Goal: Contribute content: Contribute content

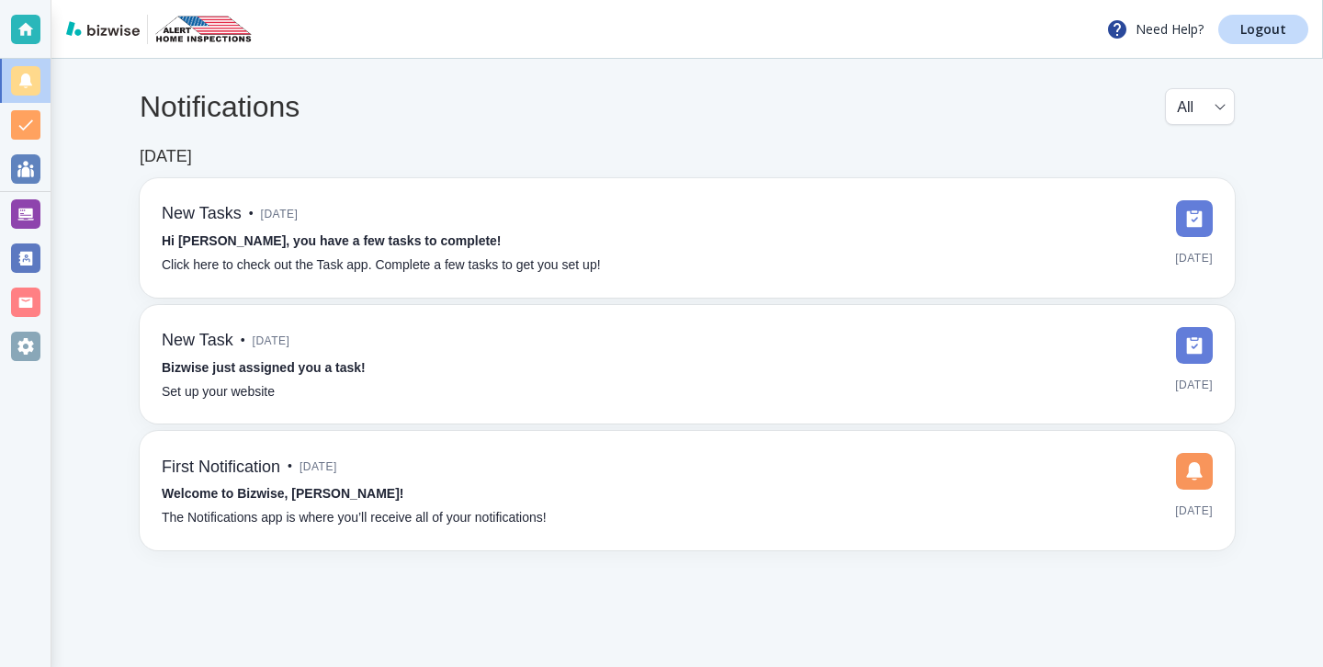
click at [18, 211] on div at bounding box center [25, 213] width 29 height 29
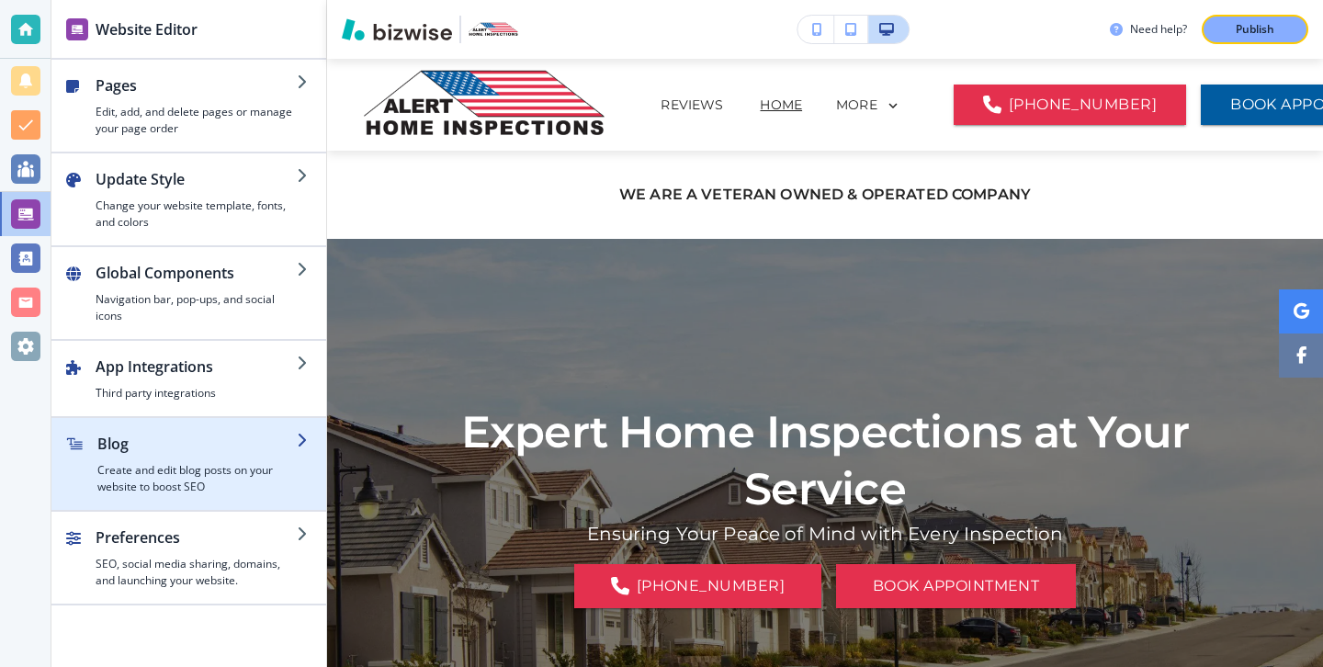
click at [237, 494] on h4 "Create and edit blog posts on your website to boost SEO" at bounding box center [196, 478] width 199 height 33
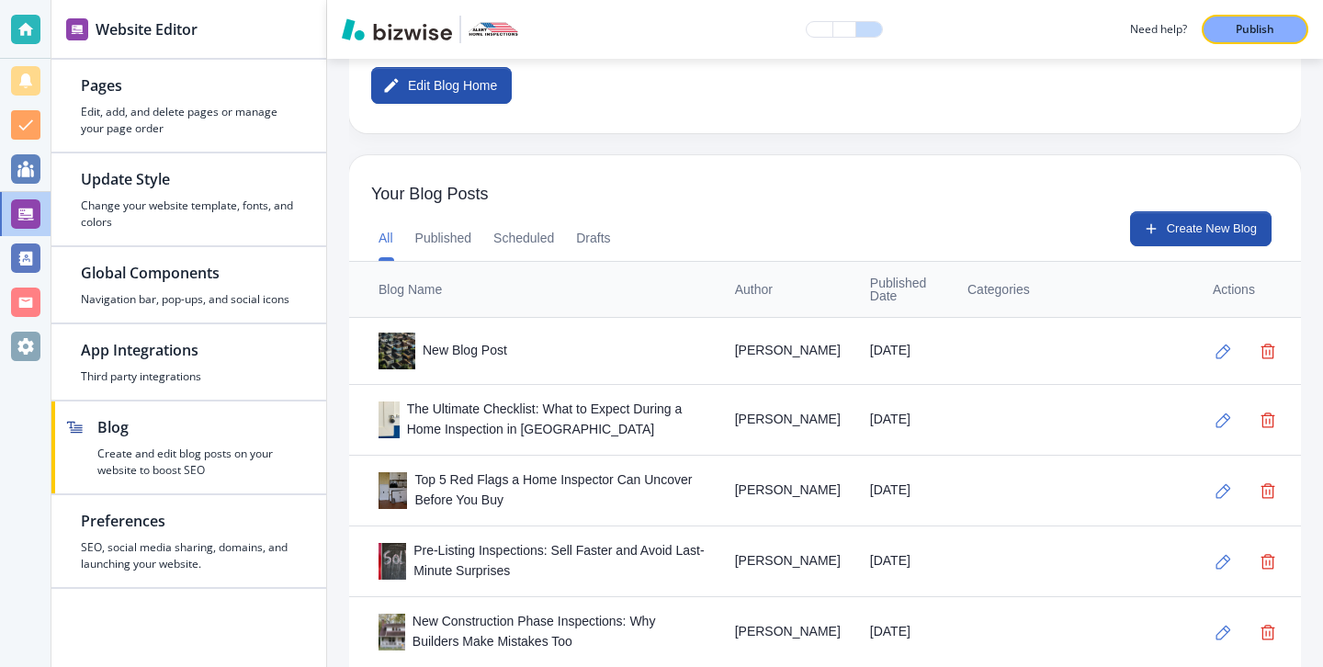
scroll to position [487, 0]
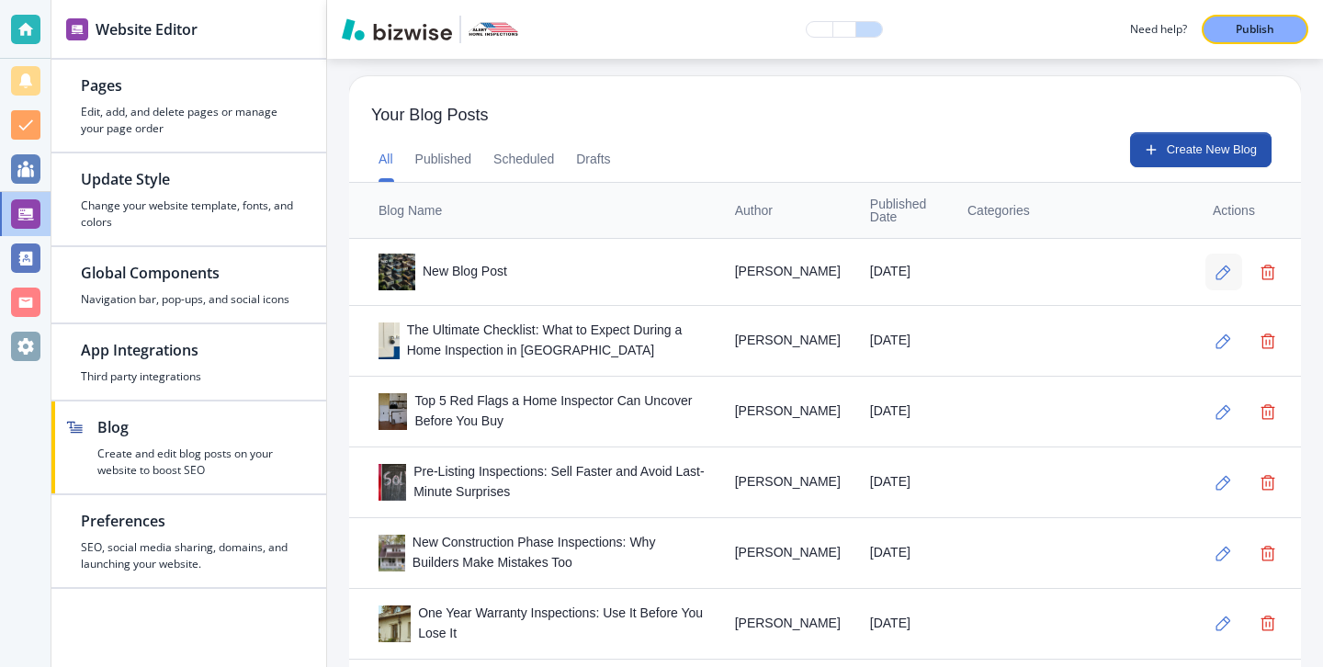
click at [1211, 269] on button "button" at bounding box center [1224, 272] width 37 height 37
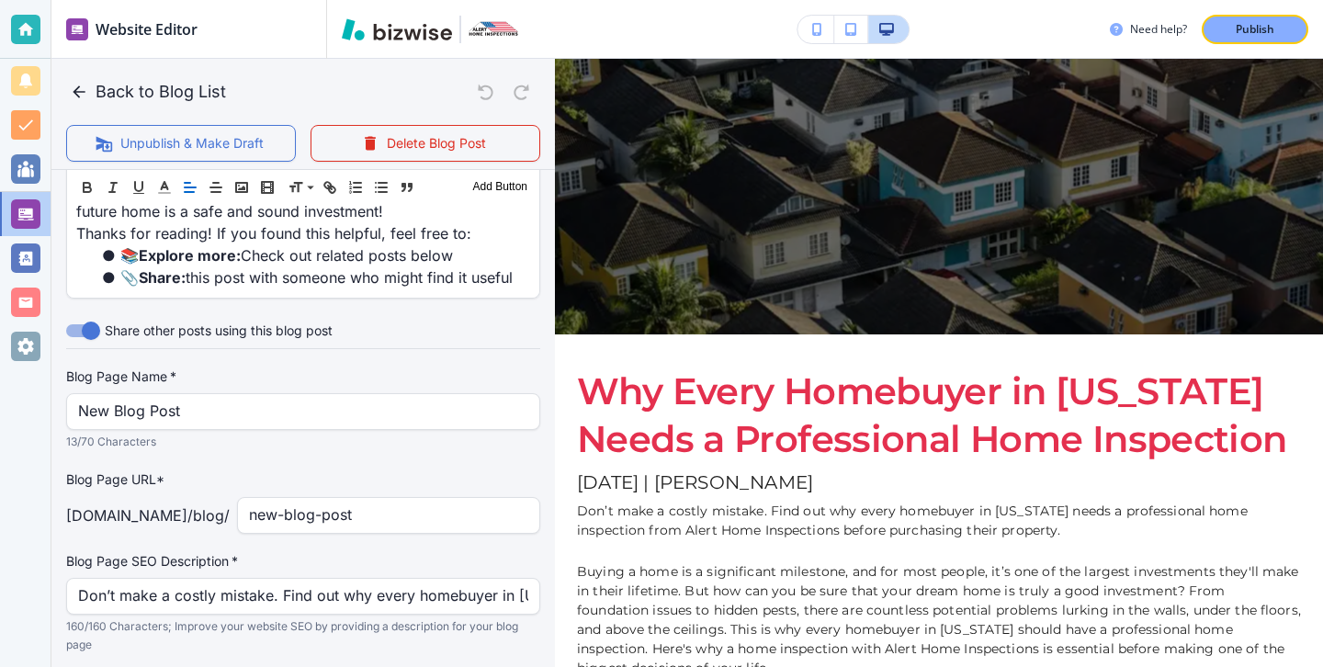
scroll to position [4403, 0]
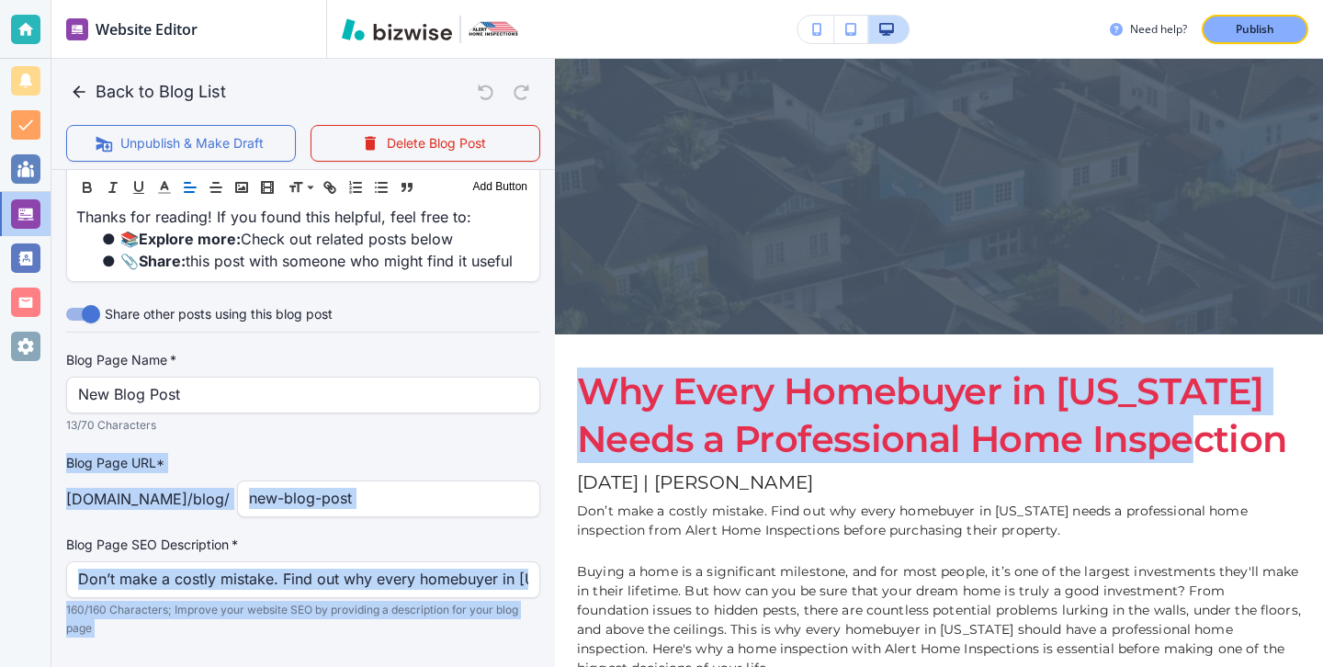
drag, startPoint x: 1172, startPoint y: 447, endPoint x: 548, endPoint y: 380, distance: 627.5
click at [1322, 380] on div "Back to Blog List Unpublish & Make Draft Delete Blog Post Your Blog is automati…" at bounding box center [1323, 333] width 0 height 667
click at [643, 387] on h1 "Why Every Homebuyer in [US_STATE] Needs a Professional Home Inspection" at bounding box center [939, 416] width 724 height 96
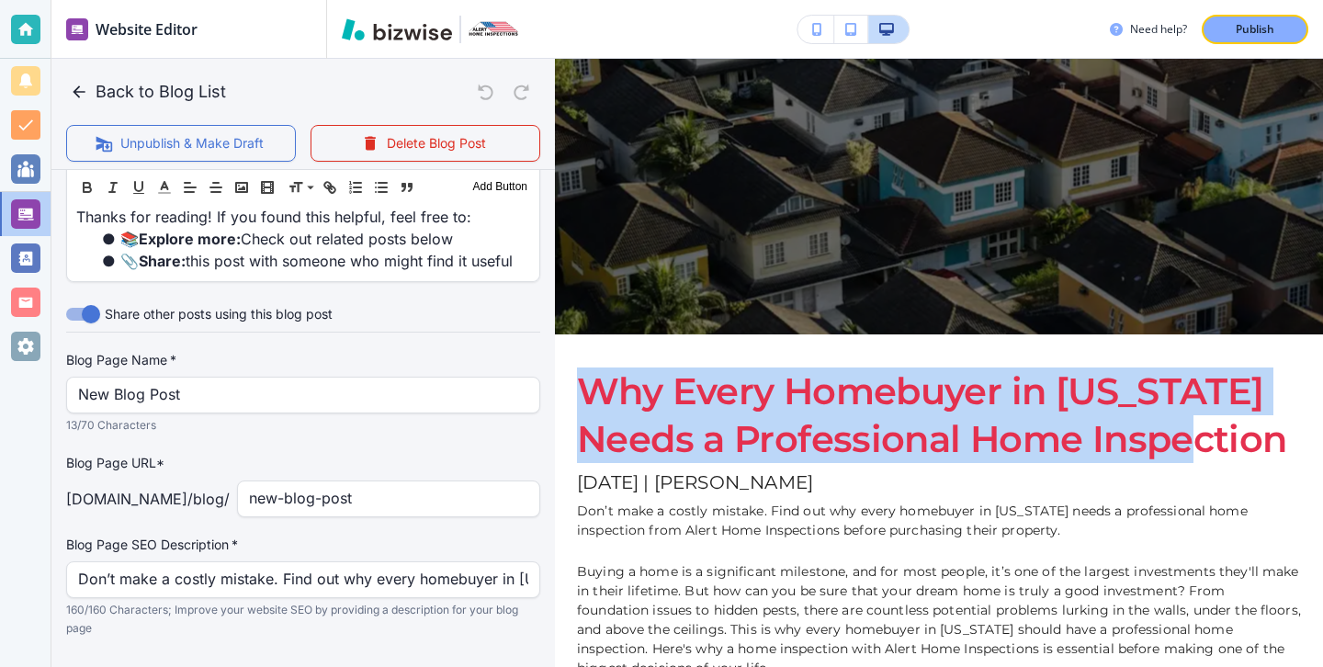
drag, startPoint x: 579, startPoint y: 385, endPoint x: 1278, endPoint y: 439, distance: 701.4
click at [1278, 438] on h1 "Why Every Homebuyer in [US_STATE] Needs a Professional Home Inspection" at bounding box center [939, 416] width 724 height 96
copy h1 "Why Every Homebuyer in [US_STATE] Needs a Professional Home Inspection"
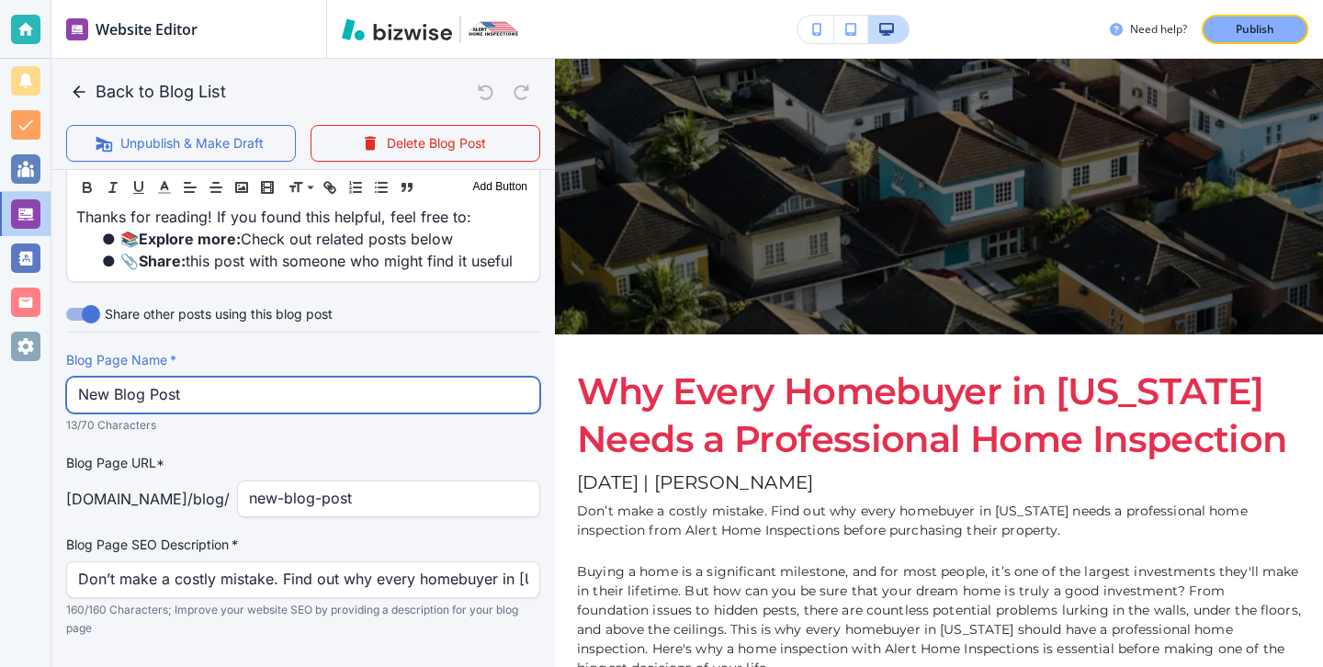
click at [408, 378] on input "New Blog Post" at bounding box center [303, 395] width 450 height 35
paste input "Why Every Homebuyer in [US_STATE] Needs a Professional Home Inspection"
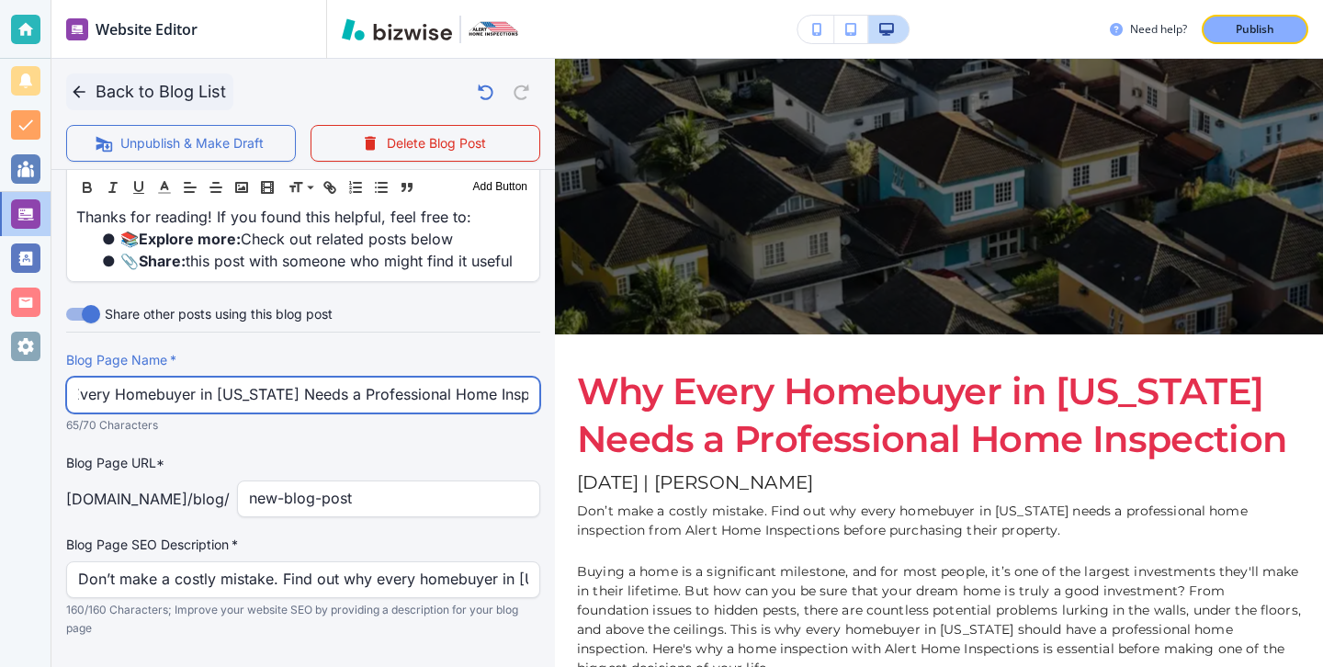
type input "Why Every Homebuyer in [US_STATE] Needs a Professional Home Inspection"
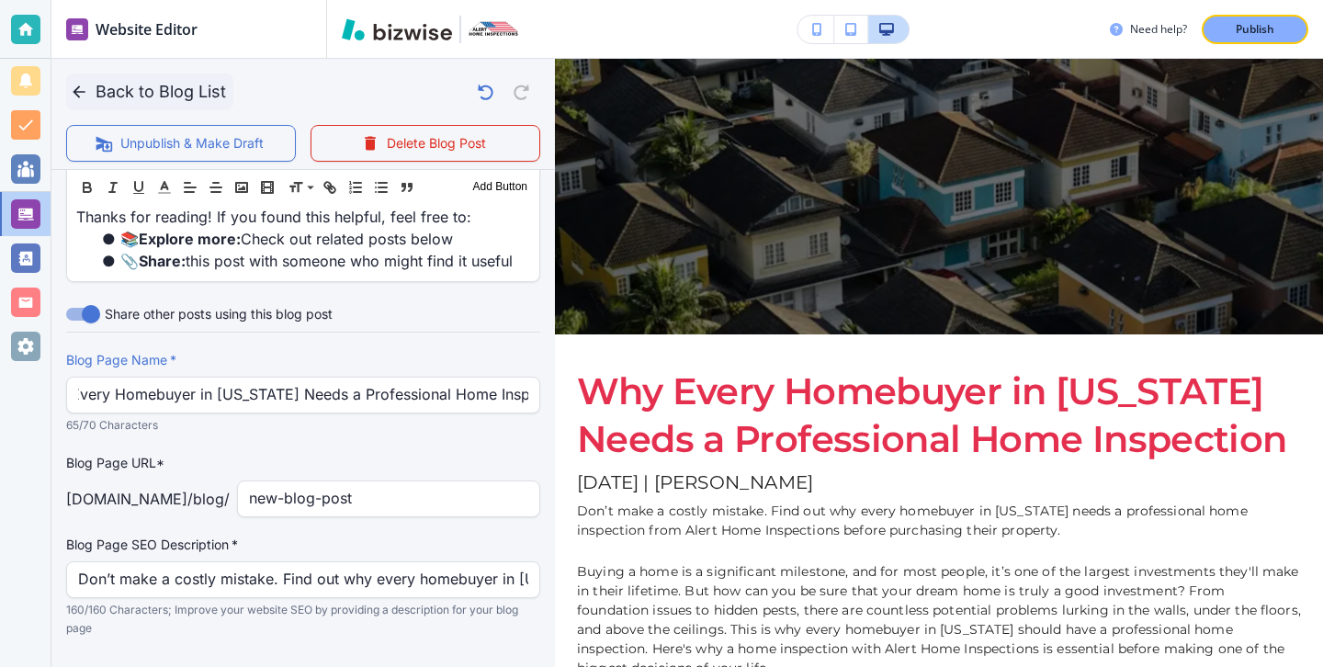
click at [100, 99] on button "Back to Blog List" at bounding box center [149, 92] width 167 height 37
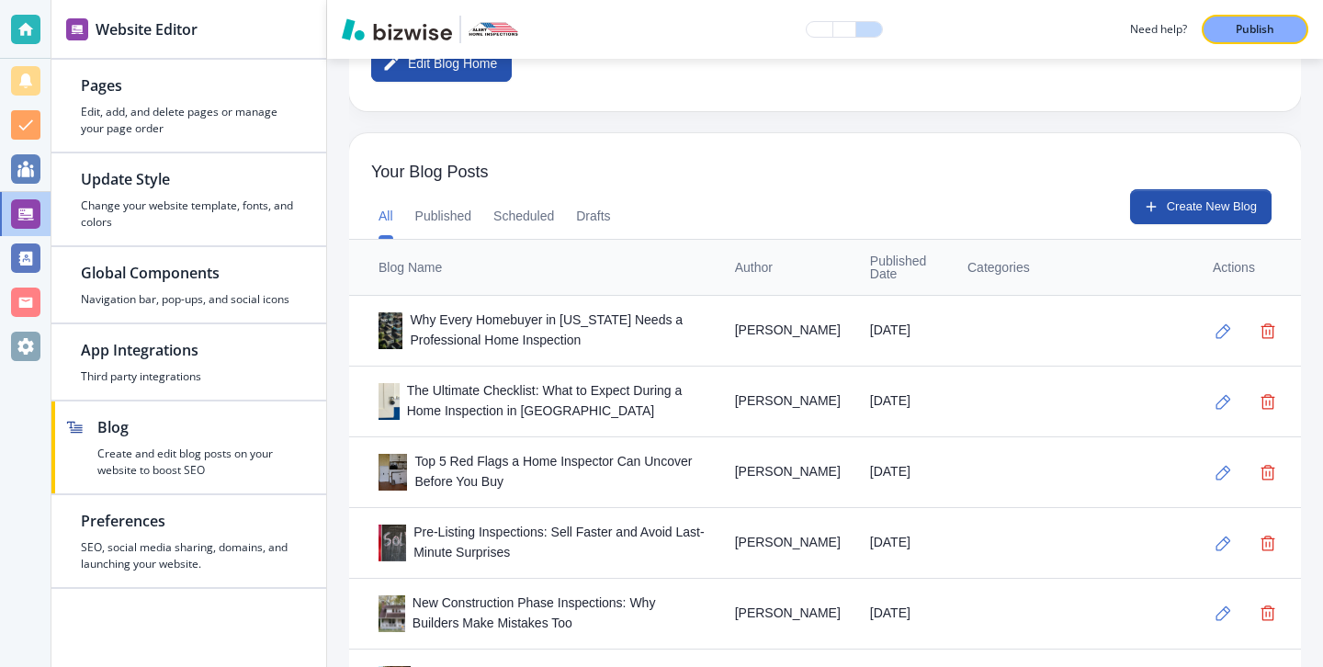
scroll to position [184, 0]
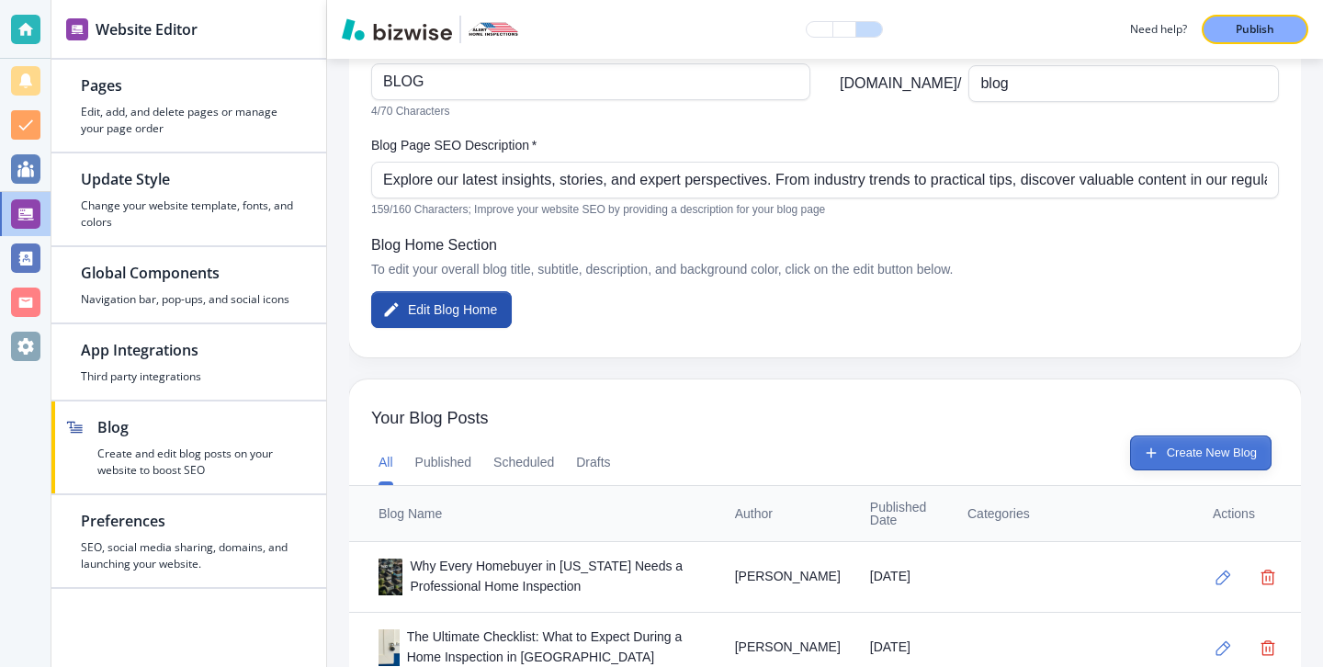
click at [1176, 453] on button "Create New Blog" at bounding box center [1201, 453] width 142 height 35
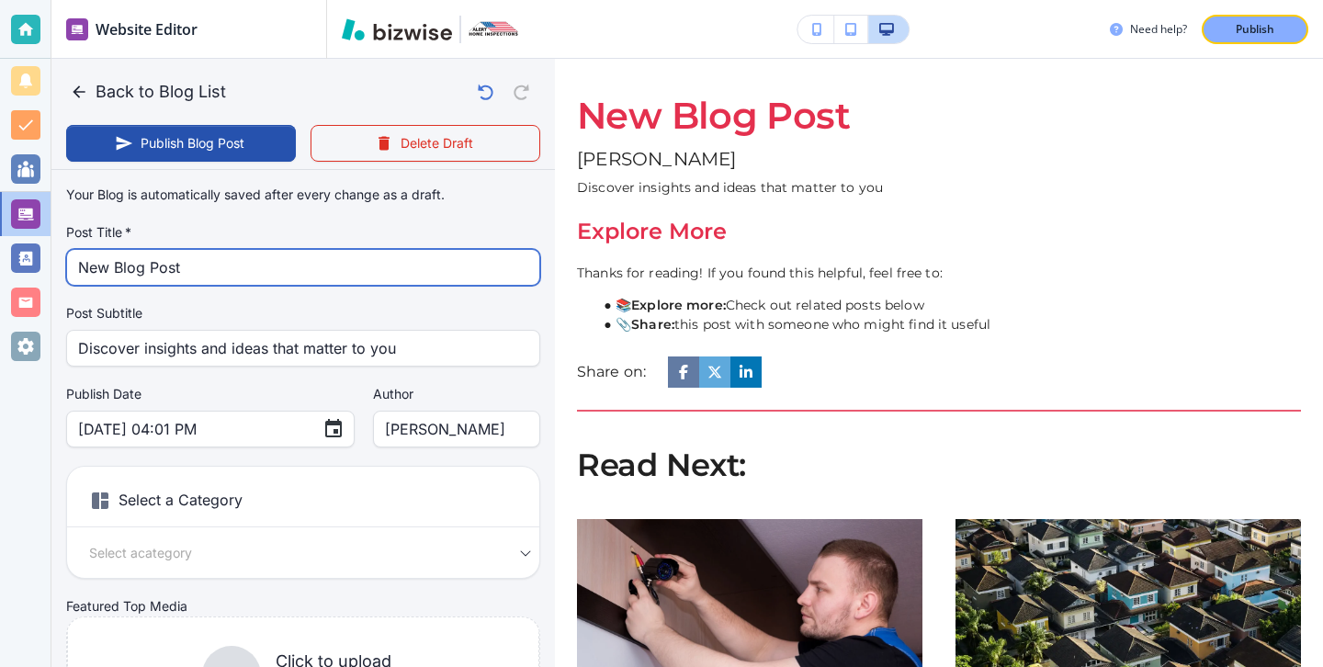
click at [336, 273] on input "New Blog Post" at bounding box center [303, 267] width 450 height 35
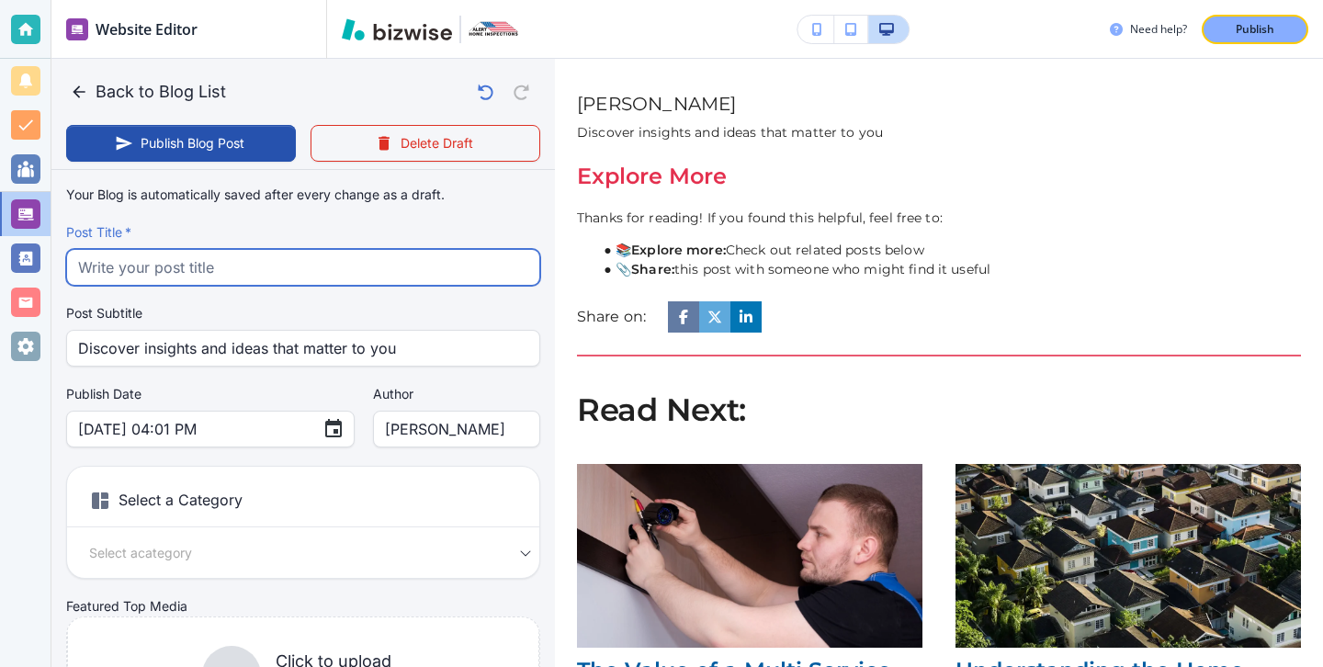
paste input "How Weather and Climate Affect [US_STATE] Homes (and What Inspectors Watch For)"
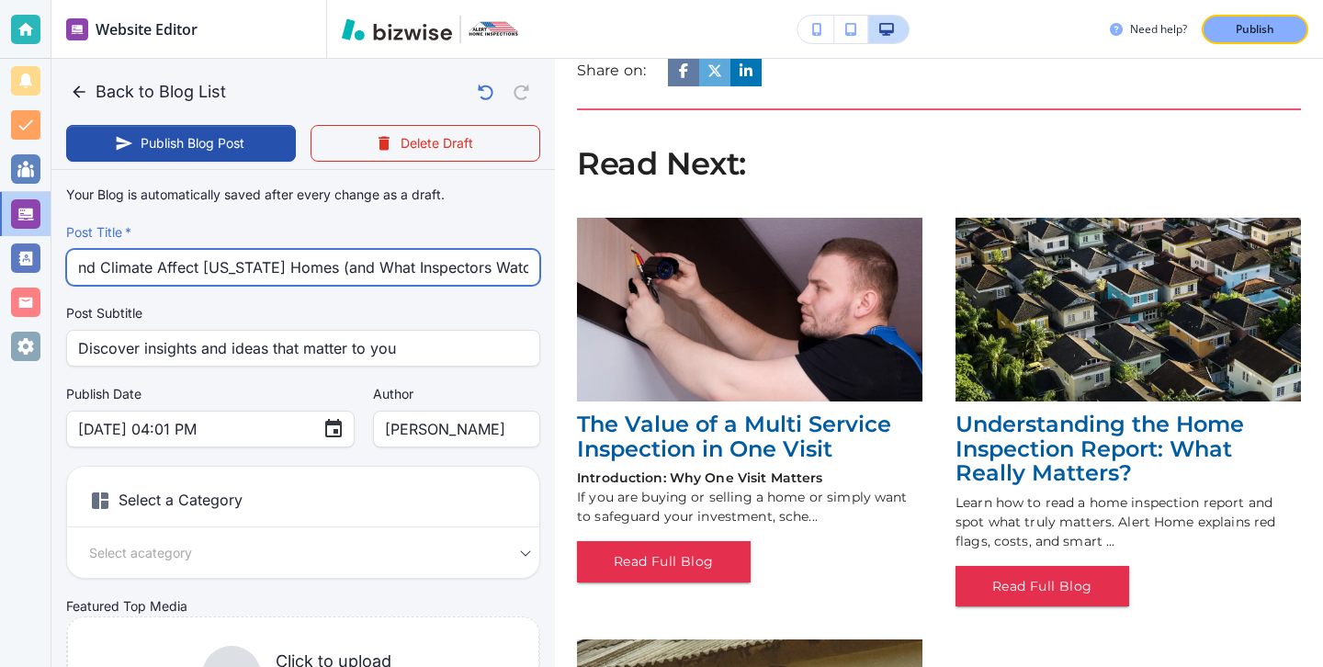
scroll to position [421, 0]
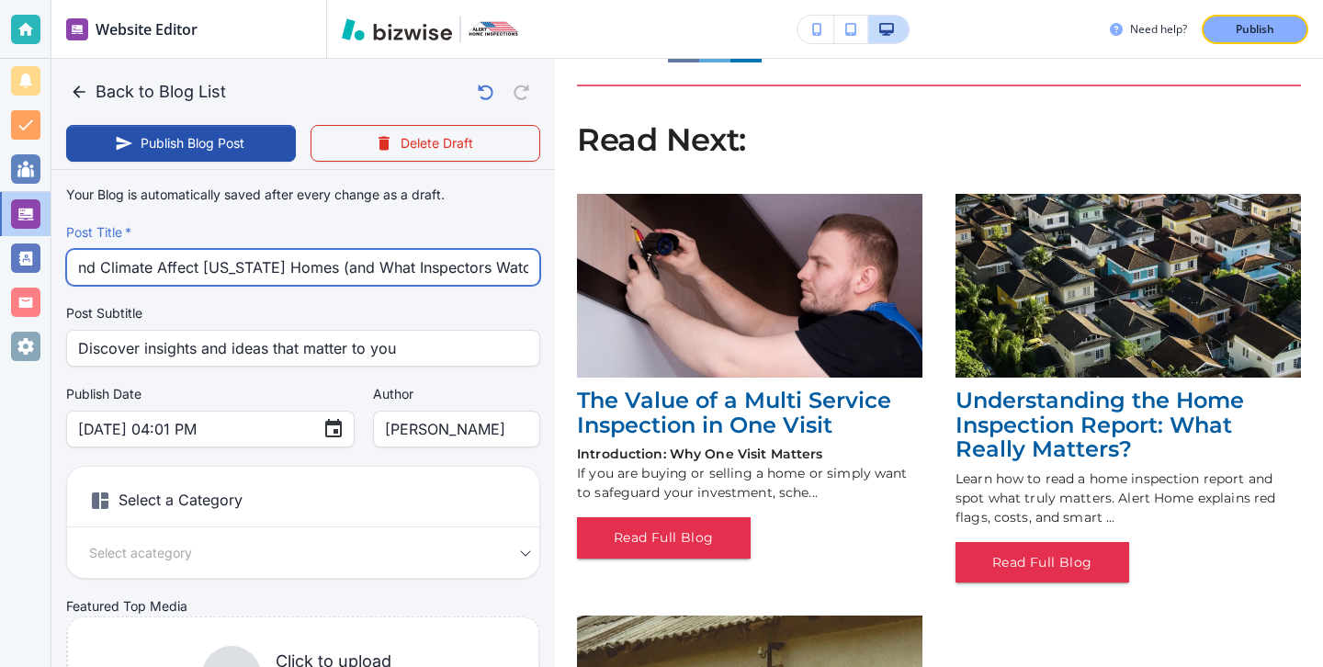
type input "How Weather and Climate Affect [US_STATE] Homes (and What Inspectors Watch For)"
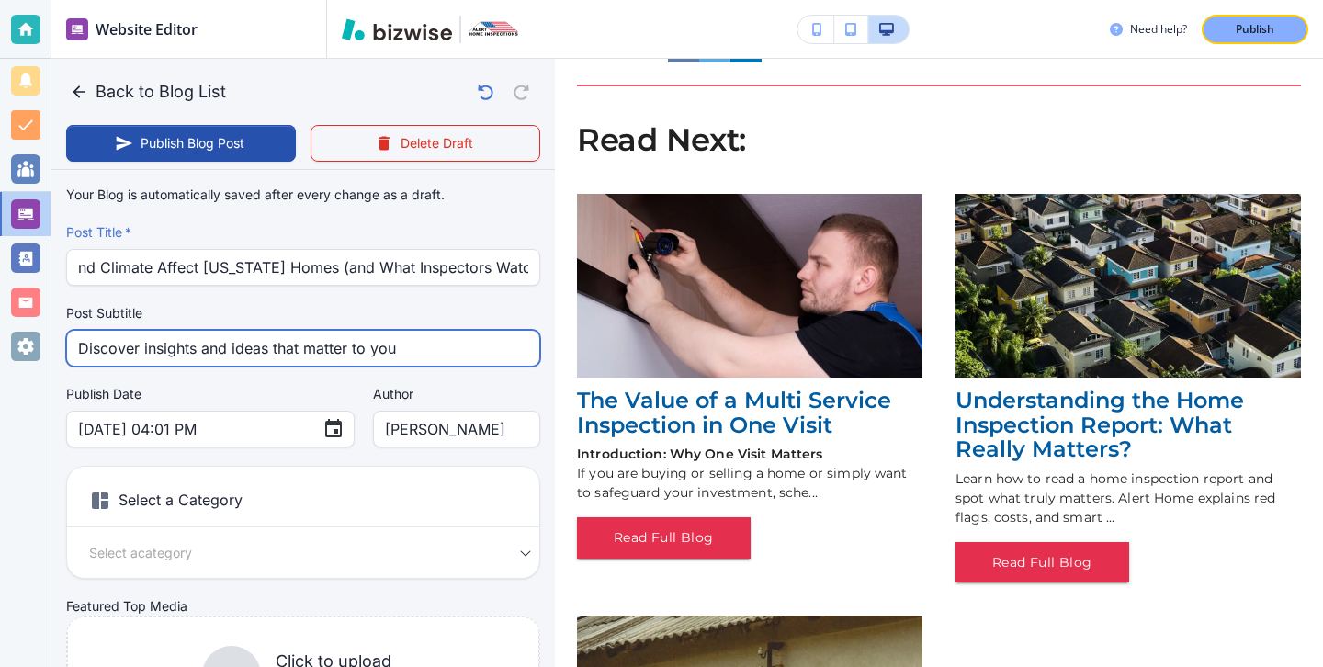
click at [228, 339] on input "Discover insights and ideas that matter to you" at bounding box center [303, 348] width 450 height 35
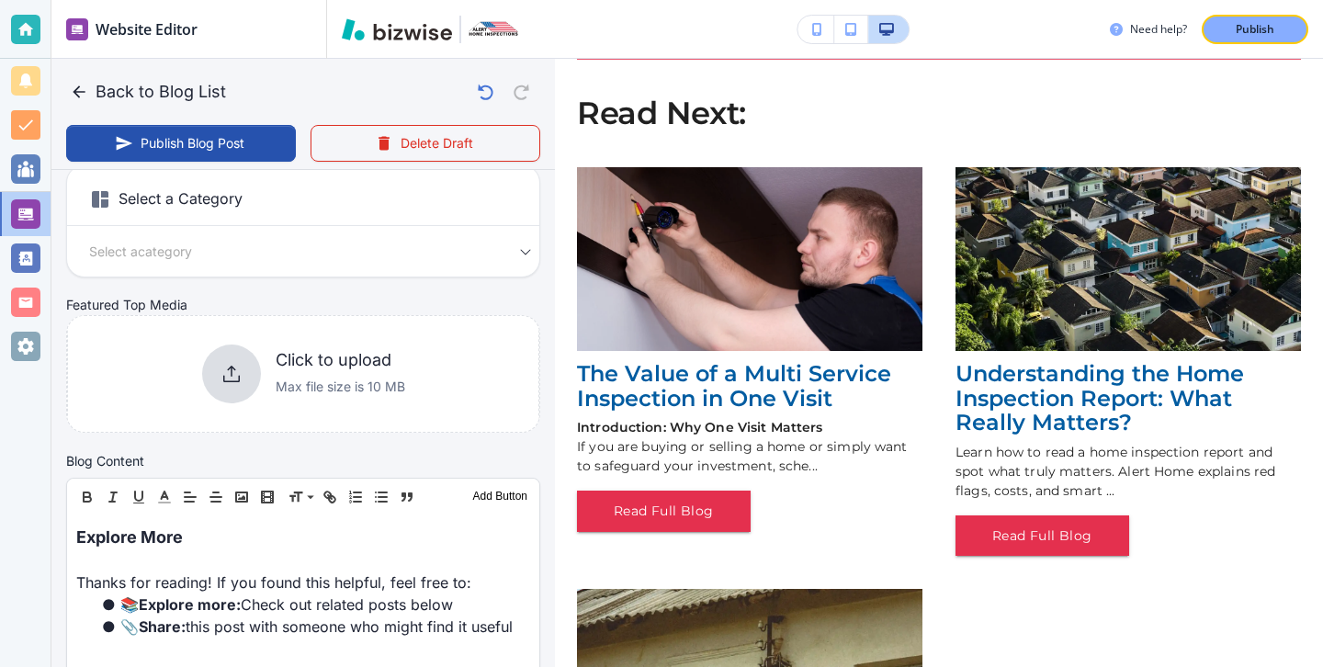
scroll to position [424, 0]
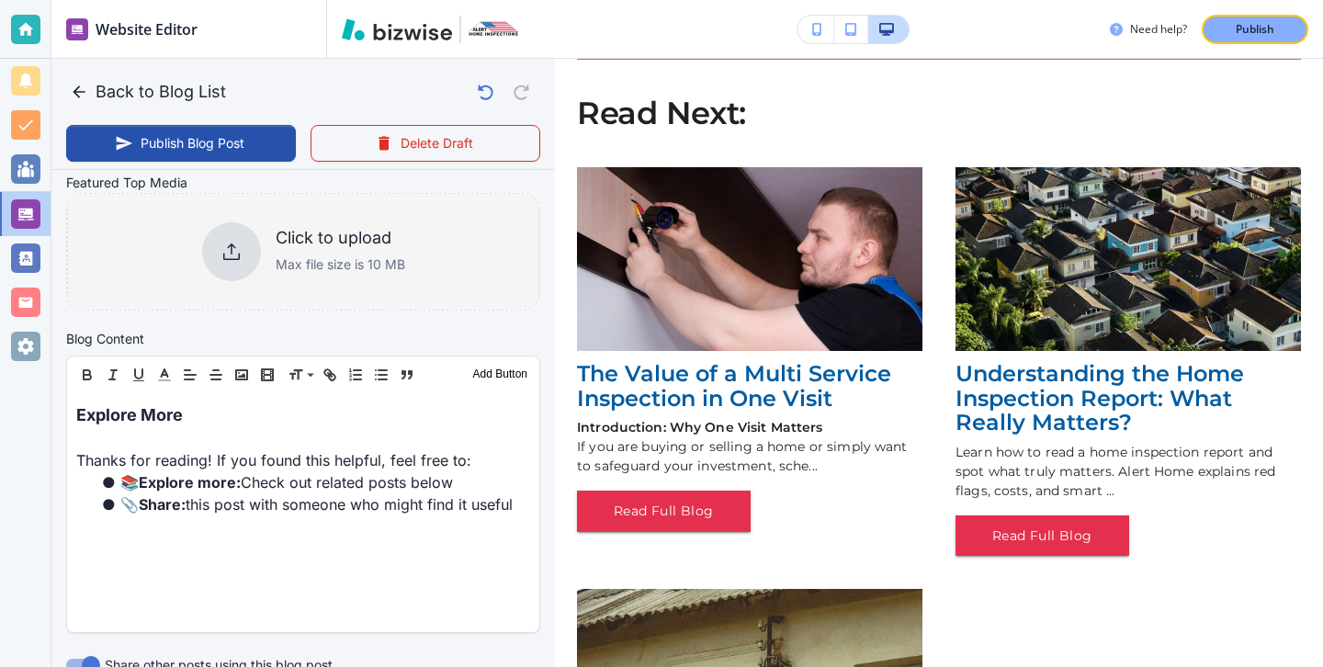
click at [258, 267] on div "Click to upload Max file size is 10 MB" at bounding box center [303, 251] width 203 height 59
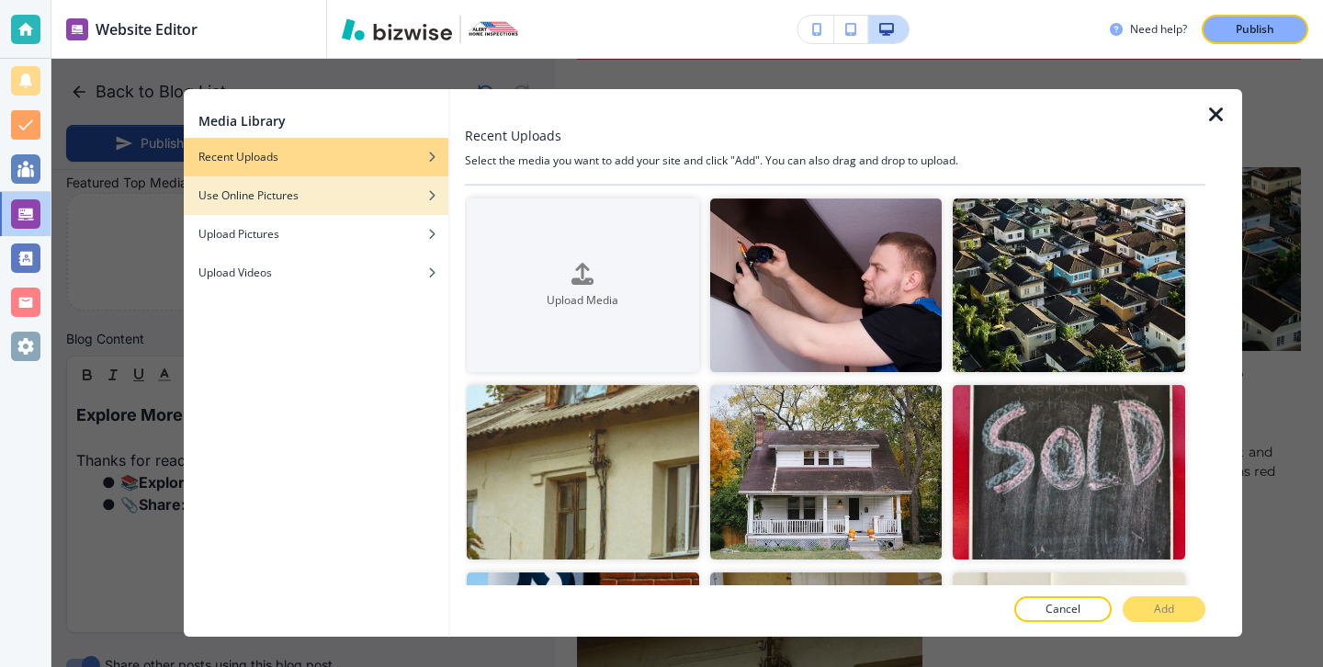
click at [389, 179] on div "button" at bounding box center [316, 181] width 265 height 11
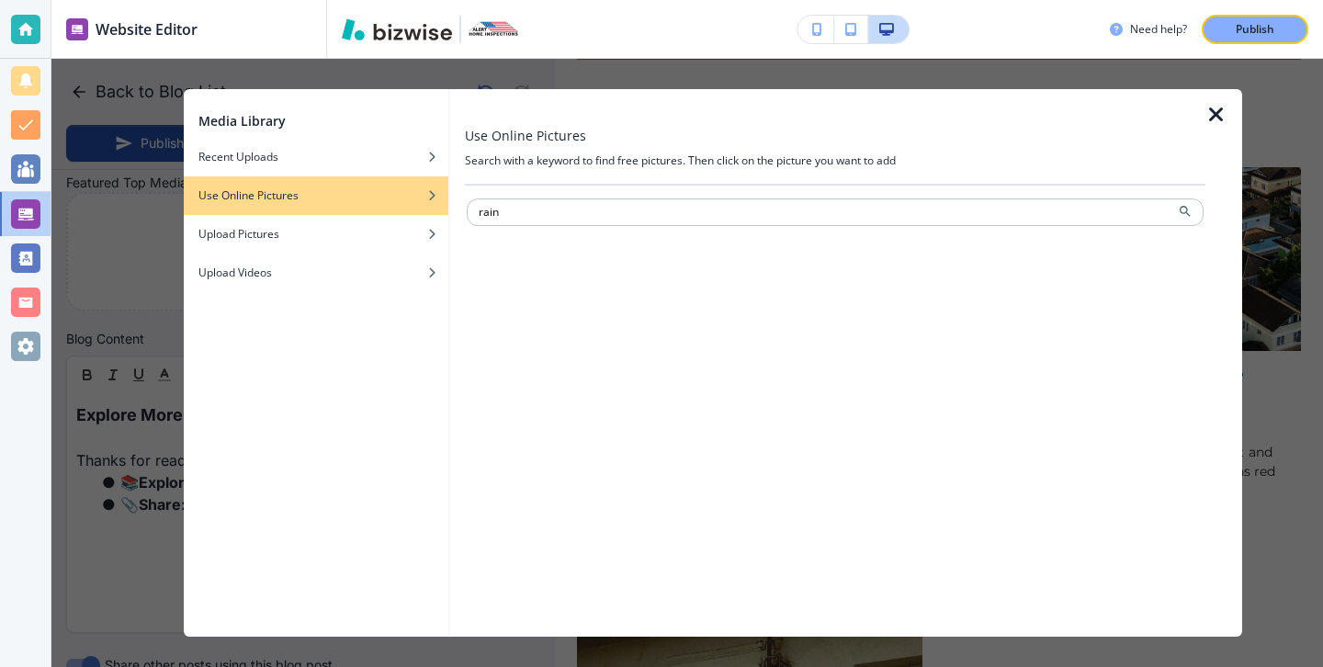
type input "rain"
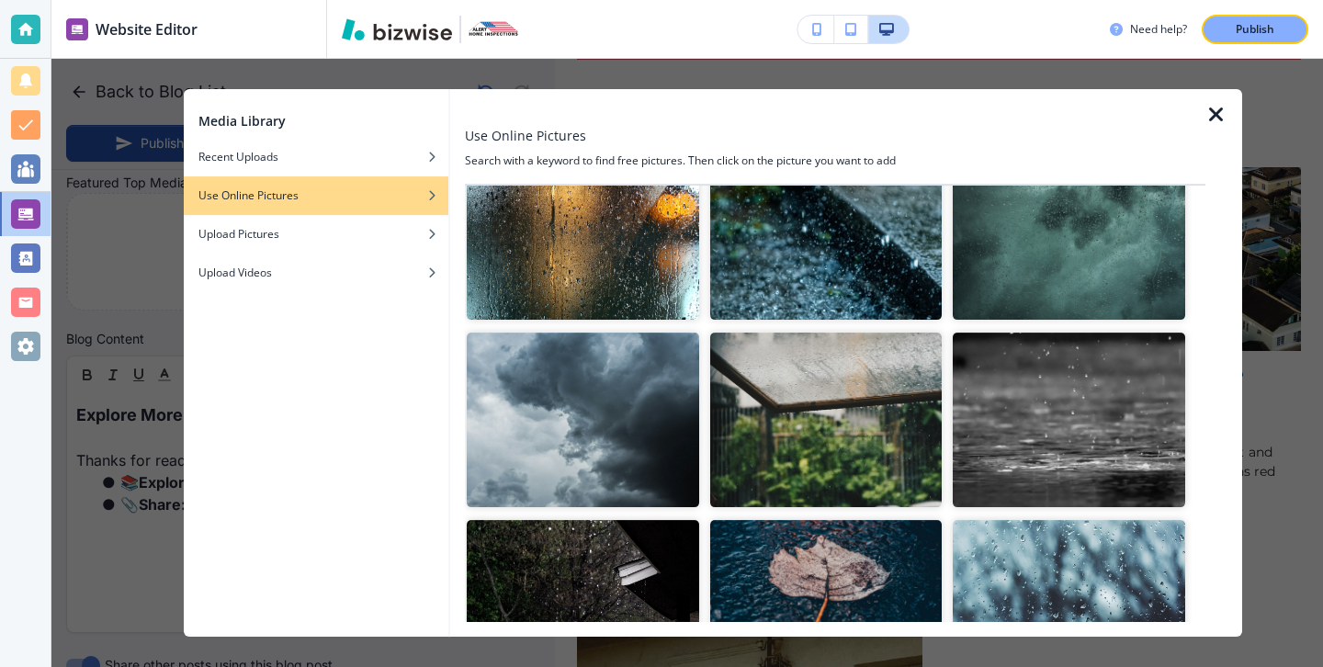
scroll to position [480, 0]
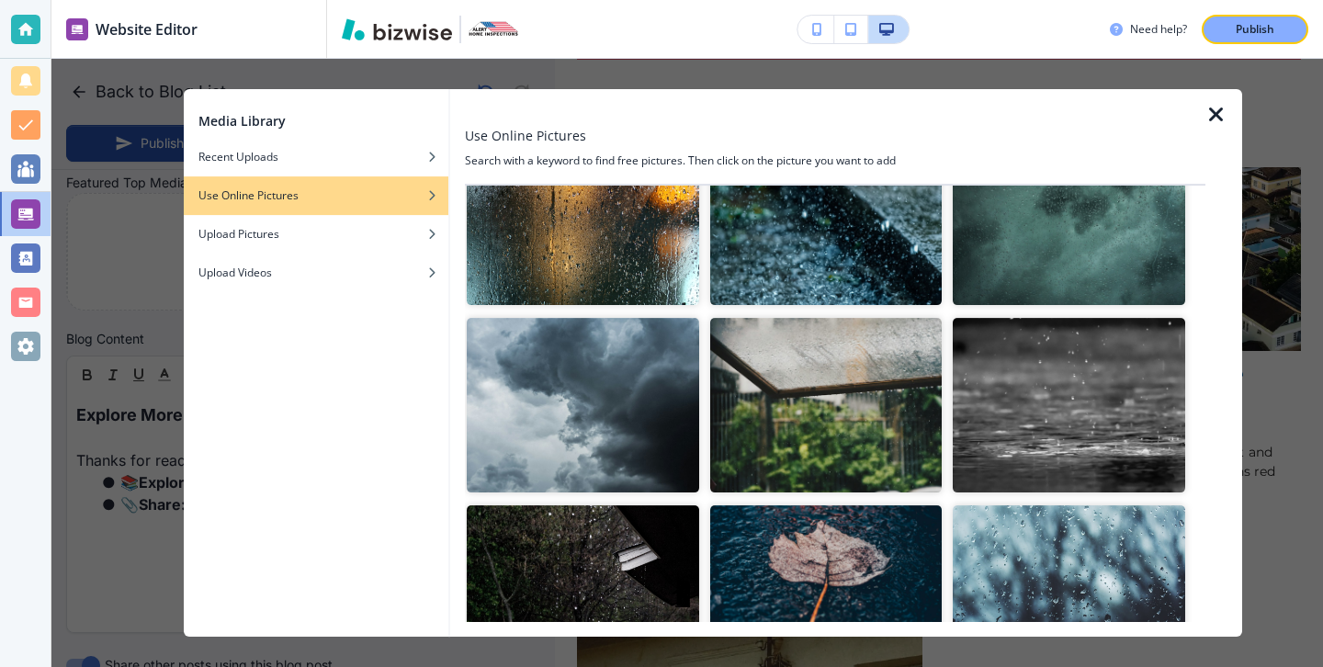
click at [591, 401] on img "button" at bounding box center [583, 406] width 232 height 174
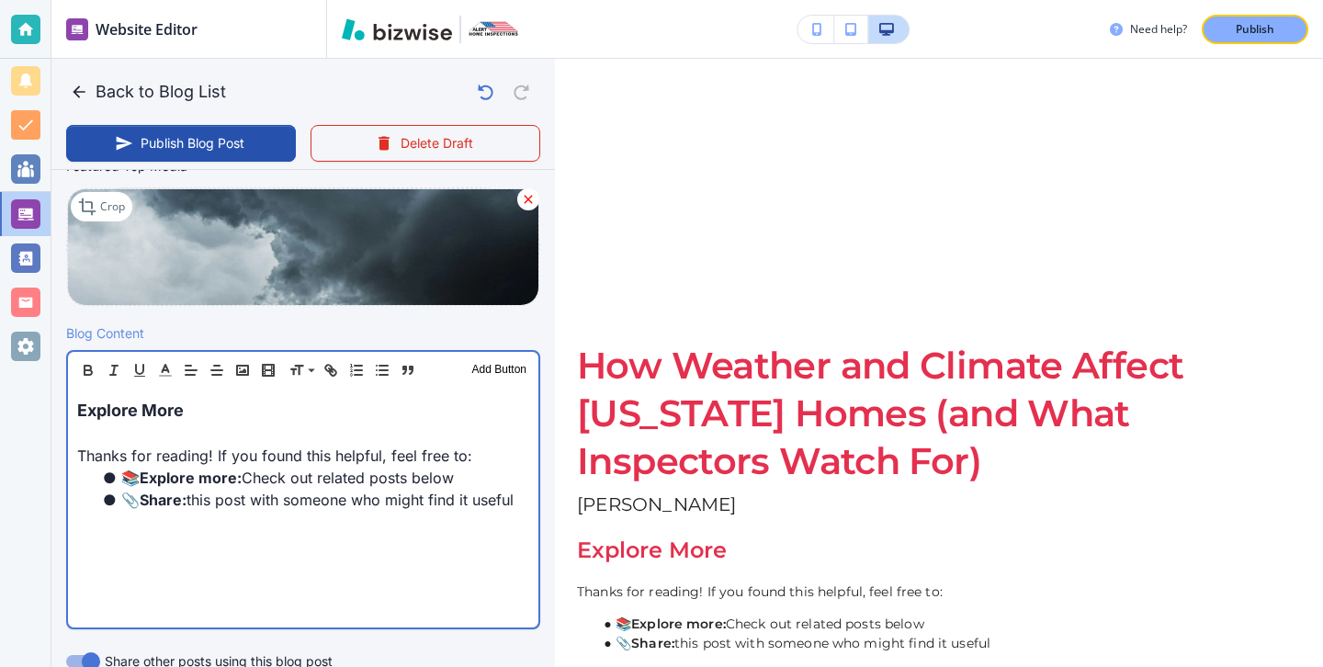
scroll to position [441, 0]
drag, startPoint x: 303, startPoint y: 433, endPoint x: 44, endPoint y: 359, distance: 269.4
click at [44, 359] on div "Website Editor Pages Edit, add, and delete pages or manage your page order Upda…" at bounding box center [661, 333] width 1323 height 667
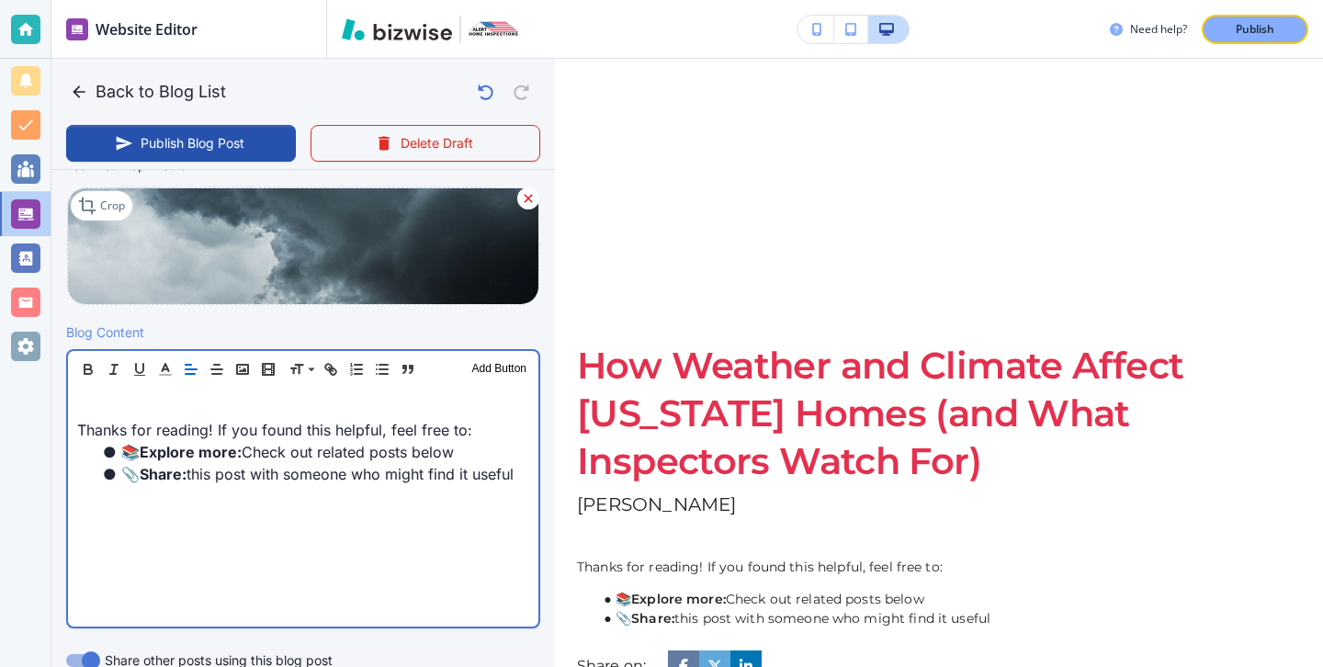
scroll to position [440, 0]
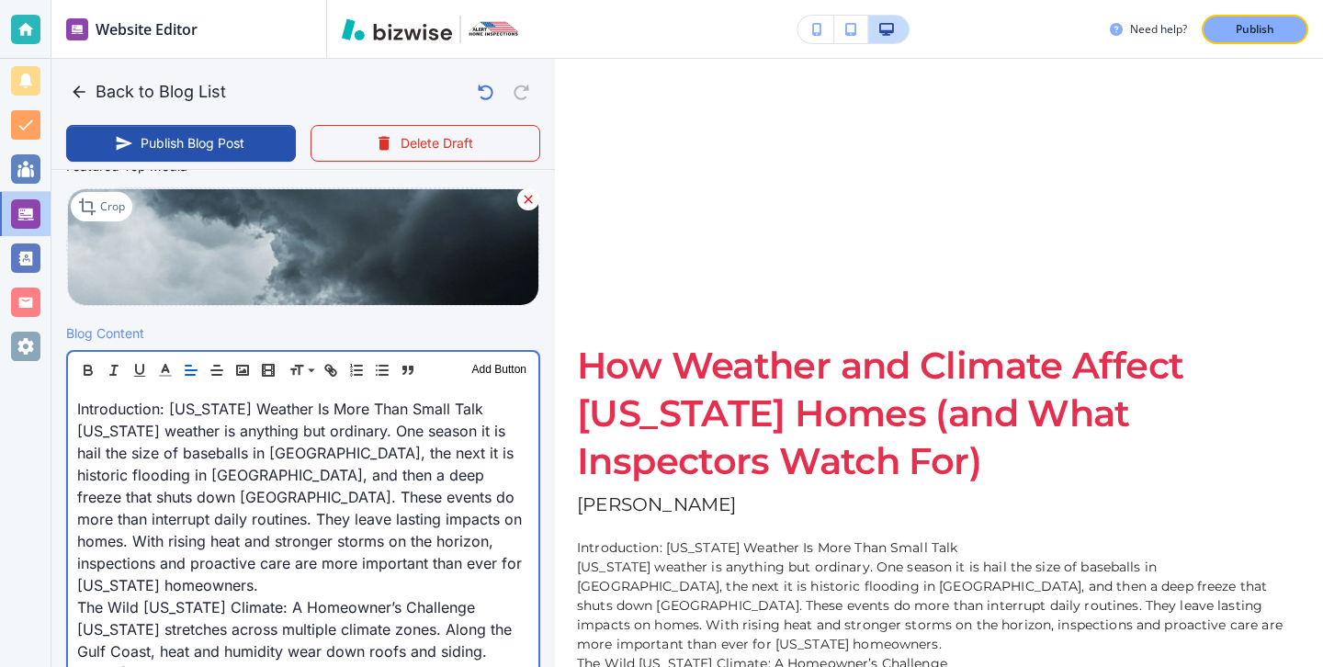
click at [274, 560] on p "[US_STATE] weather is anything but ordinary. One season it is hail the size of …" at bounding box center [303, 508] width 452 height 176
type input "[DATE] 04:02 PM"
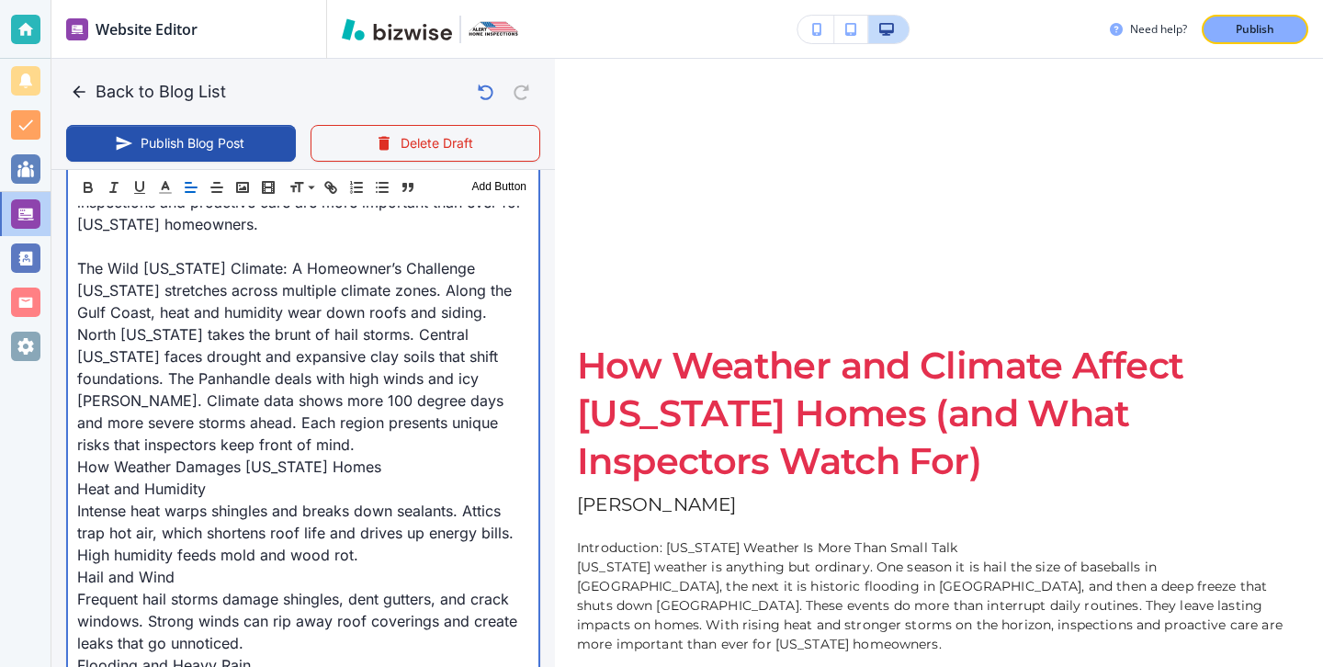
scroll to position [831, 0]
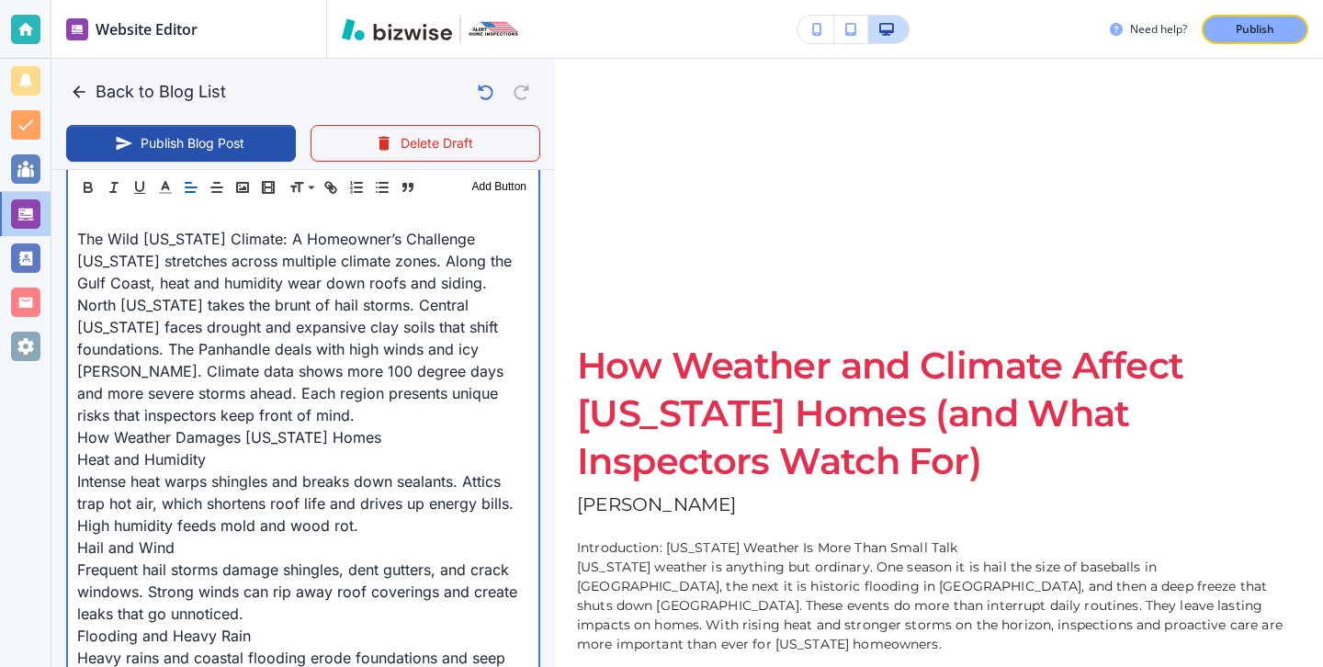
click at [384, 426] on p "How Weather Damages [US_STATE] Homes" at bounding box center [303, 437] width 452 height 22
click at [497, 365] on p "[US_STATE] stretches across multiple climate zones. Along the Gulf Coast, heat …" at bounding box center [303, 338] width 452 height 176
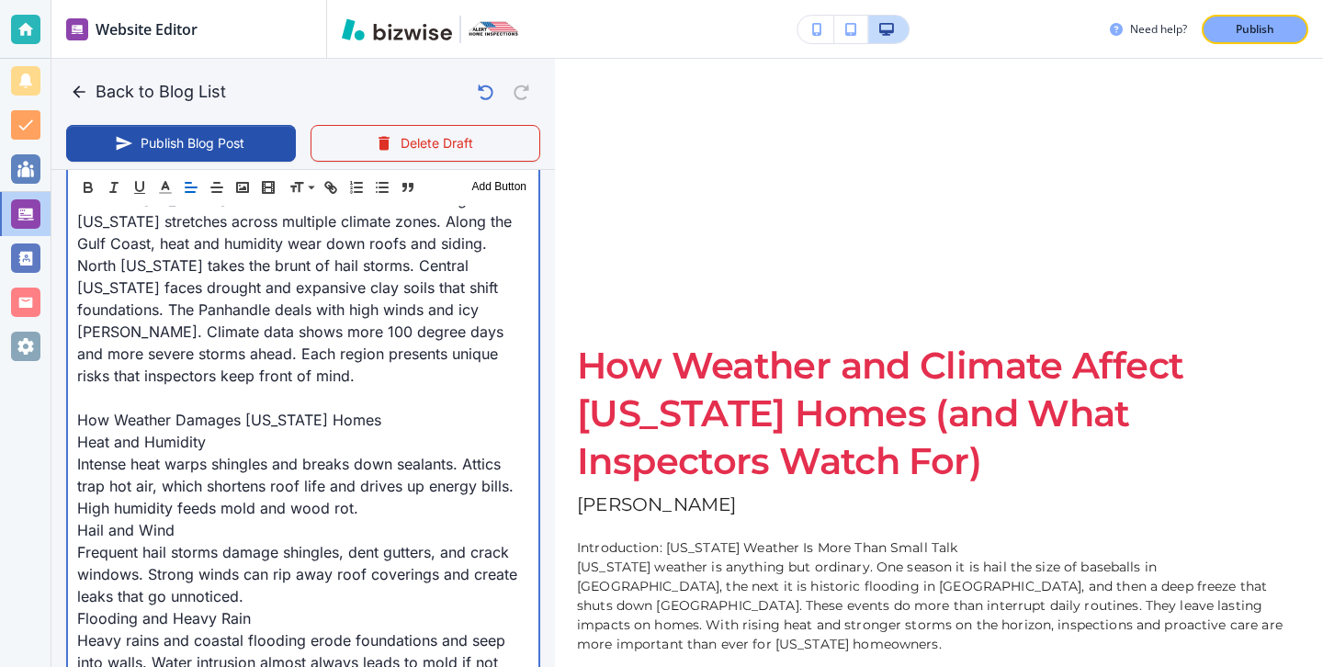
scroll to position [874, 0]
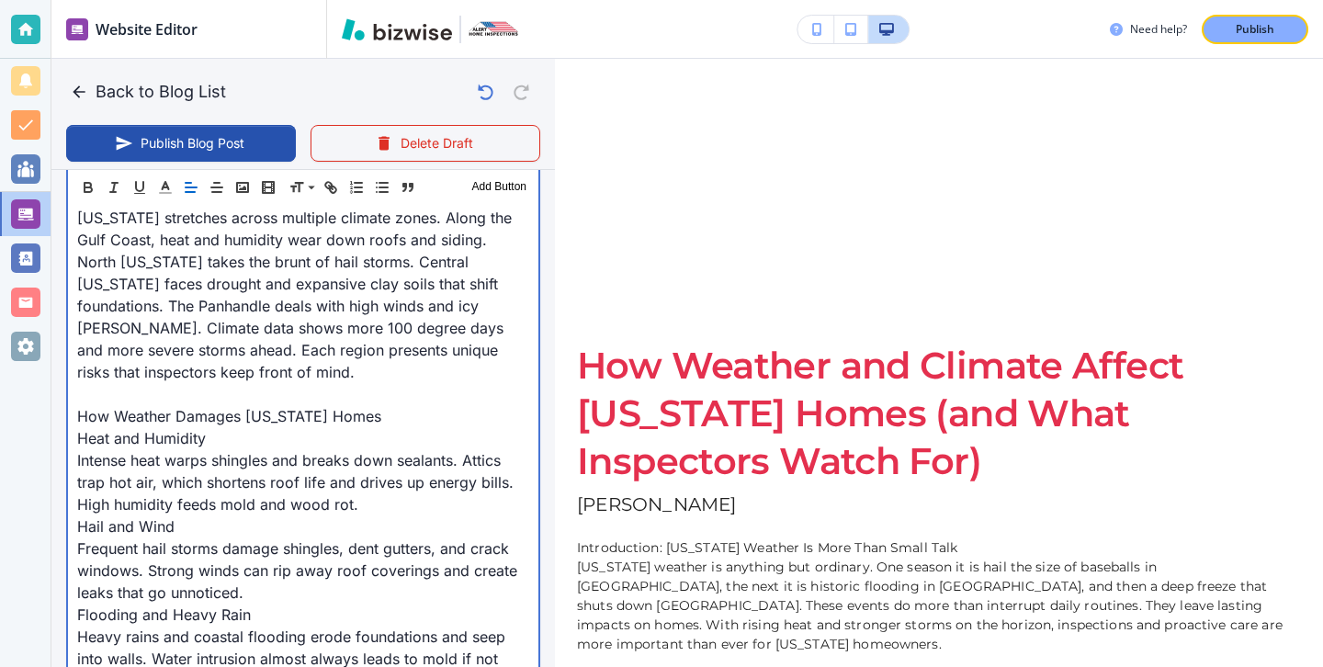
click at [375, 451] on p "Intense heat warps shingles and breaks down sealants. Attics trap hot air, whic…" at bounding box center [303, 482] width 452 height 66
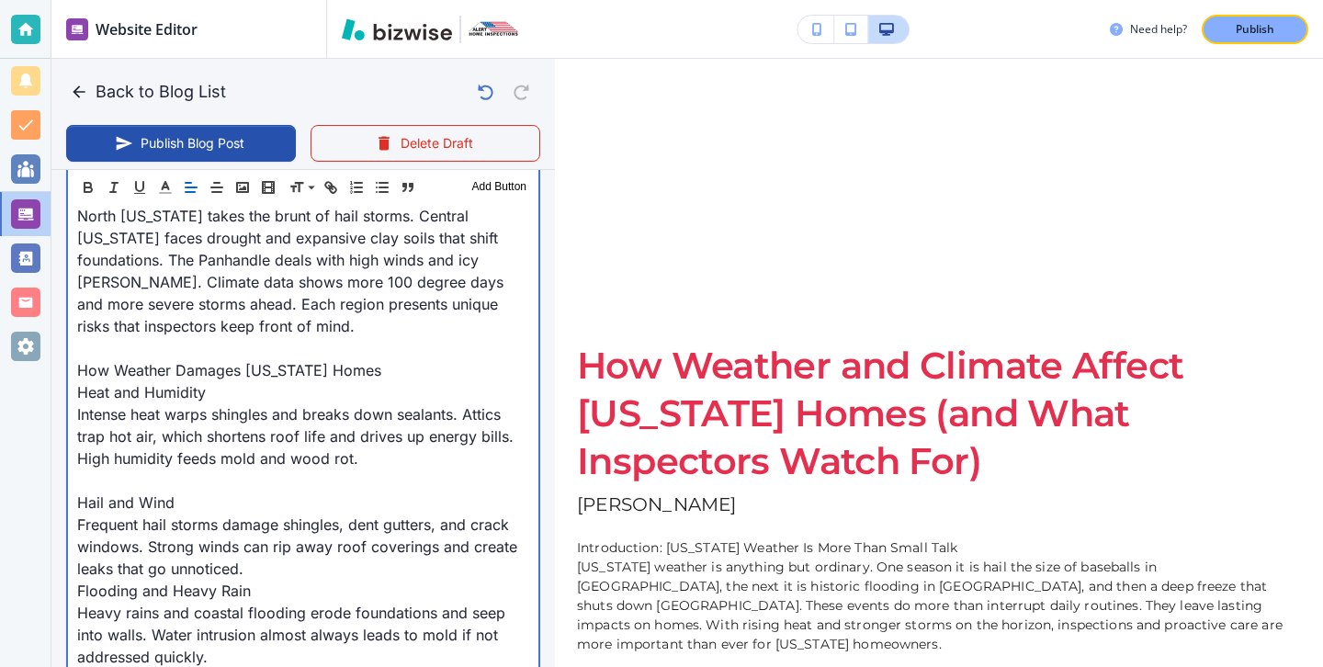
scroll to position [933, 0]
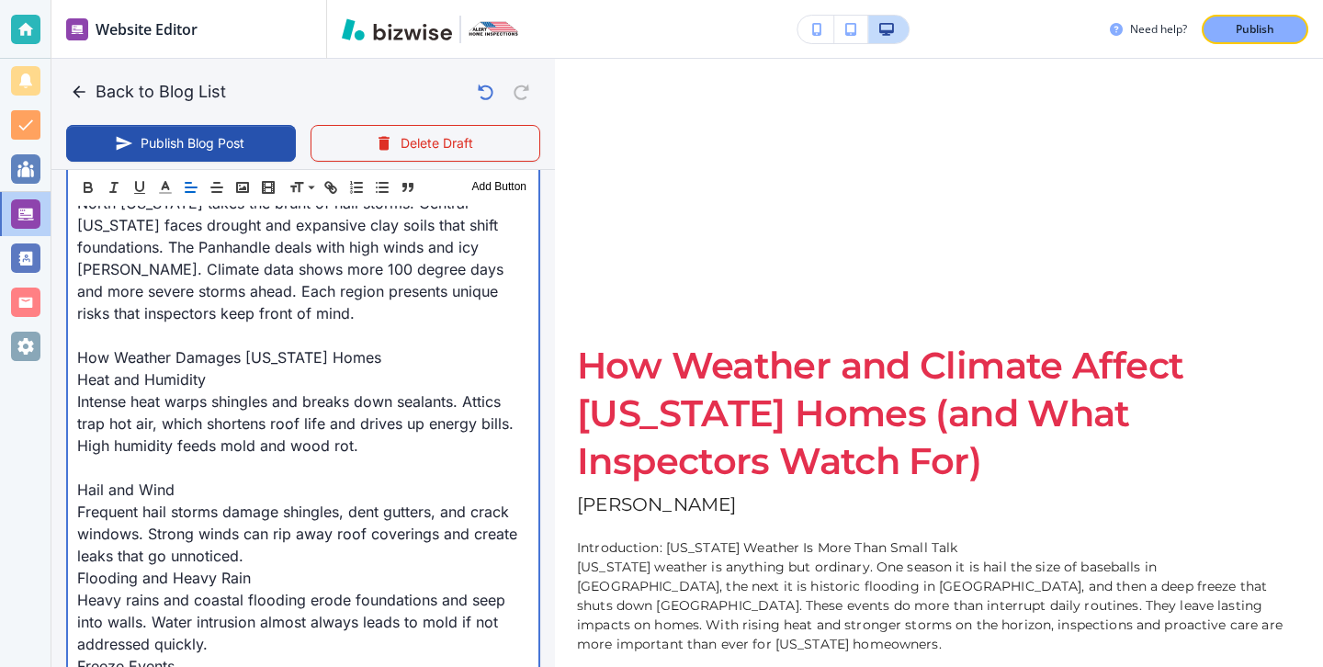
click at [291, 513] on p "Frequent hail storms damage shingles, dent gutters, and crack windows. Strong w…" at bounding box center [303, 534] width 452 height 66
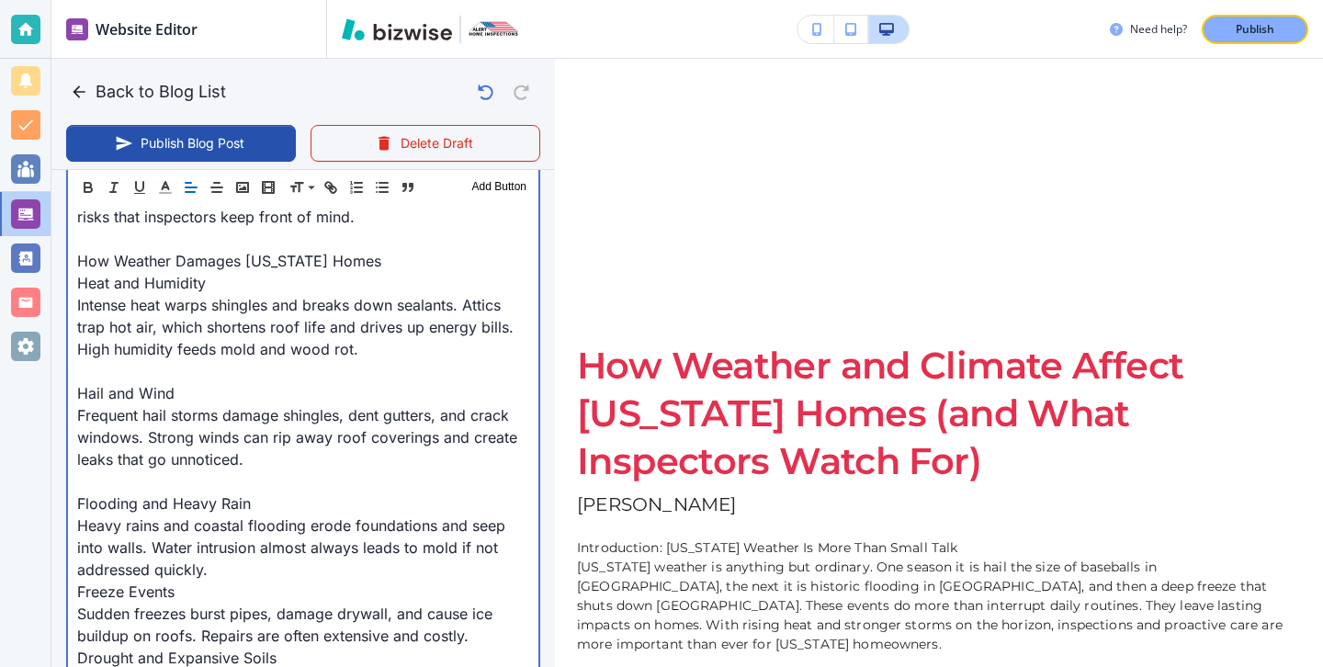
scroll to position [1044, 0]
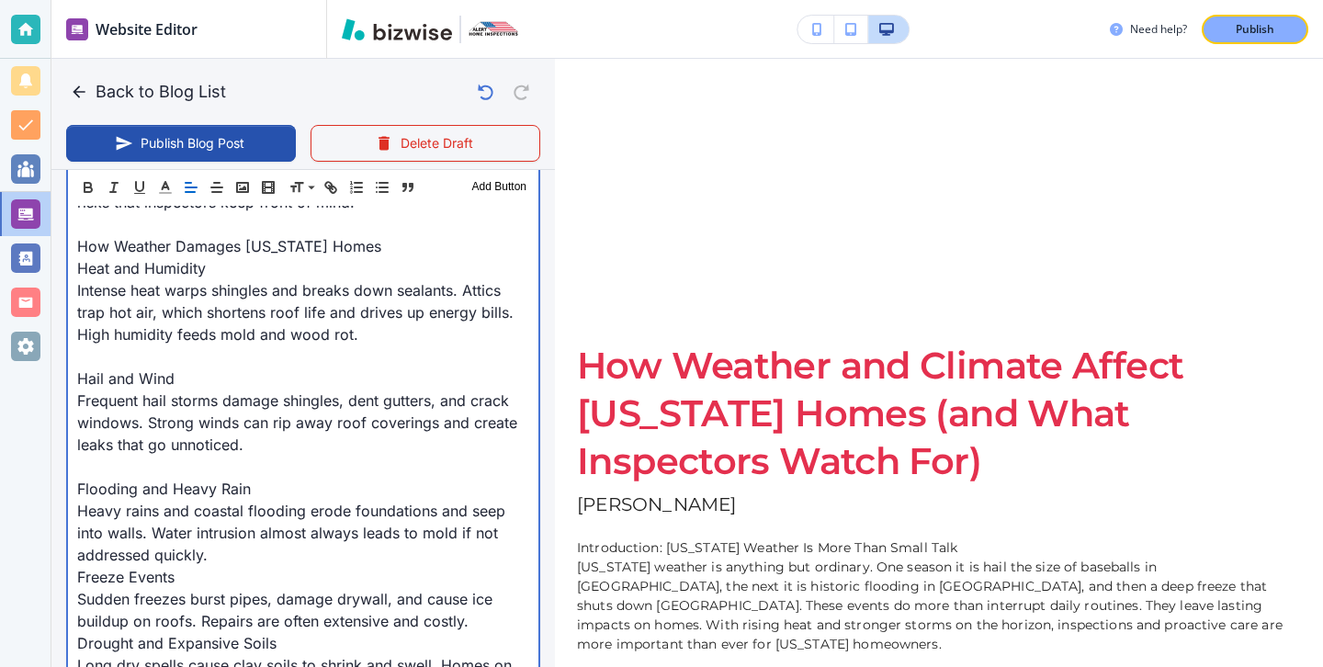
click at [254, 512] on p "Heavy rains and coastal flooding erode foundations and seep into walls. Water i…" at bounding box center [303, 533] width 452 height 66
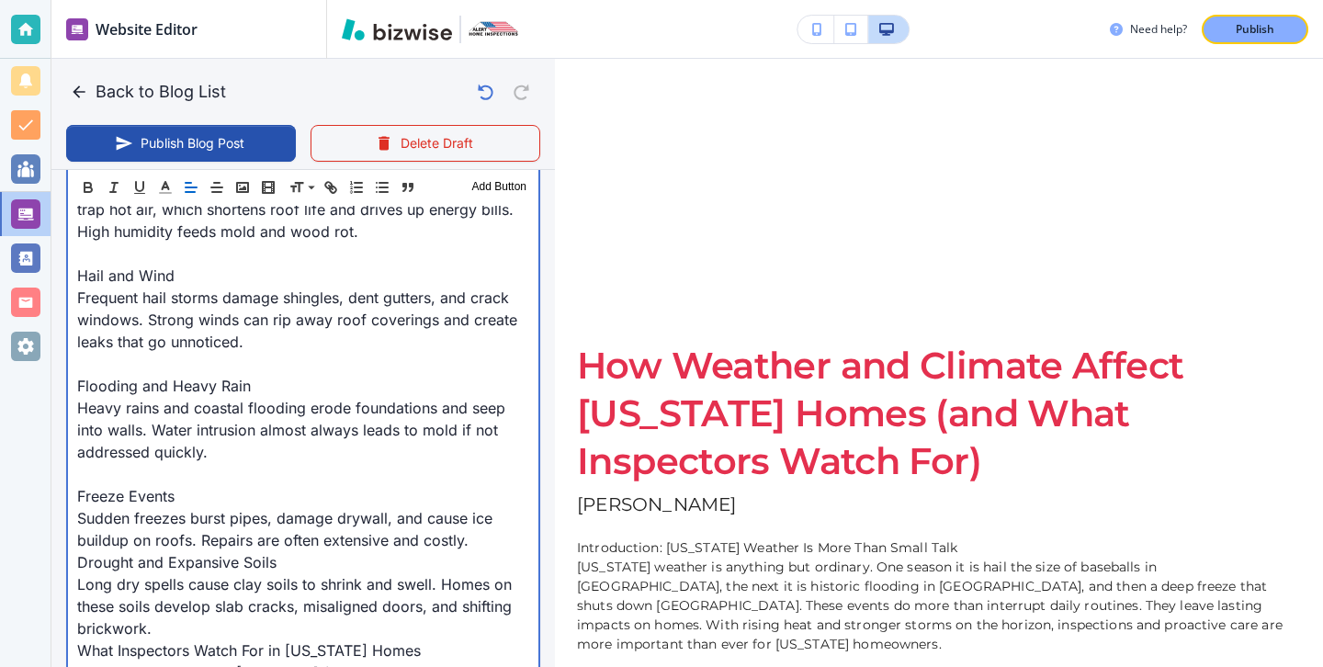
scroll to position [1153, 0]
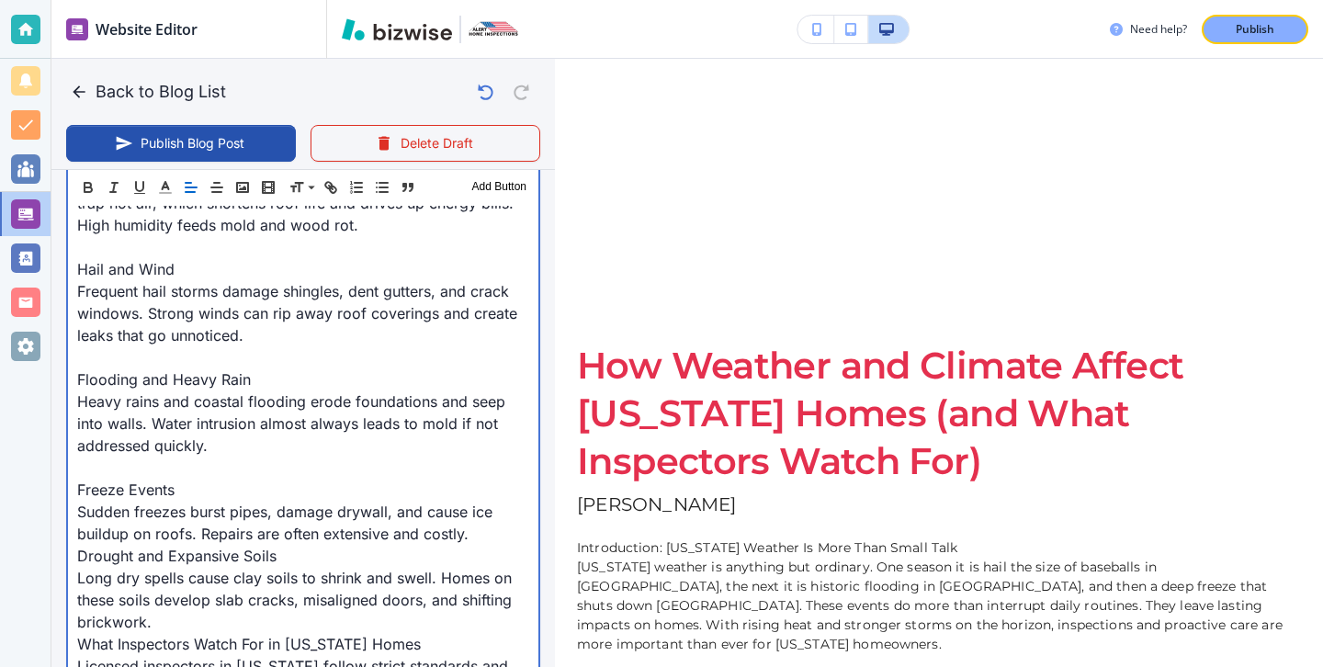
click at [484, 501] on p "Sudden freezes burst pipes, damage drywall, and cause ice buildup on roofs. Rep…" at bounding box center [303, 523] width 452 height 44
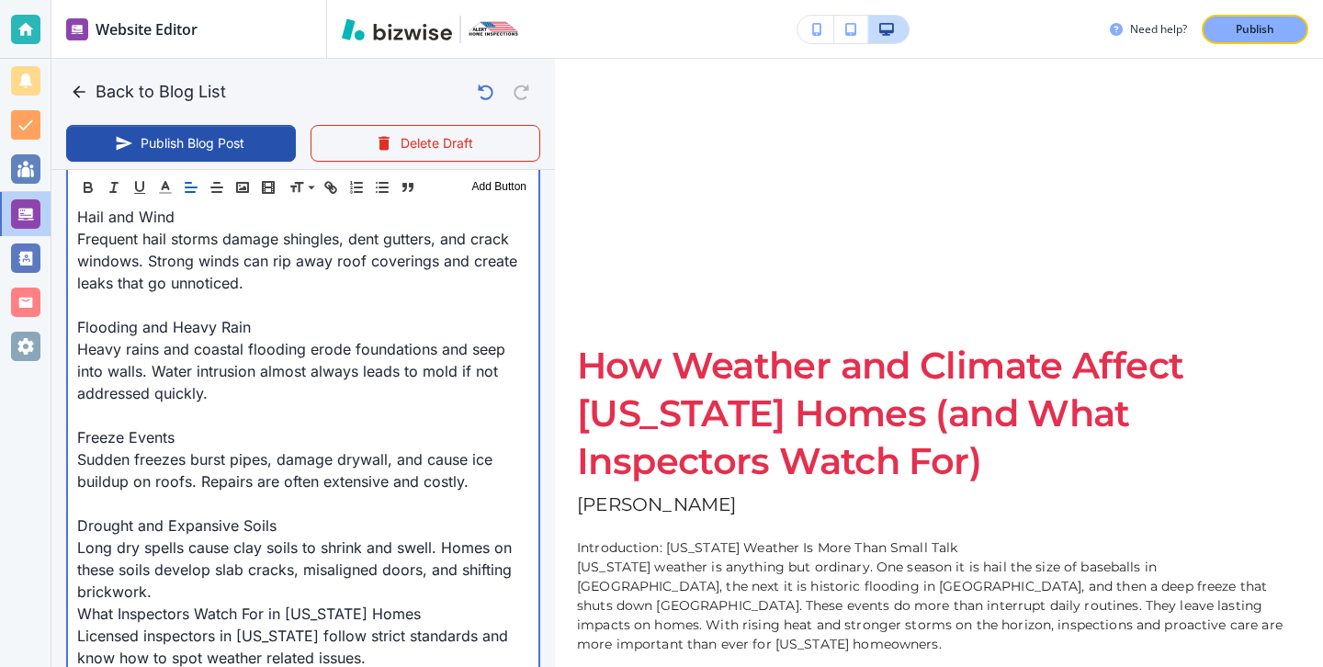
scroll to position [1253, 0]
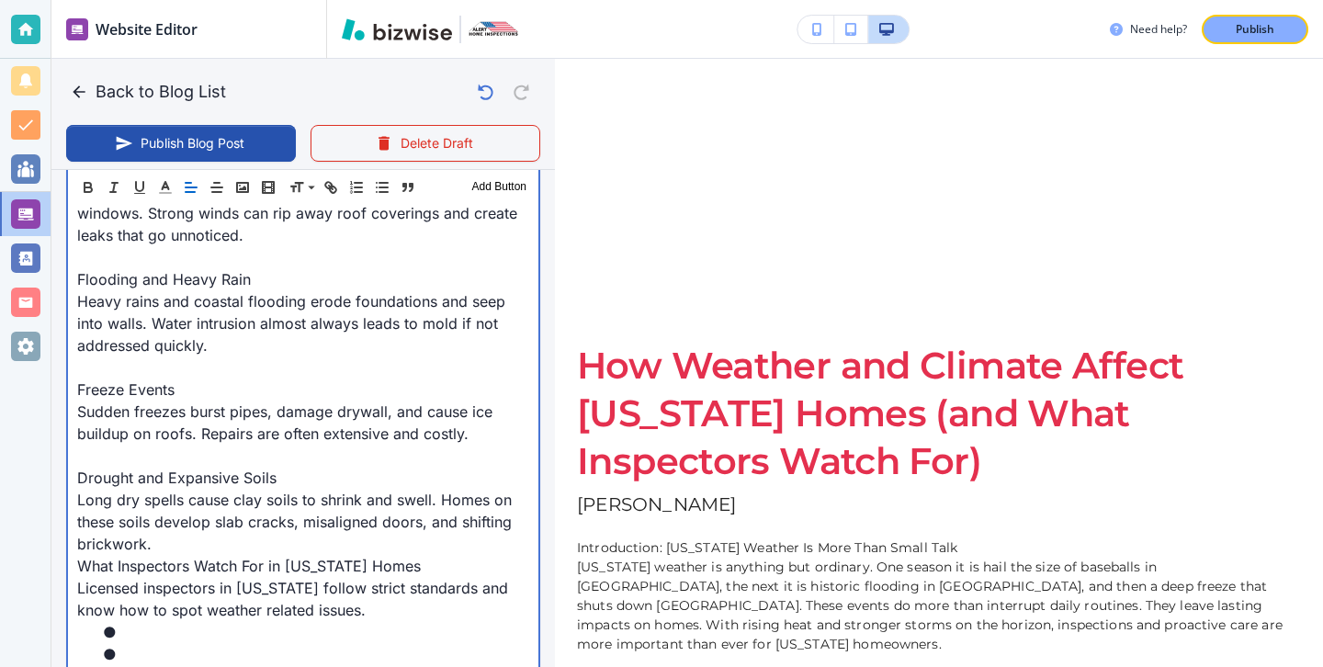
click at [291, 489] on p "Long dry spells cause clay soils to shrink and swell. Homes on these soils deve…" at bounding box center [303, 522] width 452 height 66
click at [291, 493] on p "Long dry spells cause clay soils to shrink and swell. Homes on these soils deve…" at bounding box center [303, 522] width 452 height 66
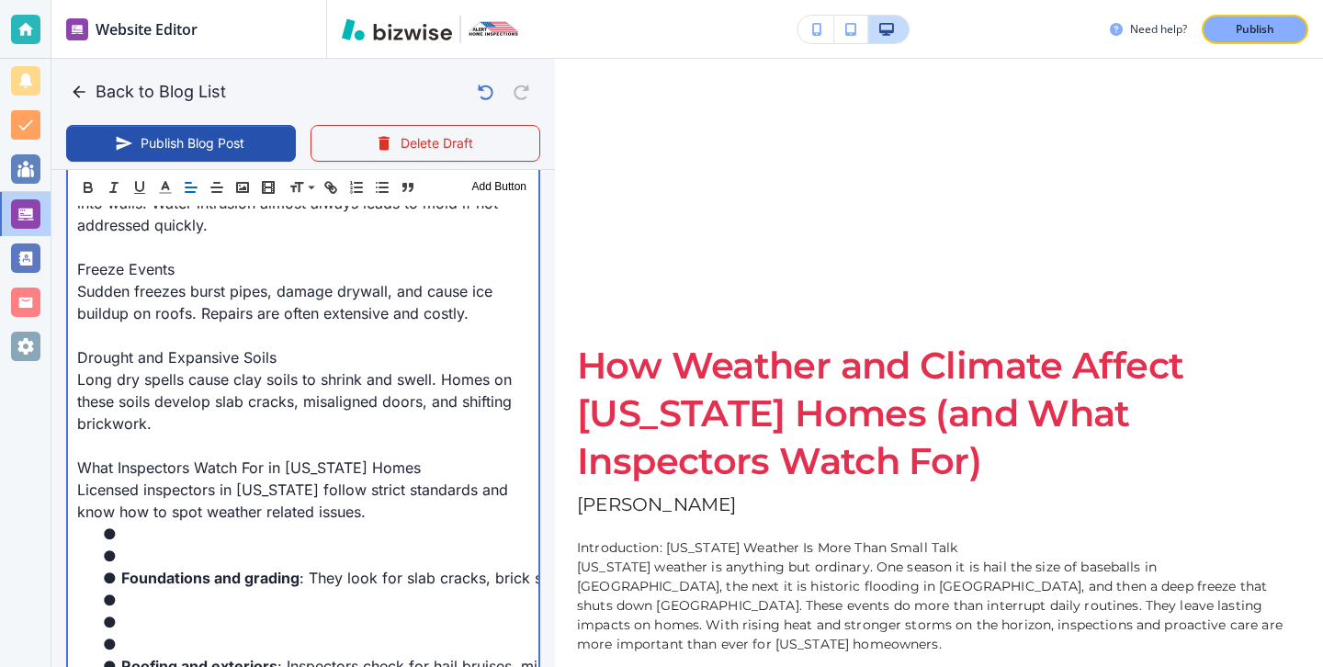
scroll to position [1548, 0]
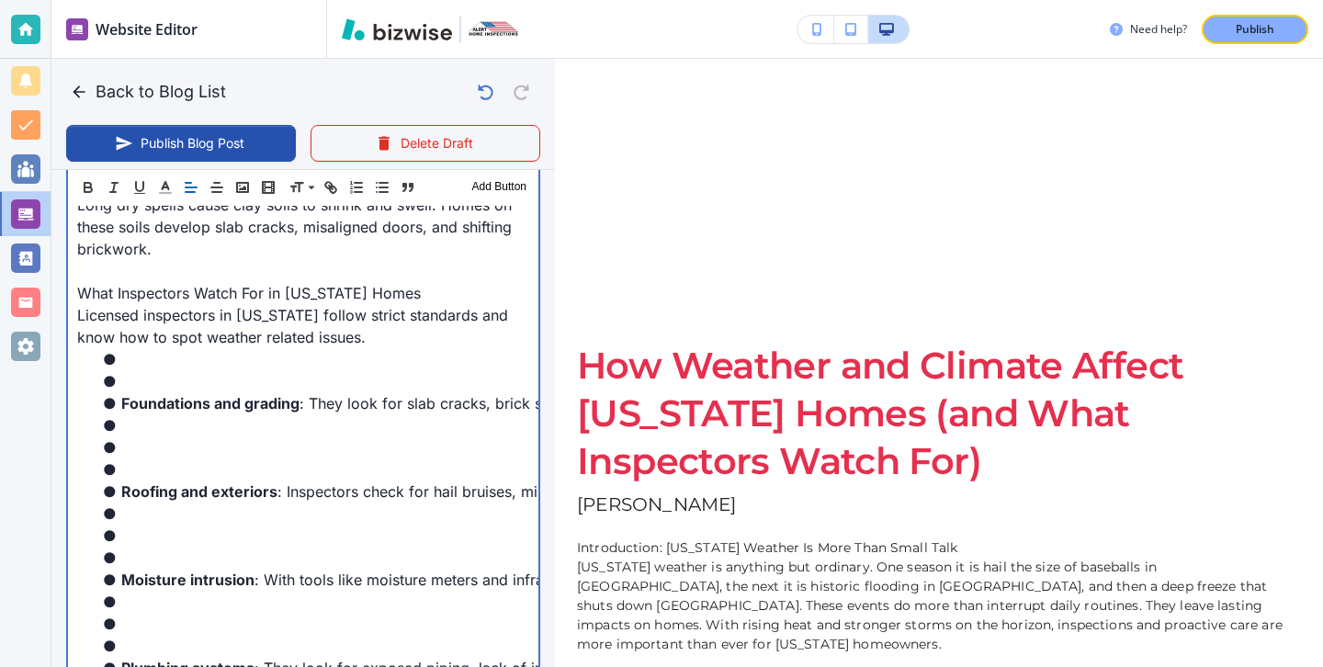
click at [164, 436] on li at bounding box center [314, 447] width 430 height 22
click at [167, 459] on li at bounding box center [314, 470] width 430 height 22
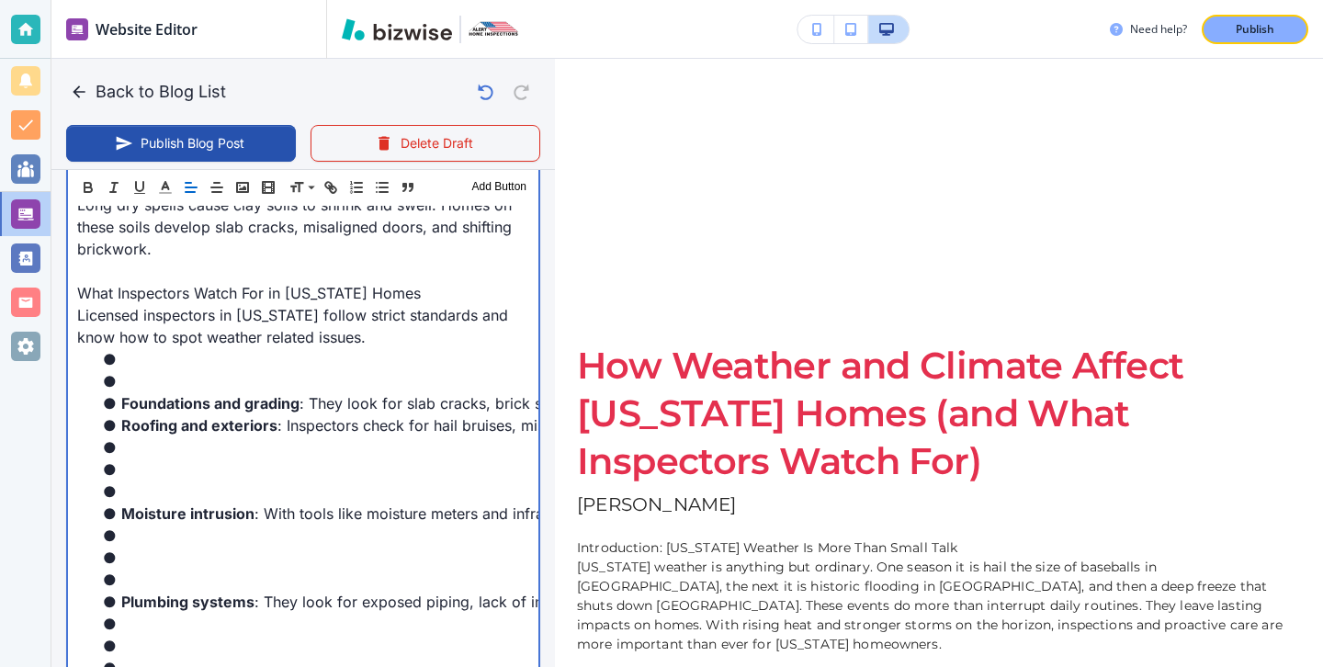
click at [142, 370] on li at bounding box center [314, 381] width 430 height 22
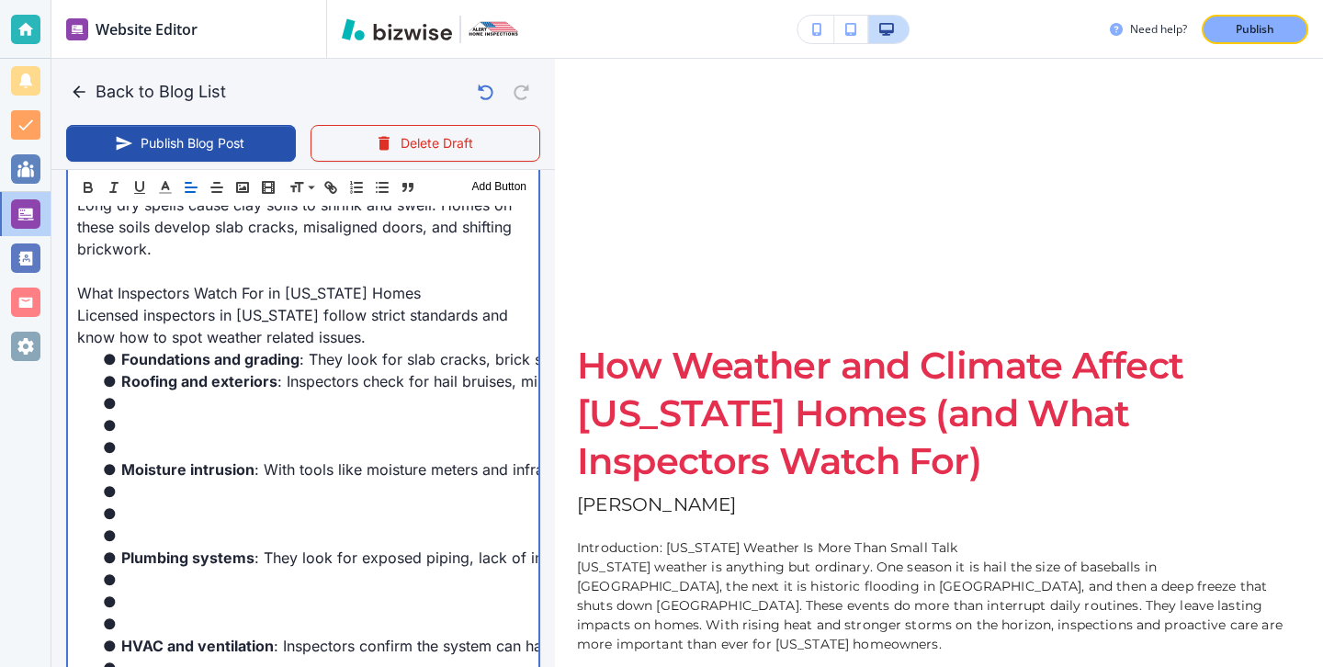
click at [112, 436] on li at bounding box center [314, 447] width 430 height 22
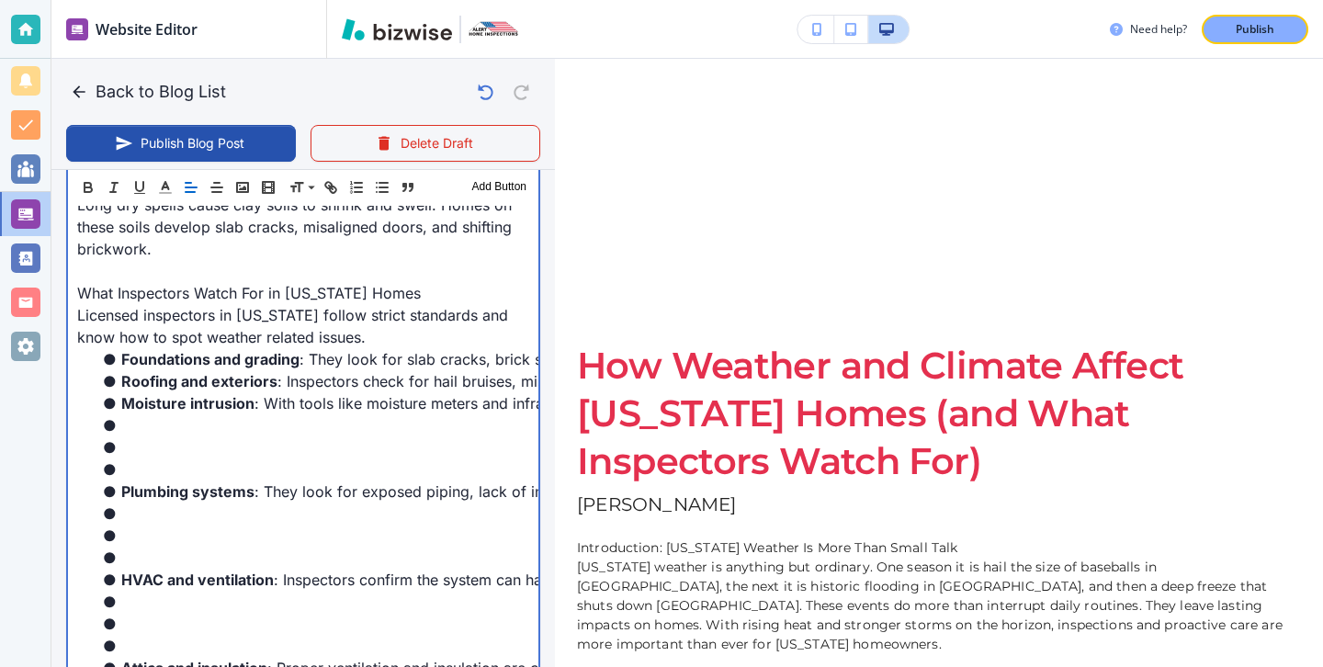
click at [123, 459] on li at bounding box center [314, 470] width 430 height 22
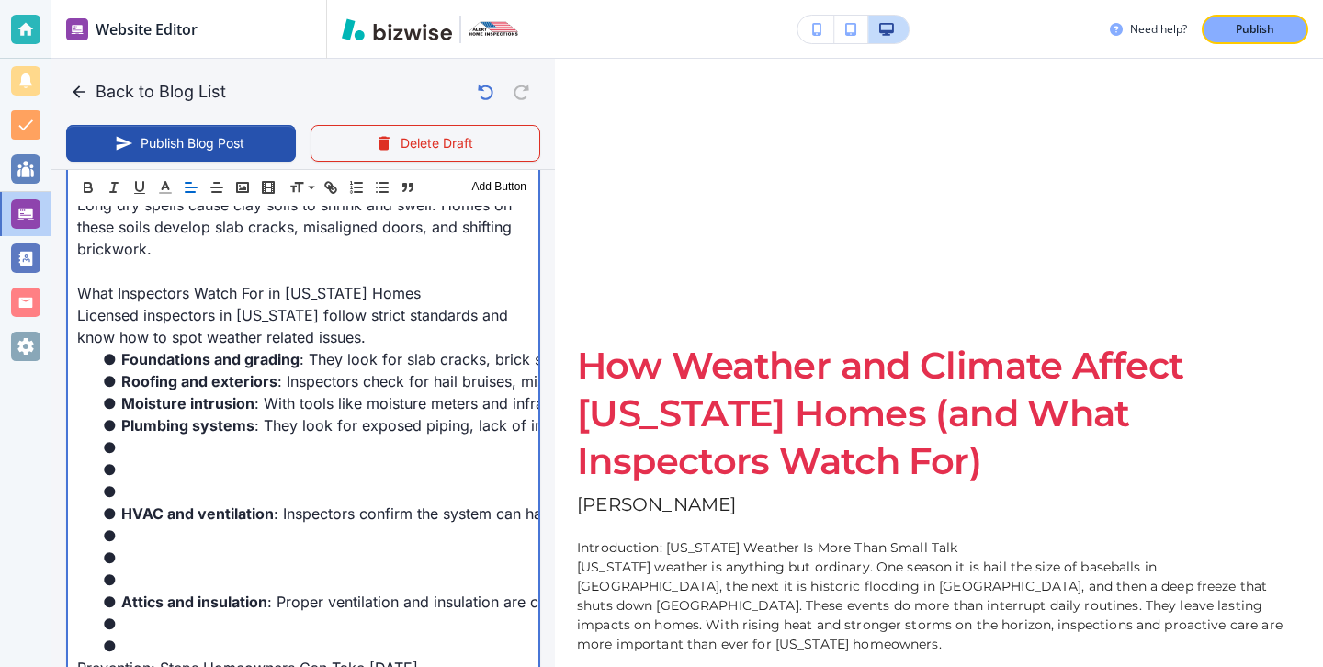
click at [130, 503] on li "HVAC and ventilation : Inspectors confirm the system can handle [US_STATE] heat…" at bounding box center [314, 514] width 430 height 22
click at [137, 481] on li at bounding box center [314, 492] width 430 height 22
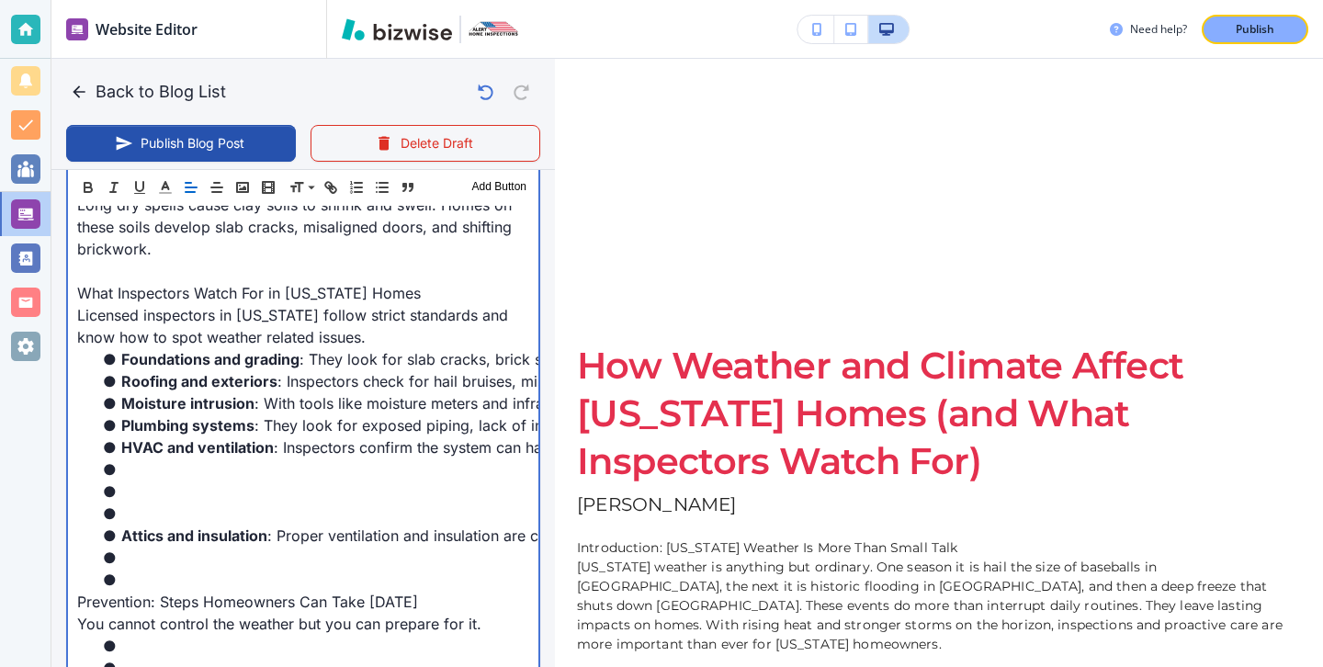
click at [127, 481] on li at bounding box center [314, 492] width 430 height 22
click at [127, 503] on li at bounding box center [314, 514] width 430 height 22
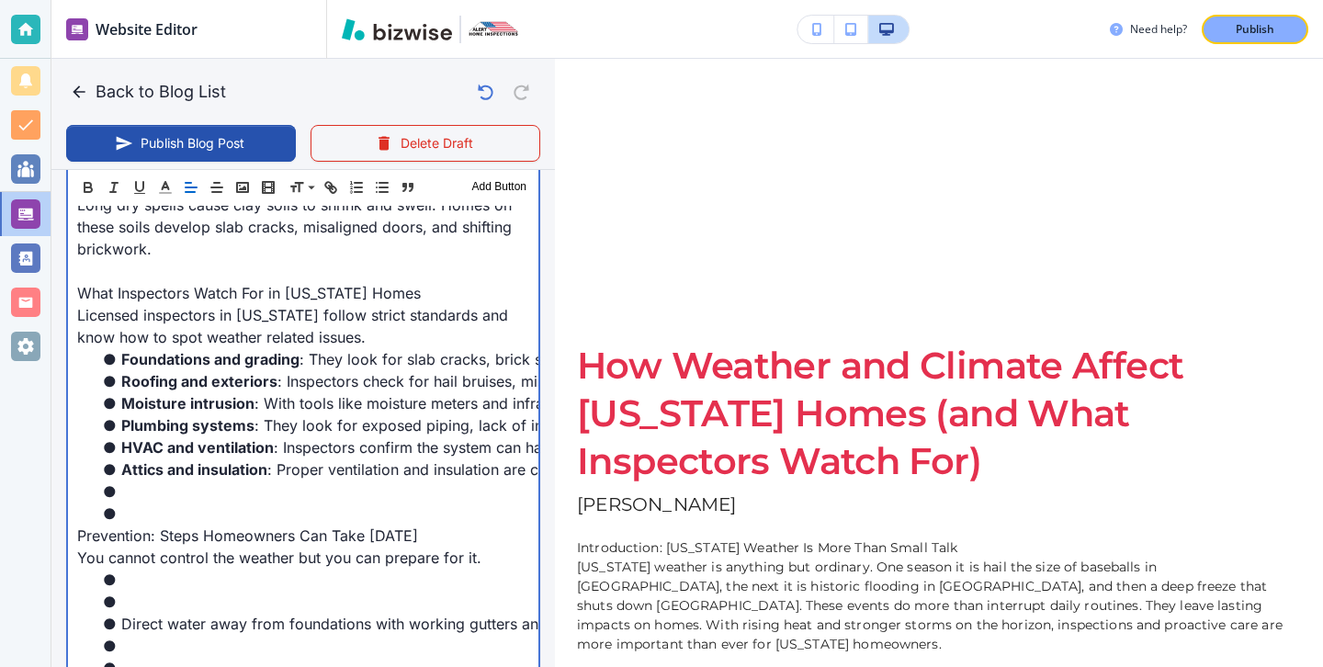
click at [125, 503] on li at bounding box center [314, 514] width 430 height 22
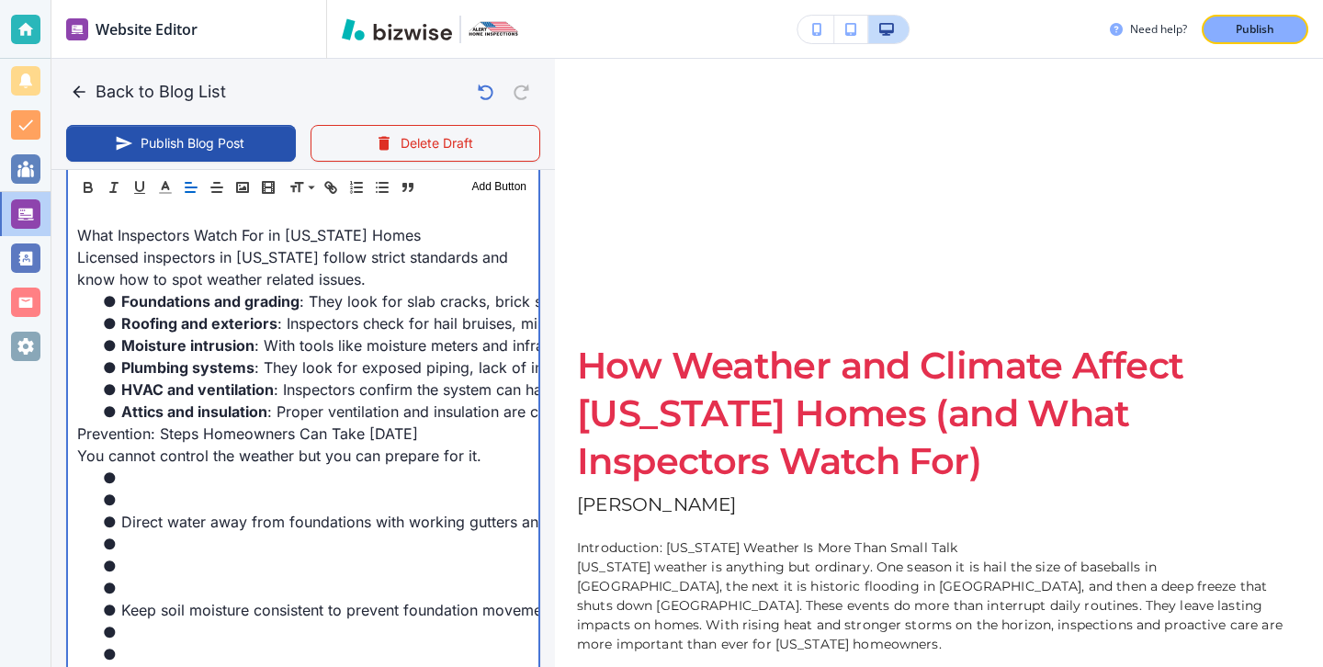
scroll to position [1666, 0]
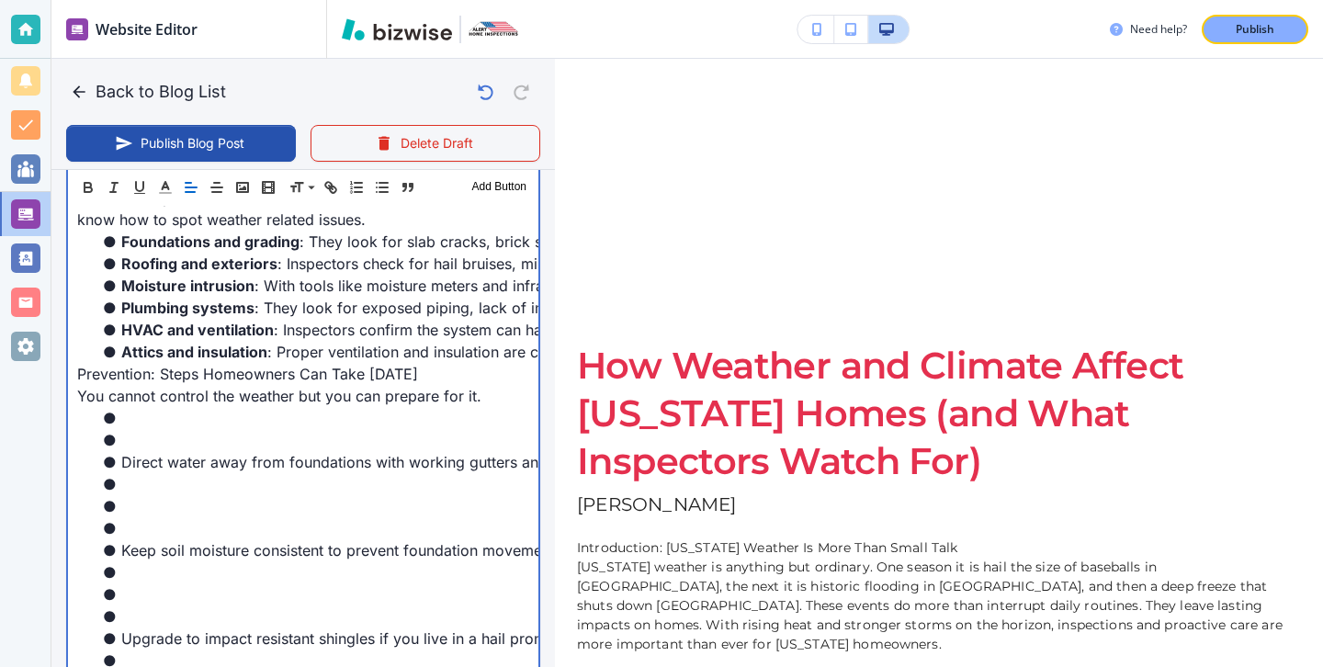
click at [152, 517] on li at bounding box center [314, 528] width 430 height 22
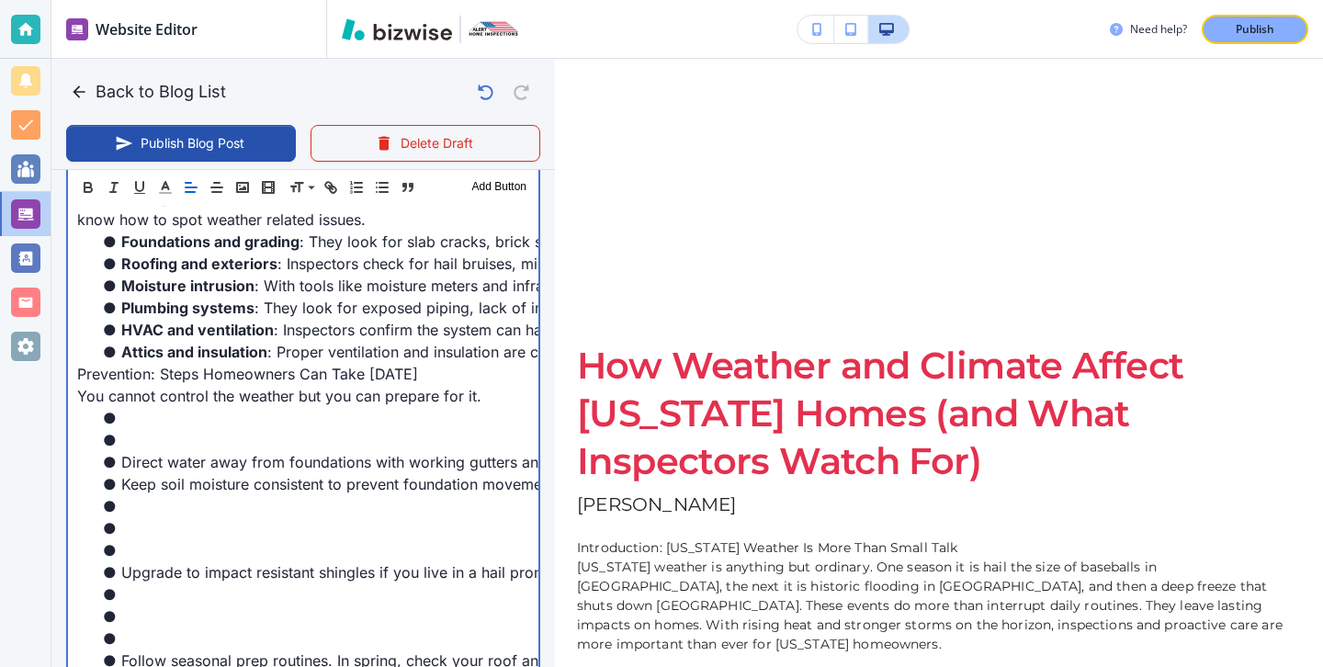
click at [134, 429] on li at bounding box center [314, 440] width 430 height 22
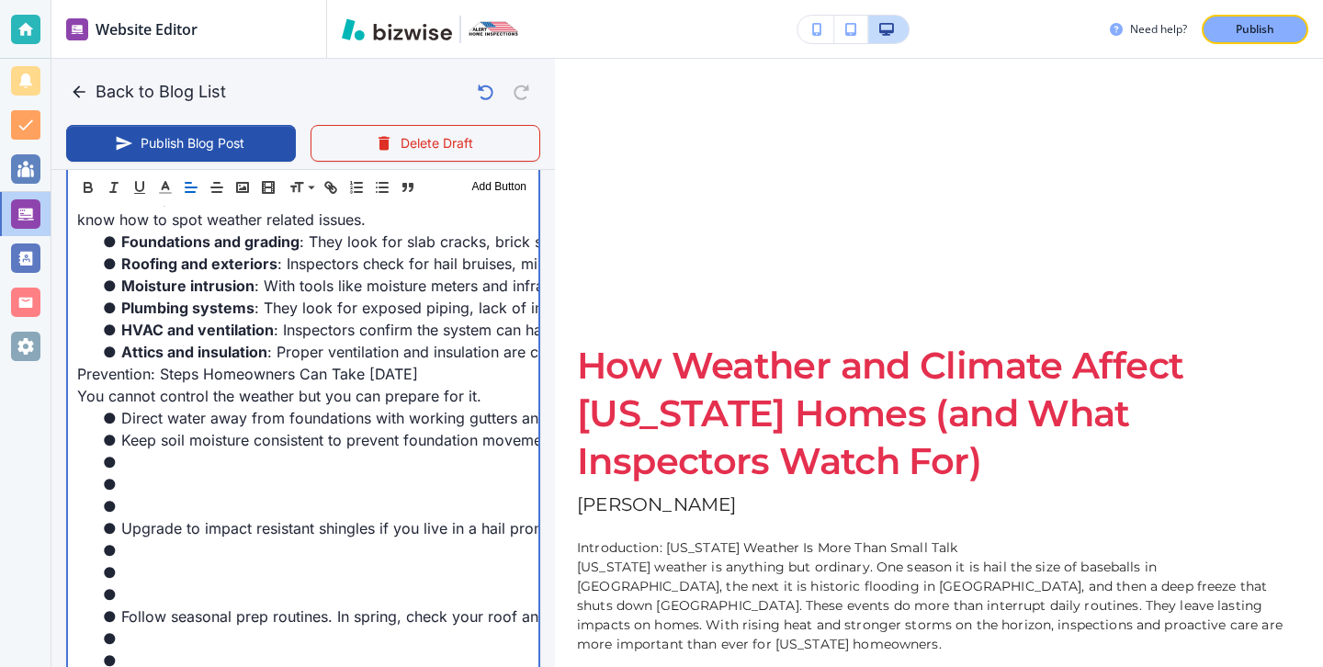
click at [134, 495] on li at bounding box center [314, 506] width 430 height 22
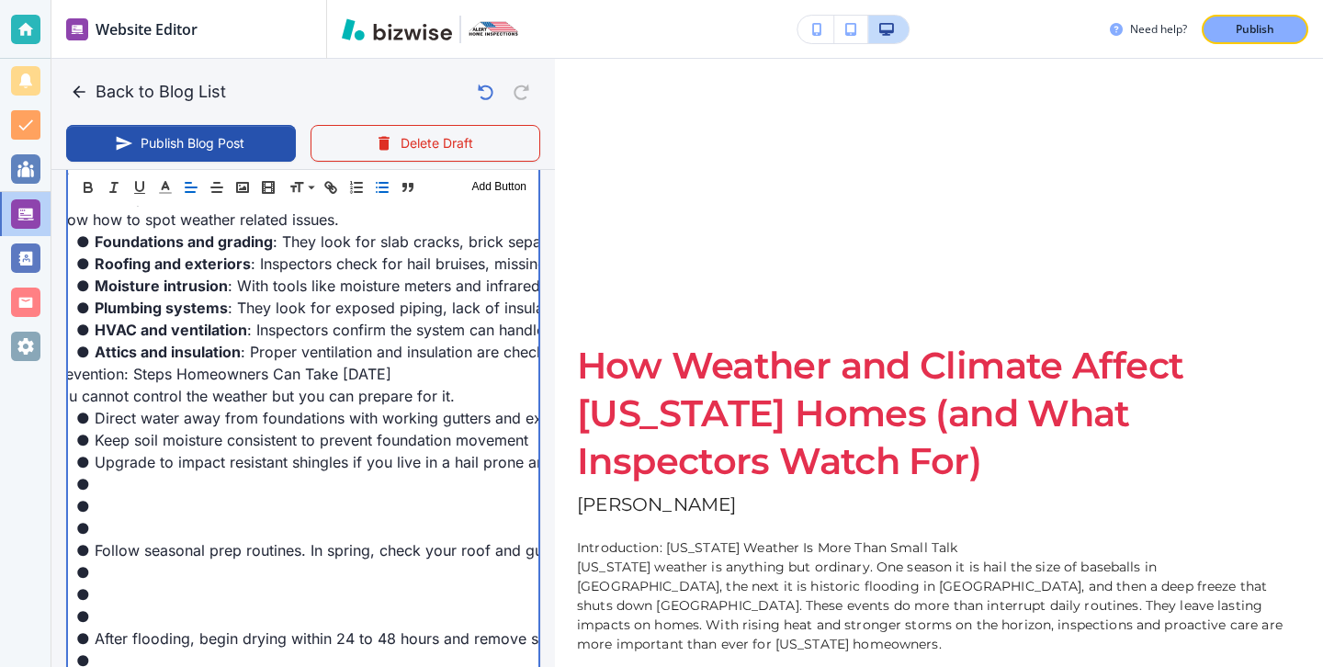
scroll to position [0, 14]
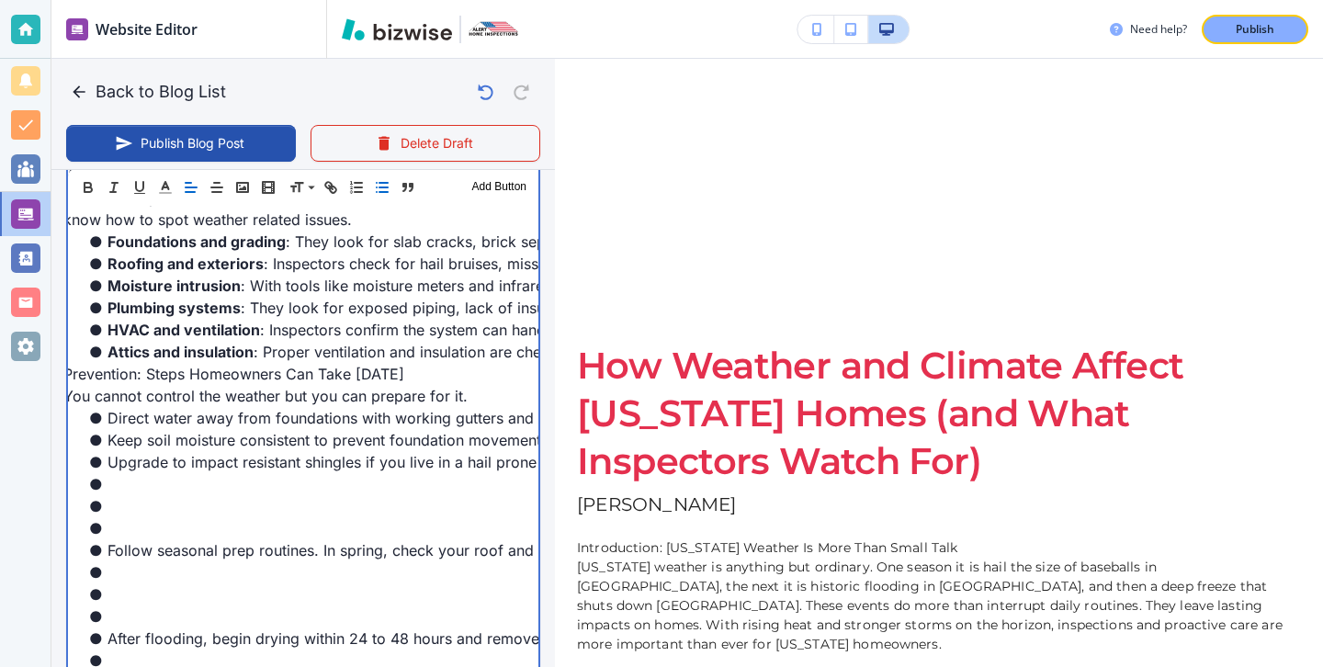
click at [131, 517] on li at bounding box center [300, 528] width 430 height 22
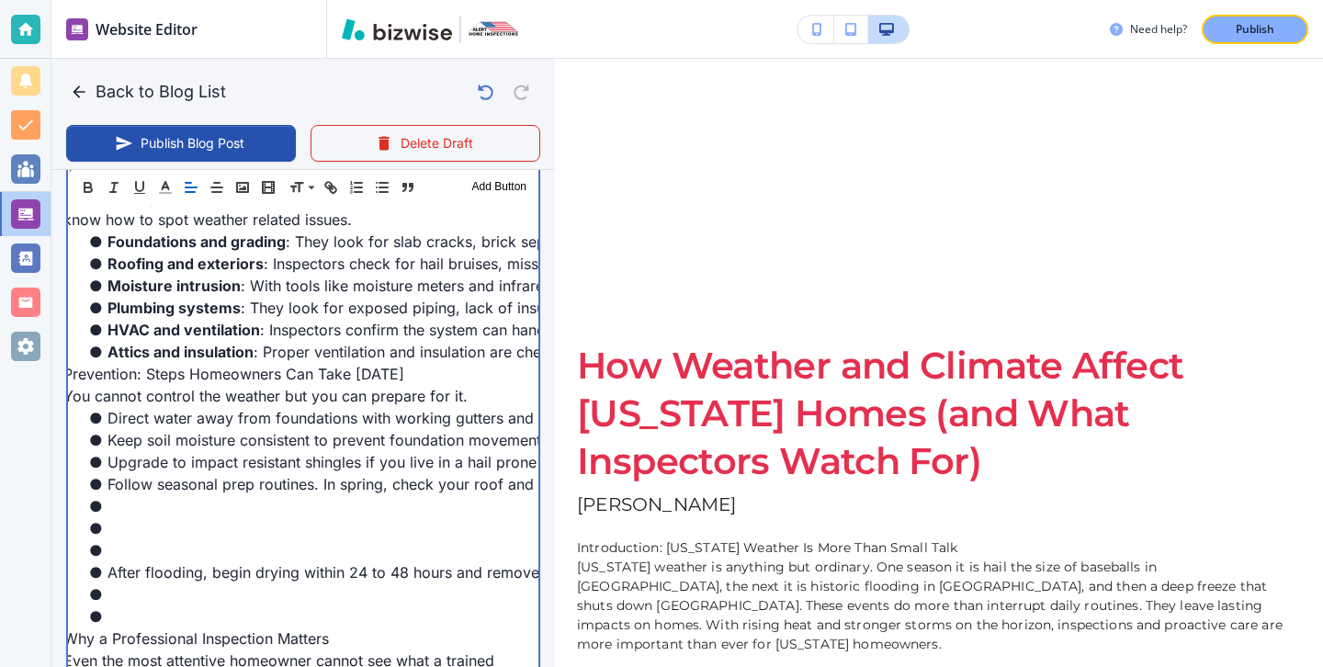
click at [104, 539] on li at bounding box center [300, 550] width 430 height 22
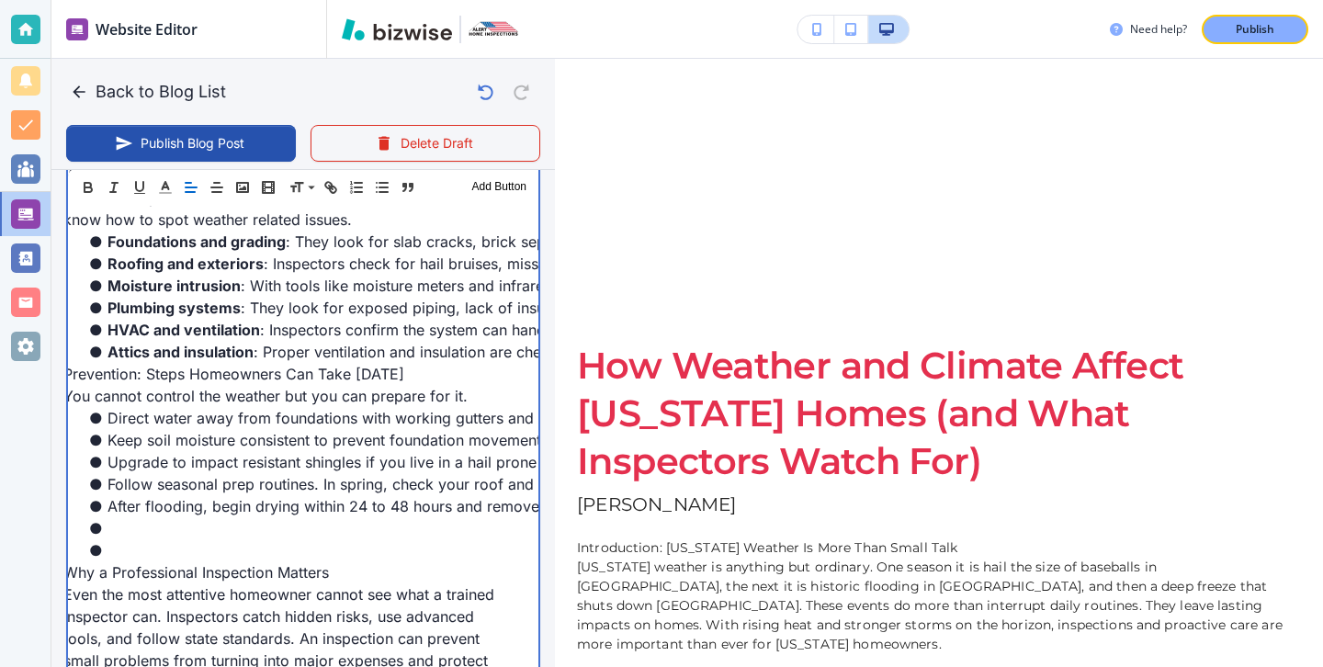
click at [103, 561] on p "Why a Professional Inspection Matters" at bounding box center [289, 572] width 452 height 22
click at [120, 539] on li at bounding box center [300, 550] width 430 height 22
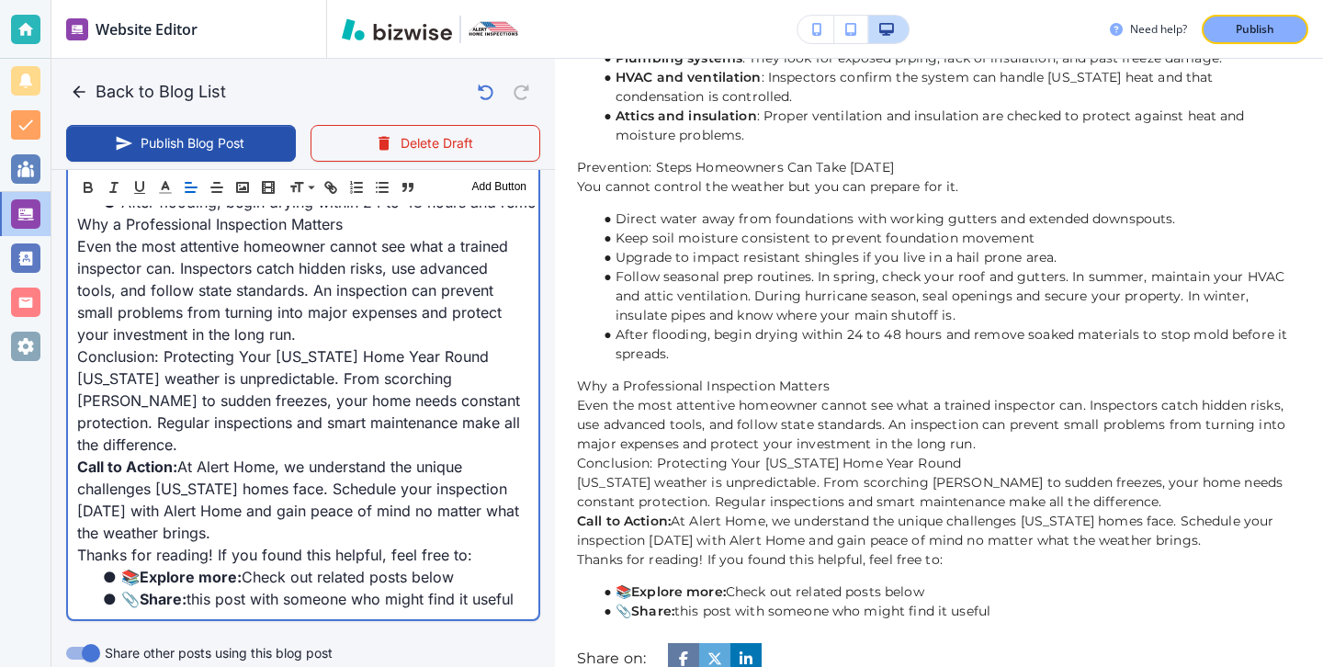
scroll to position [1968, 0]
click at [348, 302] on p "Even the most attentive homeowner cannot see what a trained inspector can. Insp…" at bounding box center [303, 292] width 452 height 110
type input "[DATE] 04:03 PM"
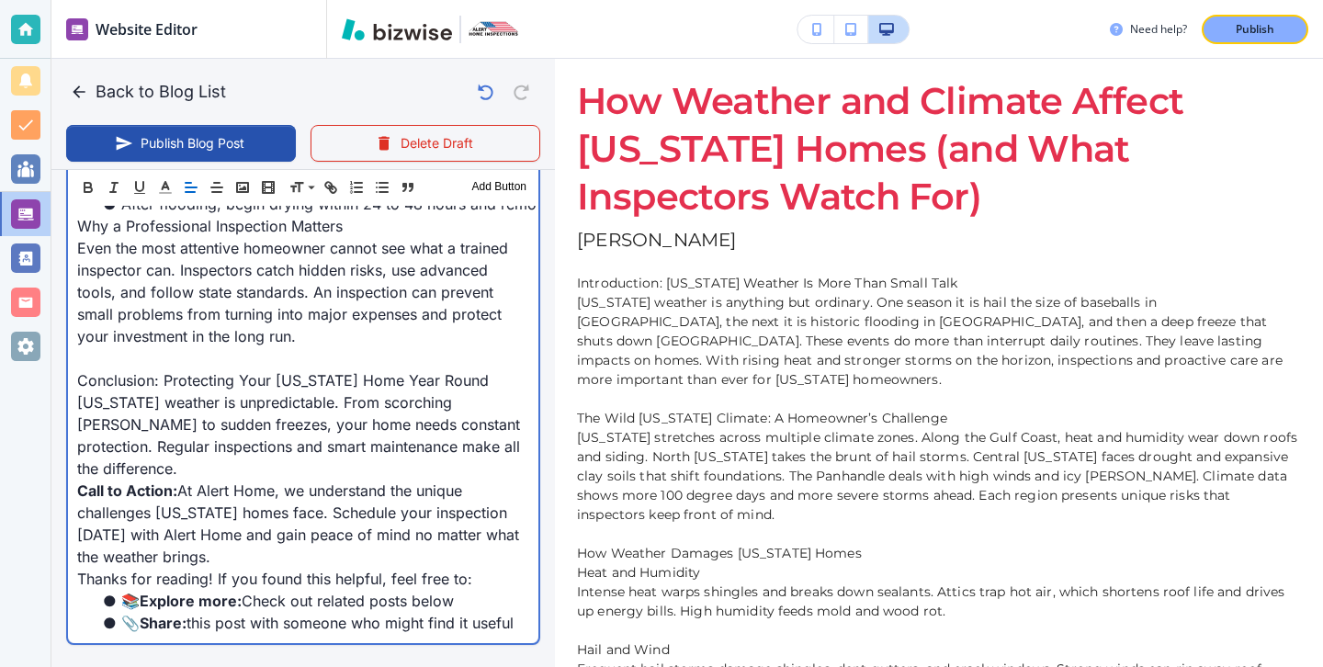
scroll to position [0, 0]
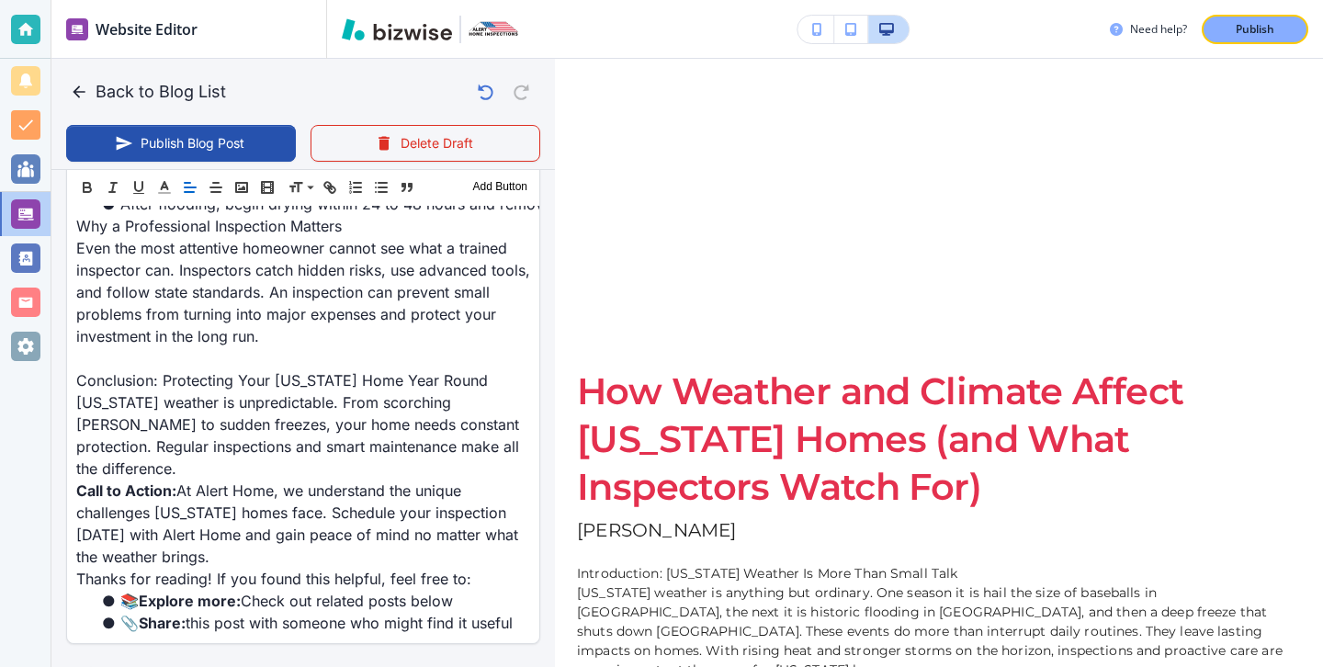
drag, startPoint x: 231, startPoint y: 138, endPoint x: 270, endPoint y: 365, distance: 230.4
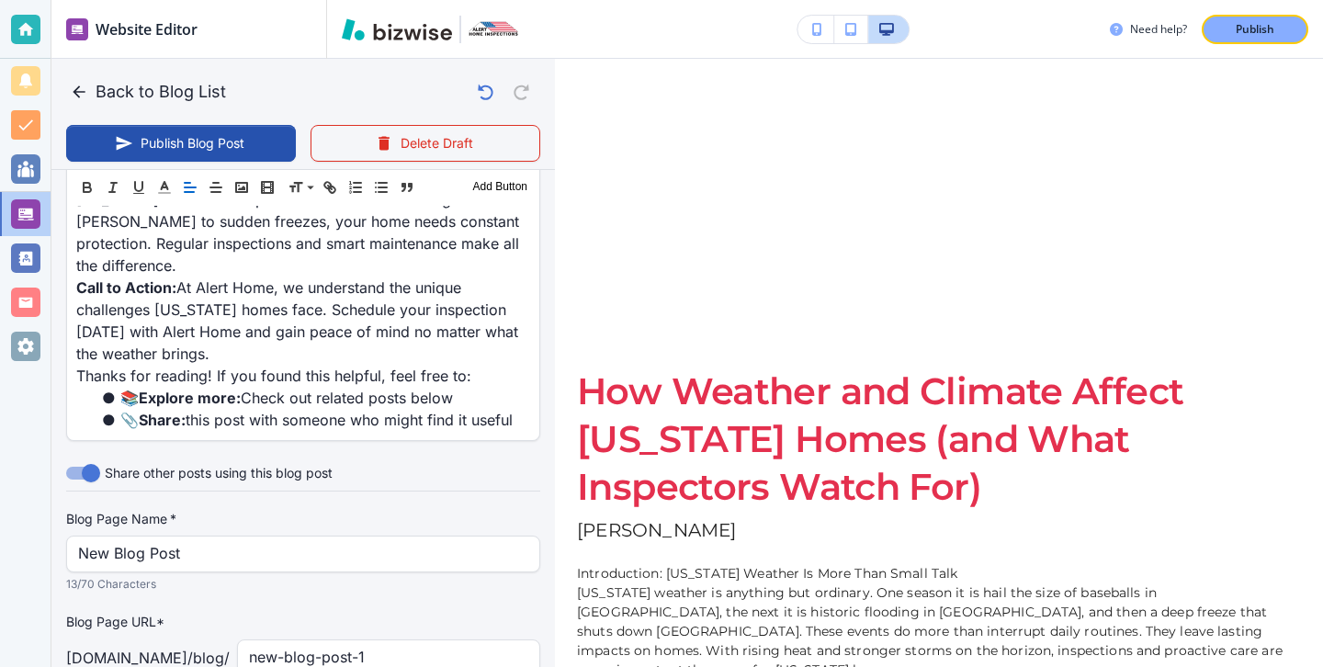
scroll to position [2307, 0]
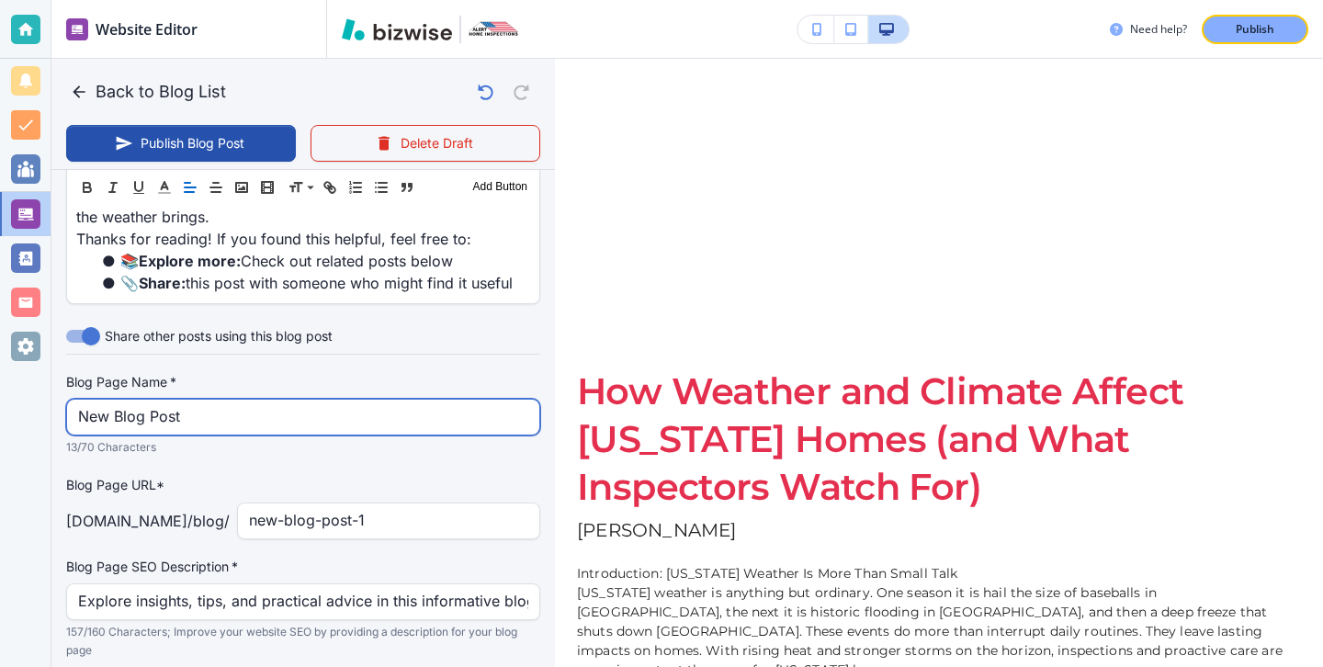
click at [270, 400] on input "New Blog Post" at bounding box center [303, 417] width 450 height 35
type input "N"
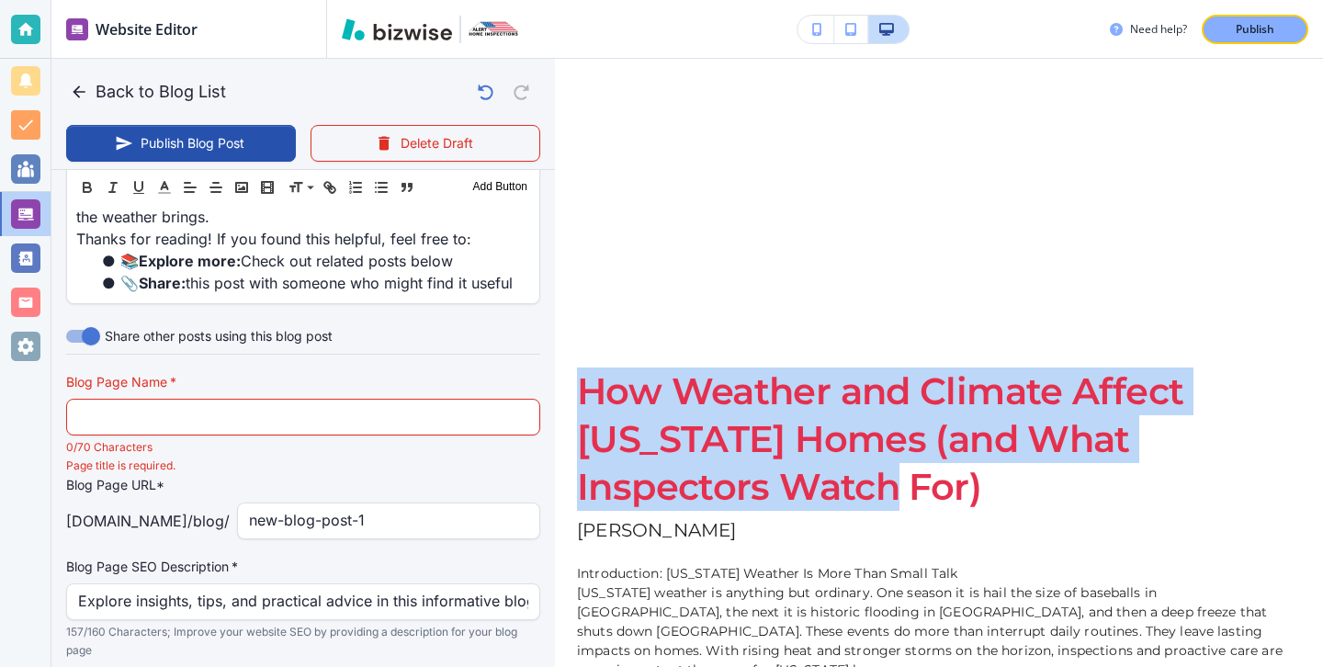
drag, startPoint x: 663, startPoint y: 470, endPoint x: 588, endPoint y: 380, distance: 117.5
click at [588, 380] on h1 "How Weather and Climate Affect [US_STATE] Homes (and What Inspectors Watch For)" at bounding box center [939, 439] width 724 height 143
copy h1 "How Weather and Climate Affect [US_STATE] Homes (and What Inspectors Watch For)"
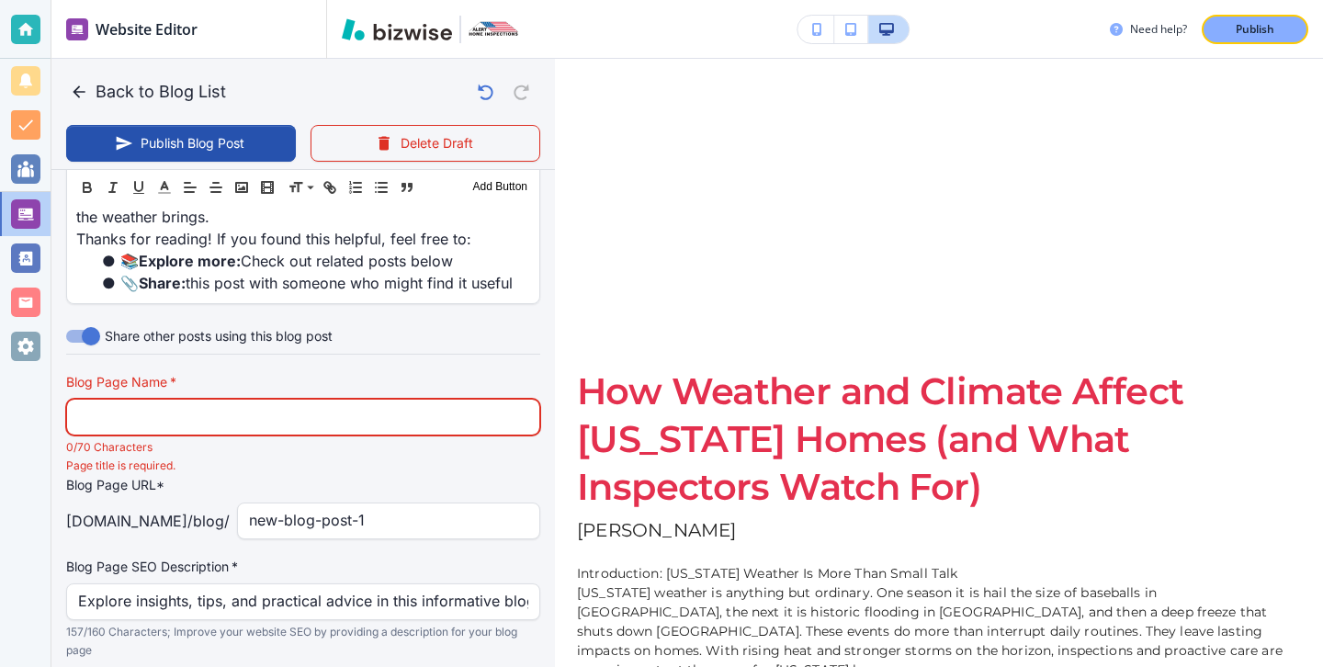
click at [414, 400] on input "text" at bounding box center [303, 417] width 450 height 35
paste input "How Weather and Climate Affect [US_STATE] Homes (and What Inspectors Watch"
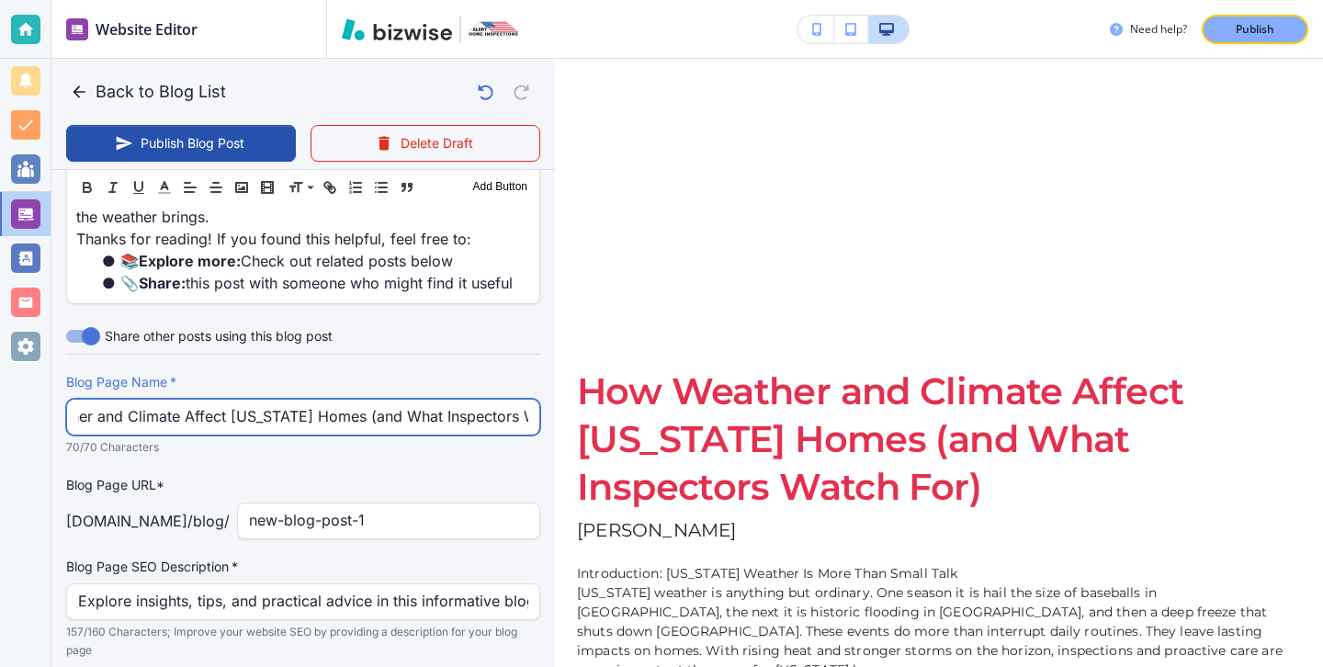
type input "How Weather and Climate Affect [US_STATE] Homes (and What Inspectors Watch"
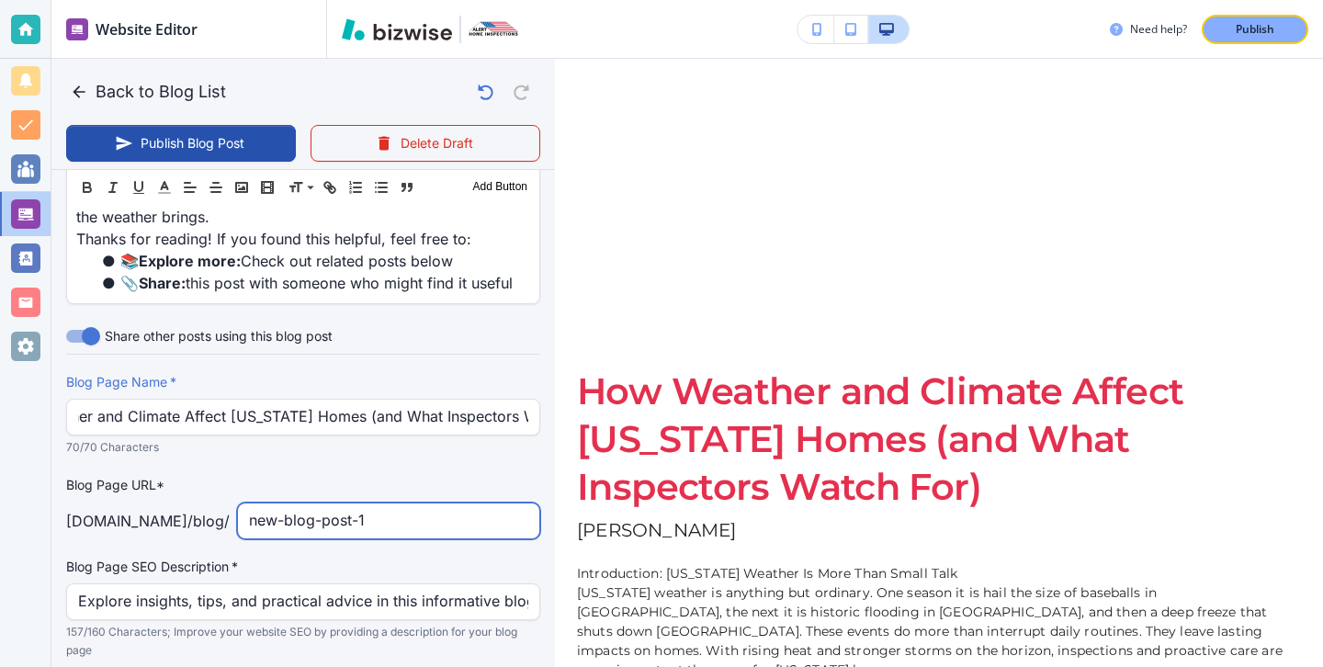
click at [438, 504] on input "new-blog-post-1" at bounding box center [388, 521] width 279 height 35
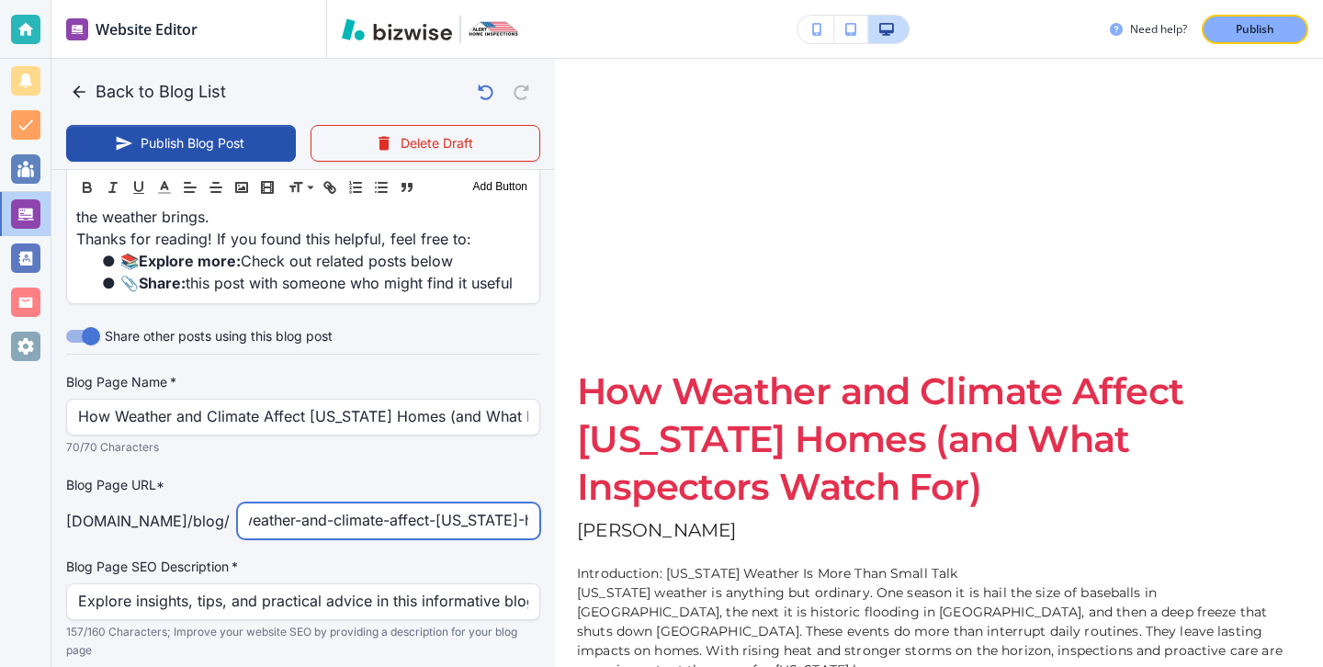
scroll to position [0, 51]
type input "how-weather-and-climate-affect-[US_STATE]-homes"
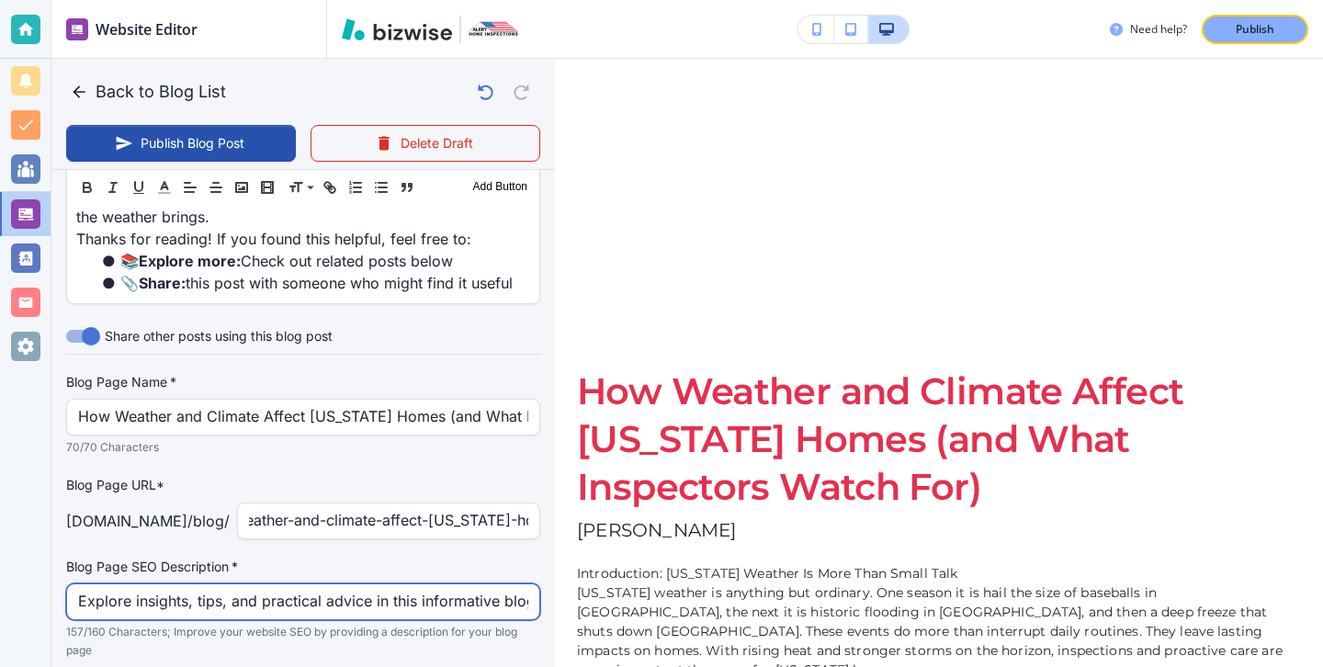
click at [334, 584] on input "Explore insights, tips, and practical advice in this informative blog post. Dis…" at bounding box center [303, 601] width 450 height 35
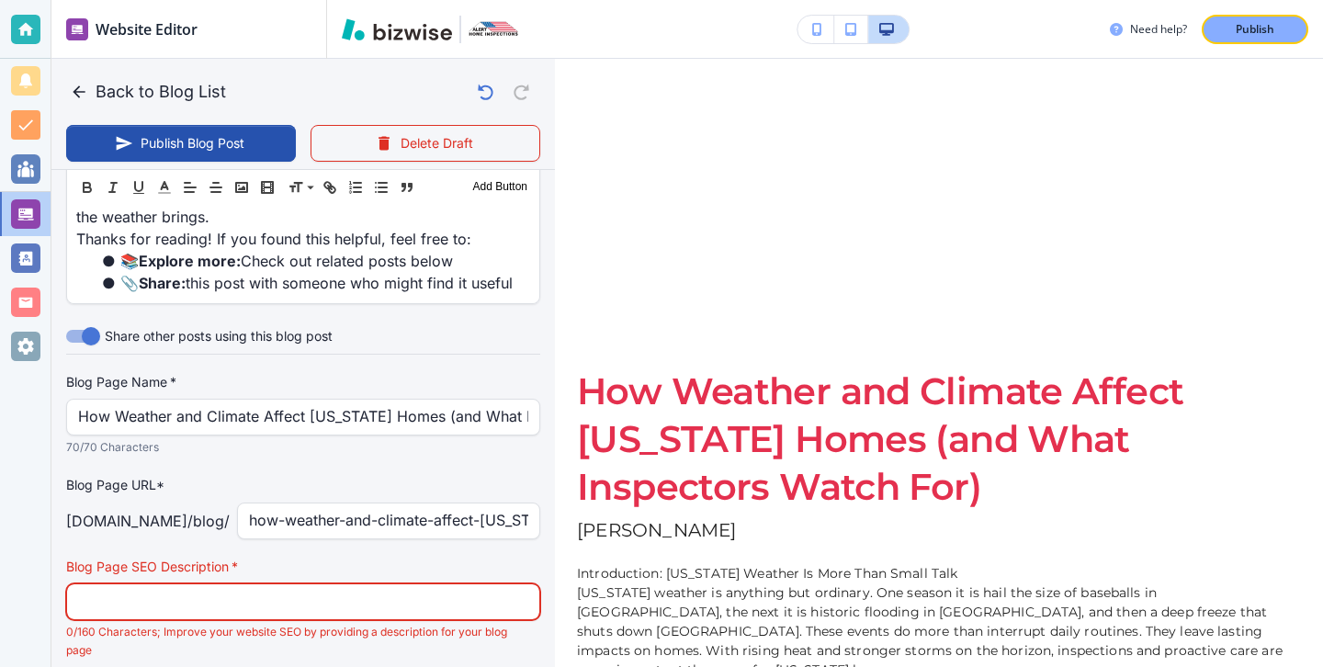
paste input "Learn how [US_STATE] weather impacts homes from heat to floods and see what ins…"
type input "[DATE] 04:04 PM"
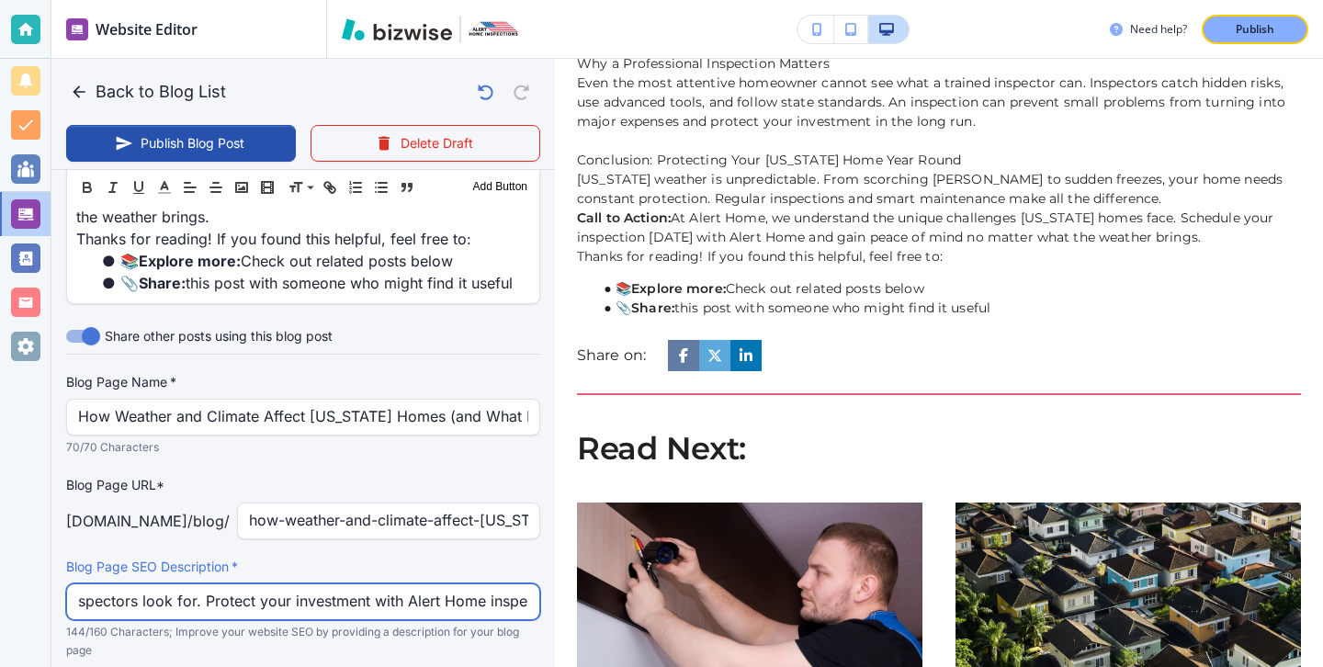
scroll to position [547, 0]
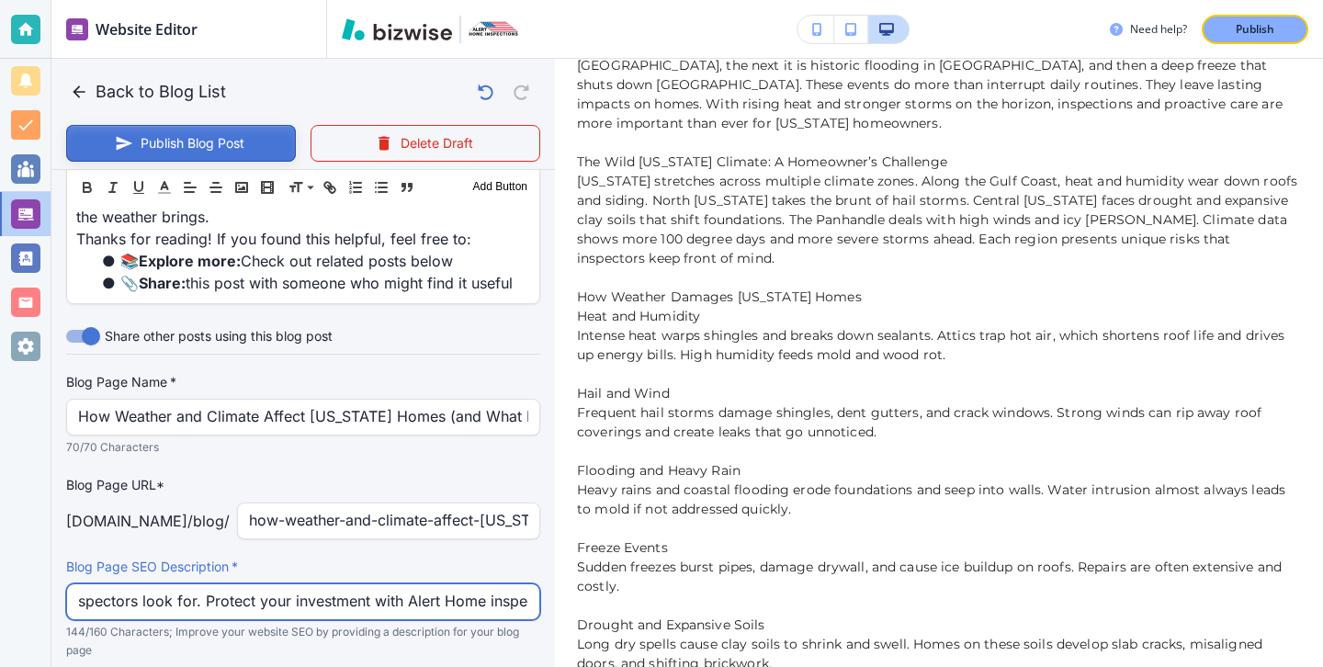
type input "Learn how [US_STATE] weather impacts homes from heat to floods and see what ins…"
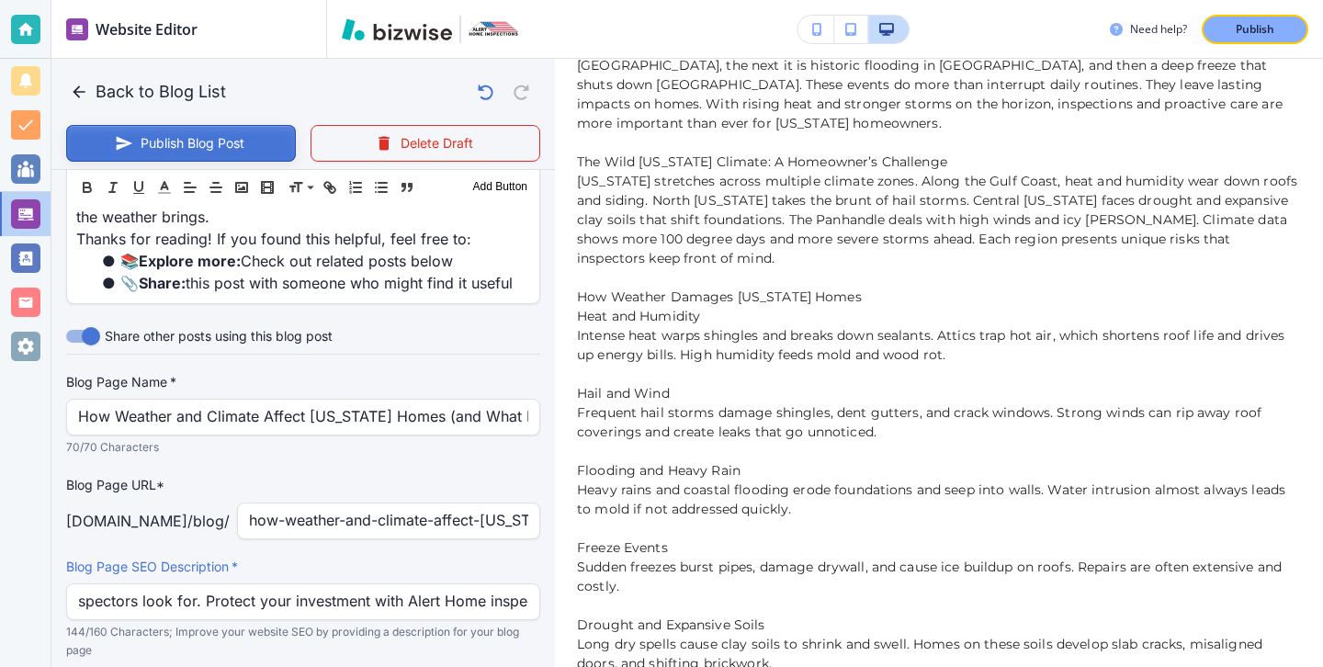
click at [237, 148] on button "Publish Blog Post" at bounding box center [181, 143] width 230 height 37
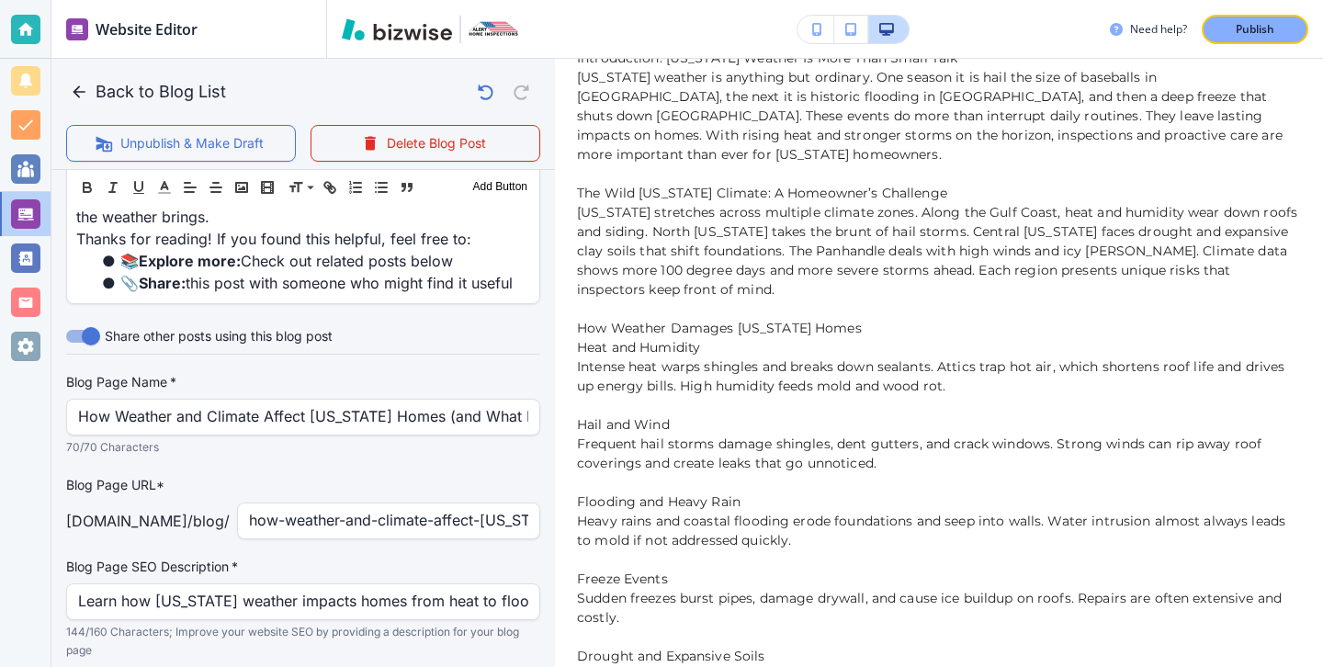
scroll to position [515, 0]
click at [1269, 36] on p "Publish" at bounding box center [1255, 29] width 39 height 17
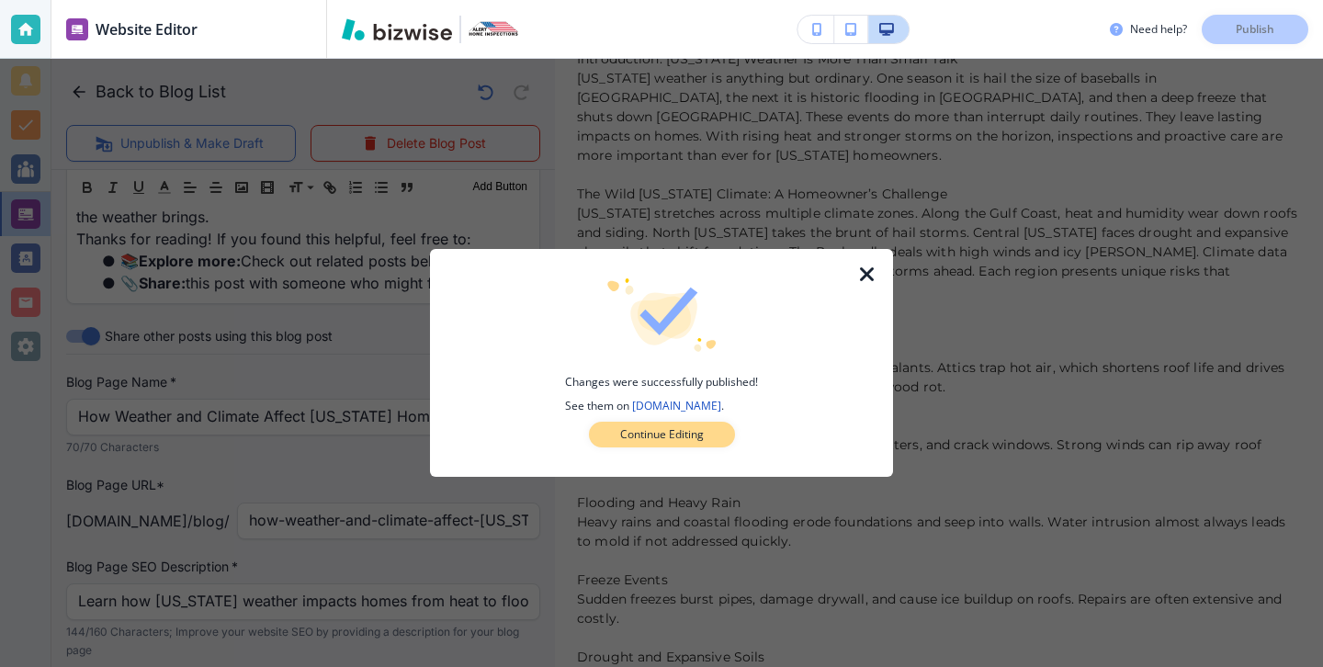
click at [716, 439] on button "Continue Editing" at bounding box center [662, 435] width 146 height 26
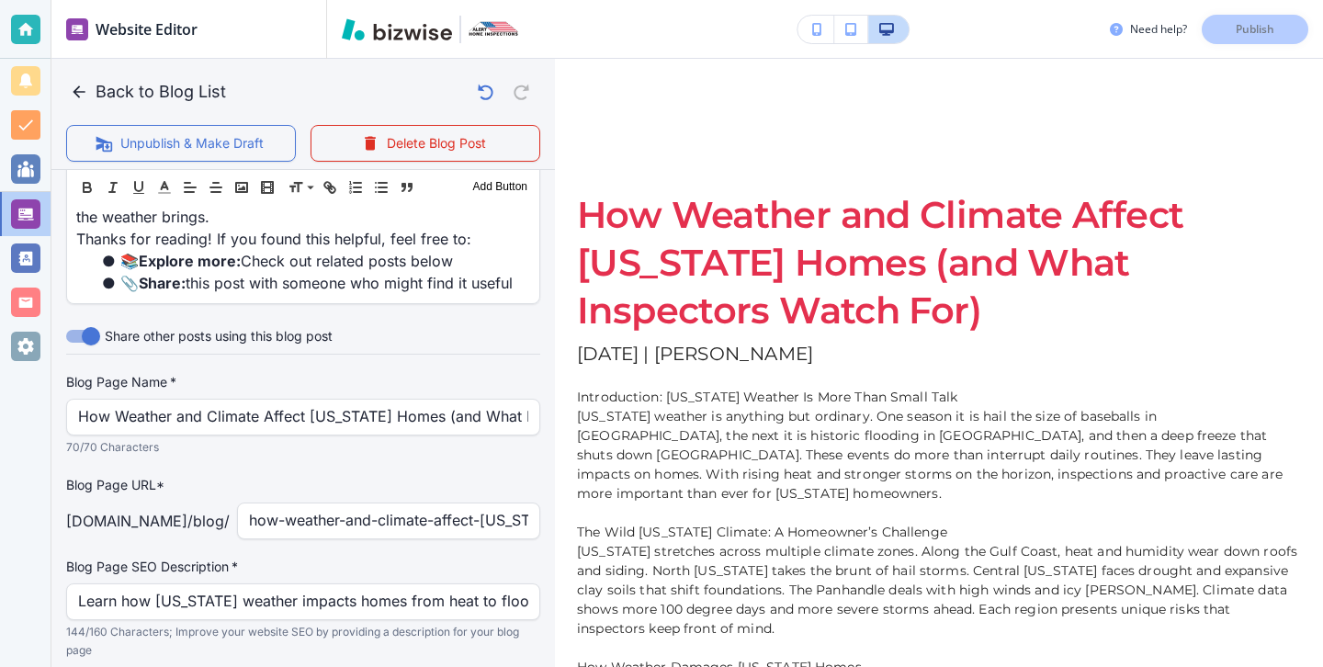
scroll to position [170, 0]
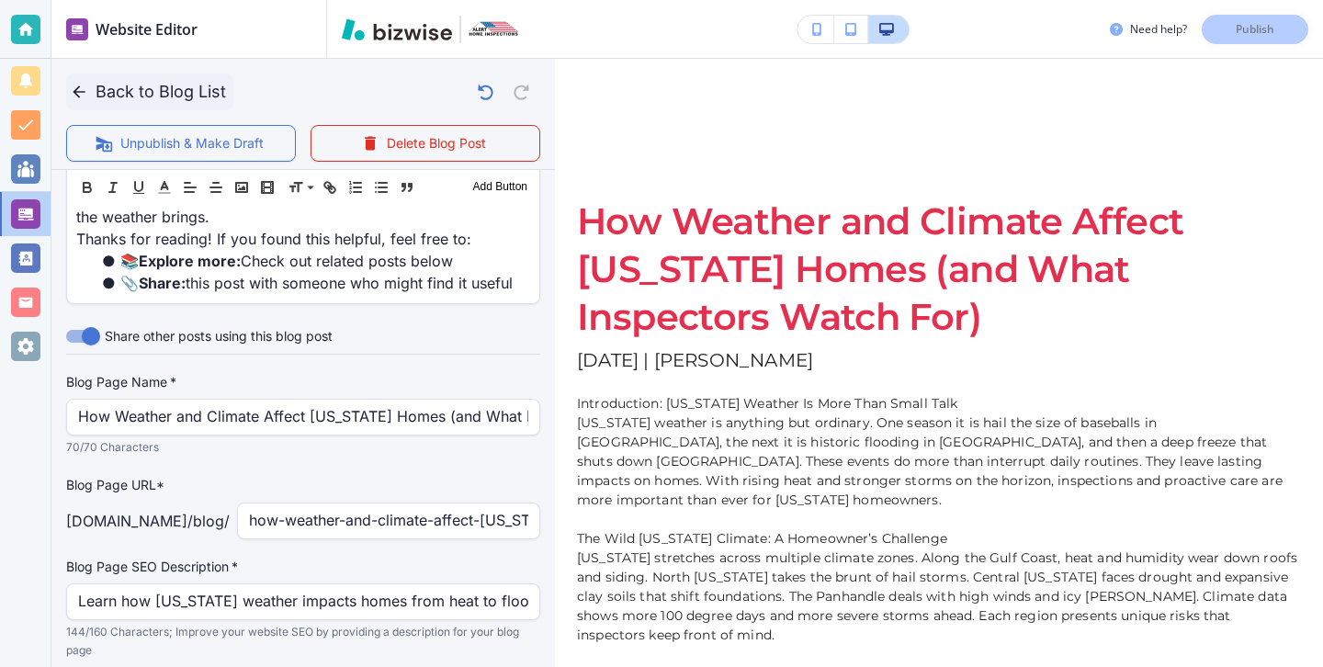
click at [71, 98] on icon "button" at bounding box center [79, 92] width 18 height 18
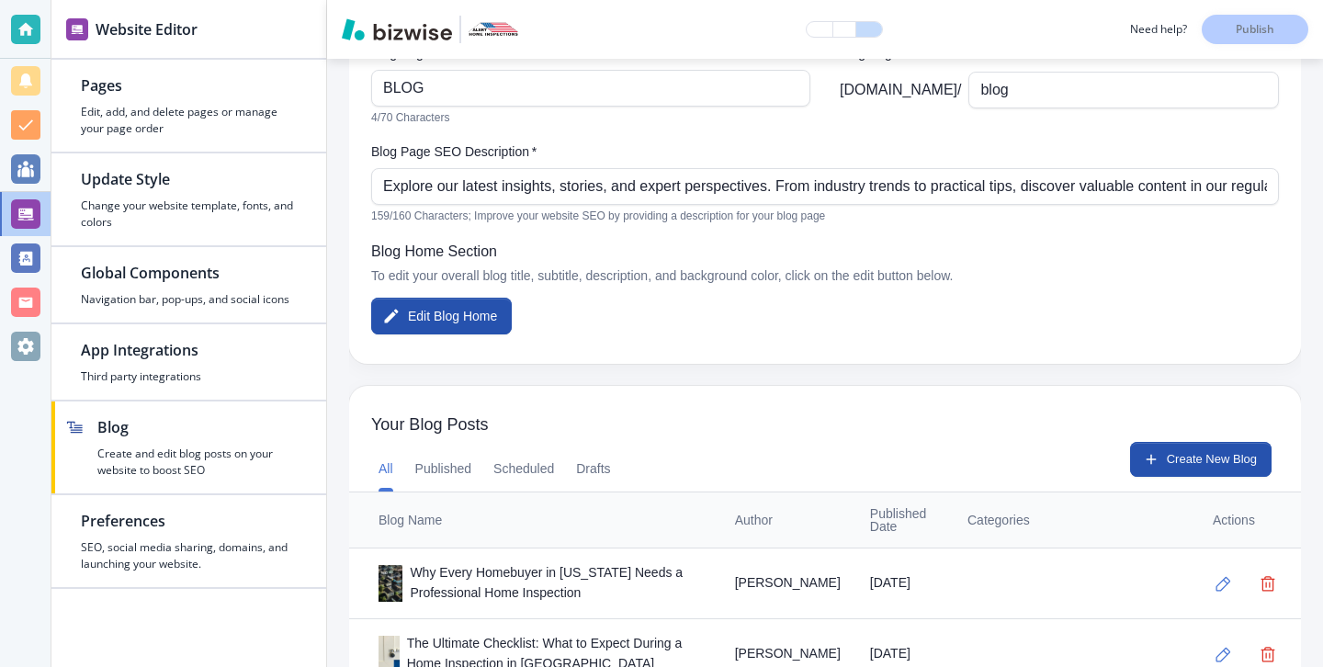
scroll to position [0, 0]
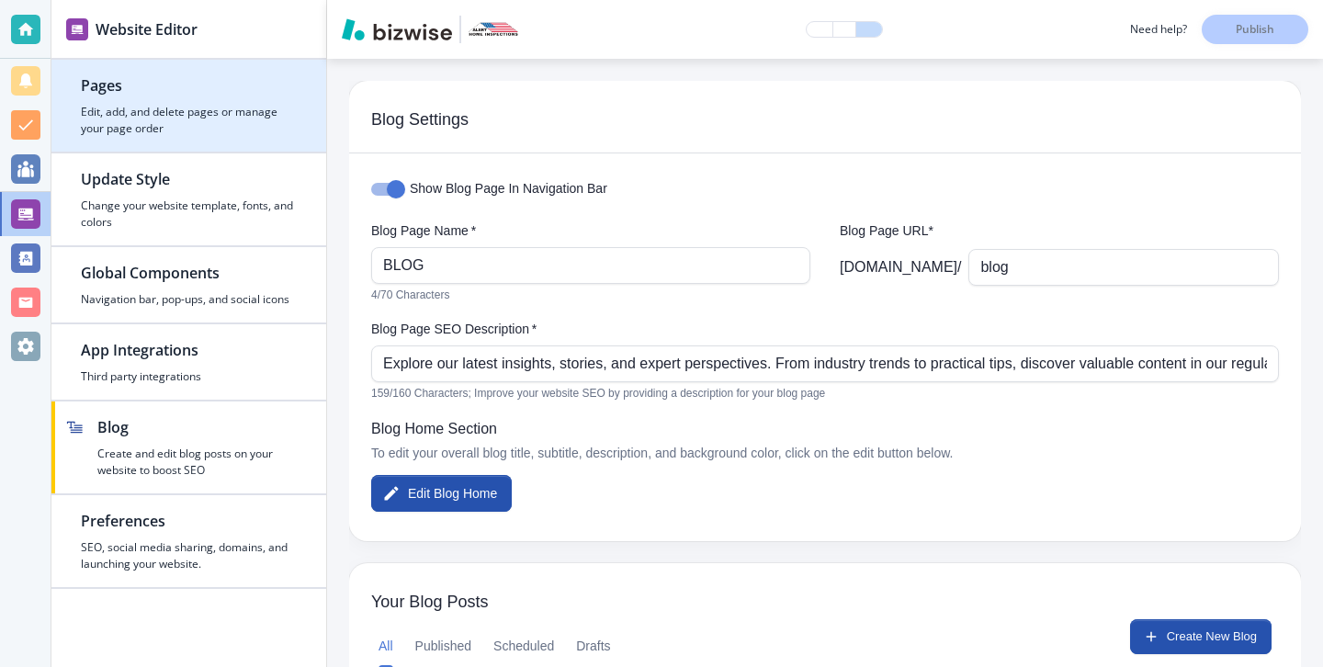
click at [224, 105] on h4 "Edit, add, and delete pages or manage your page order" at bounding box center [189, 120] width 216 height 33
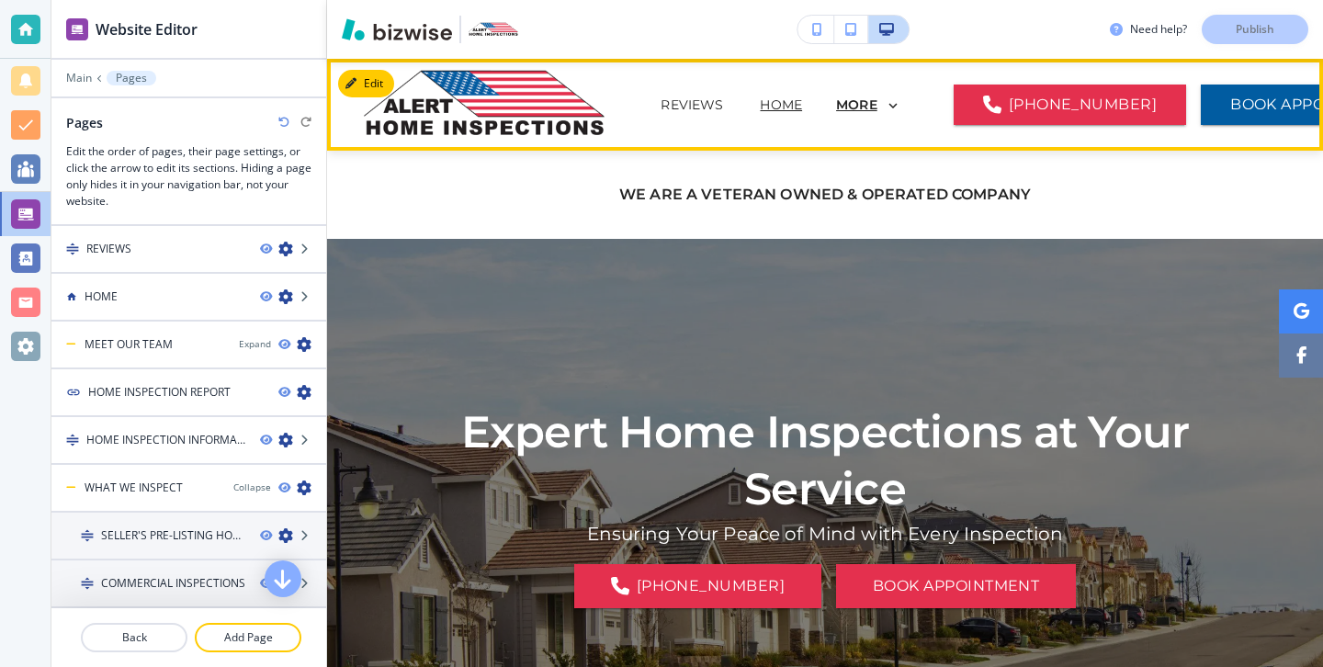
click at [836, 110] on p "MORE" at bounding box center [856, 105] width 41 height 14
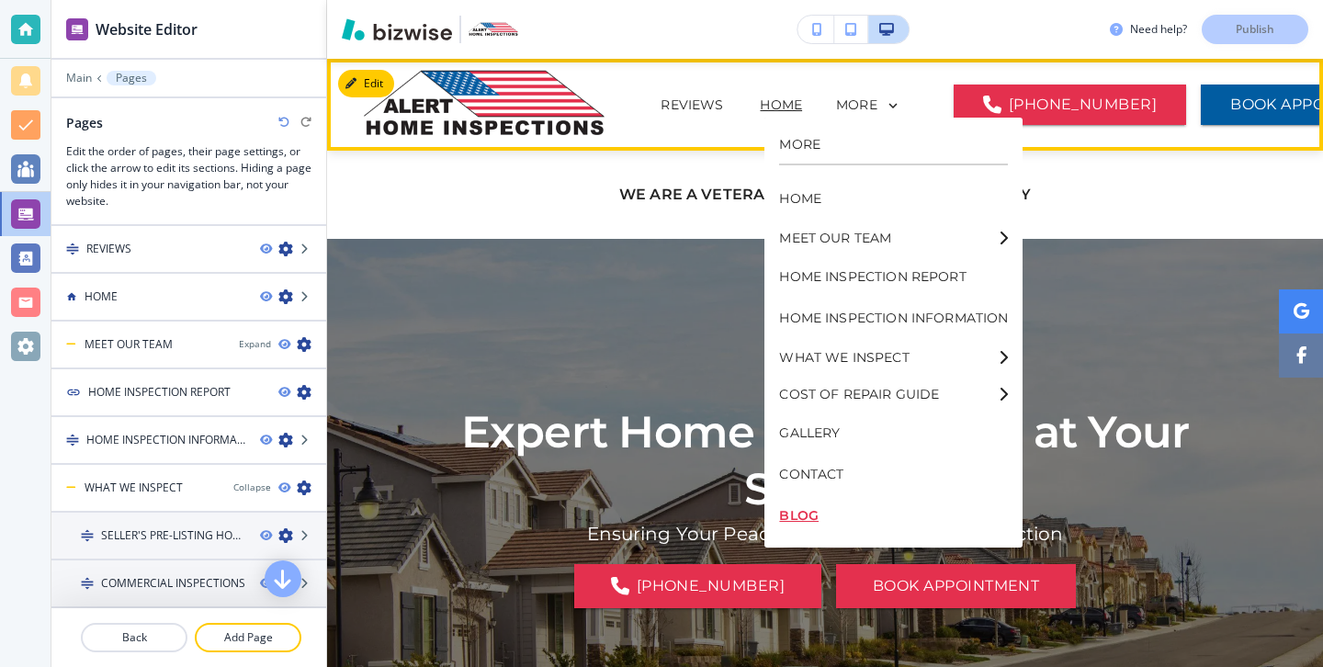
click at [808, 521] on p "BLOG" at bounding box center [893, 515] width 229 height 41
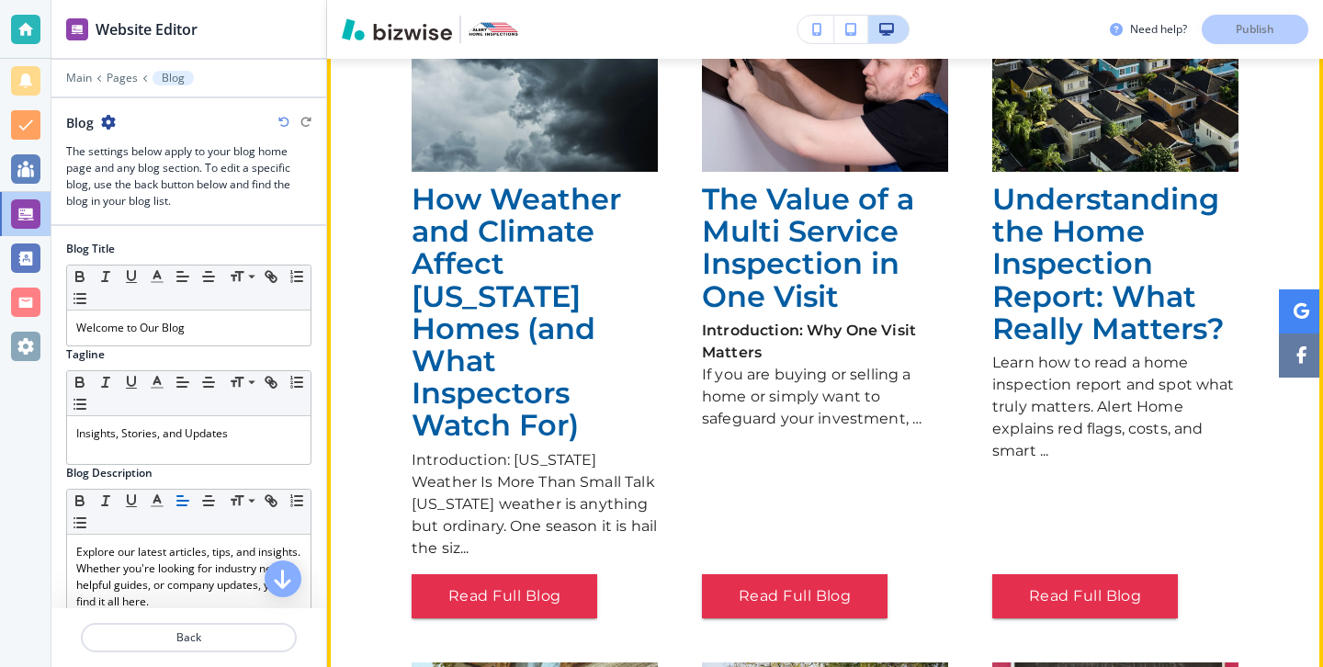
scroll to position [86, 0]
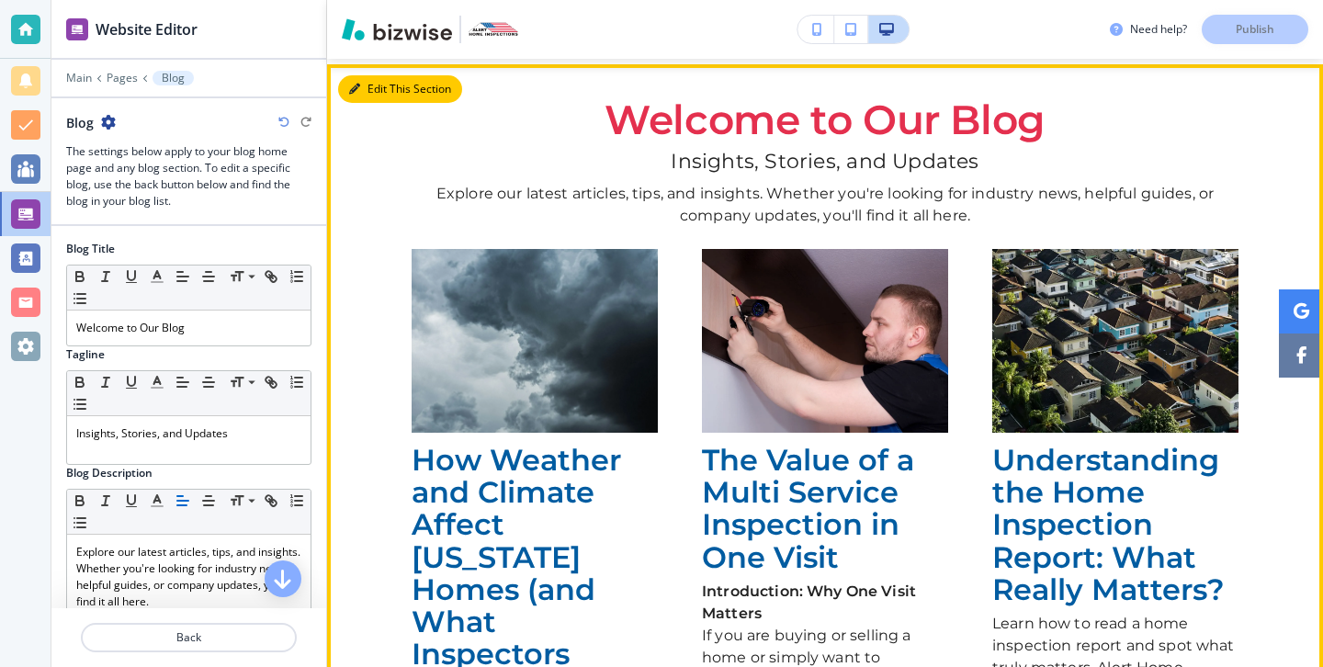
click at [374, 101] on button "Edit This Section" at bounding box center [400, 89] width 124 height 28
click at [374, 96] on button "Edit This Section" at bounding box center [400, 89] width 124 height 28
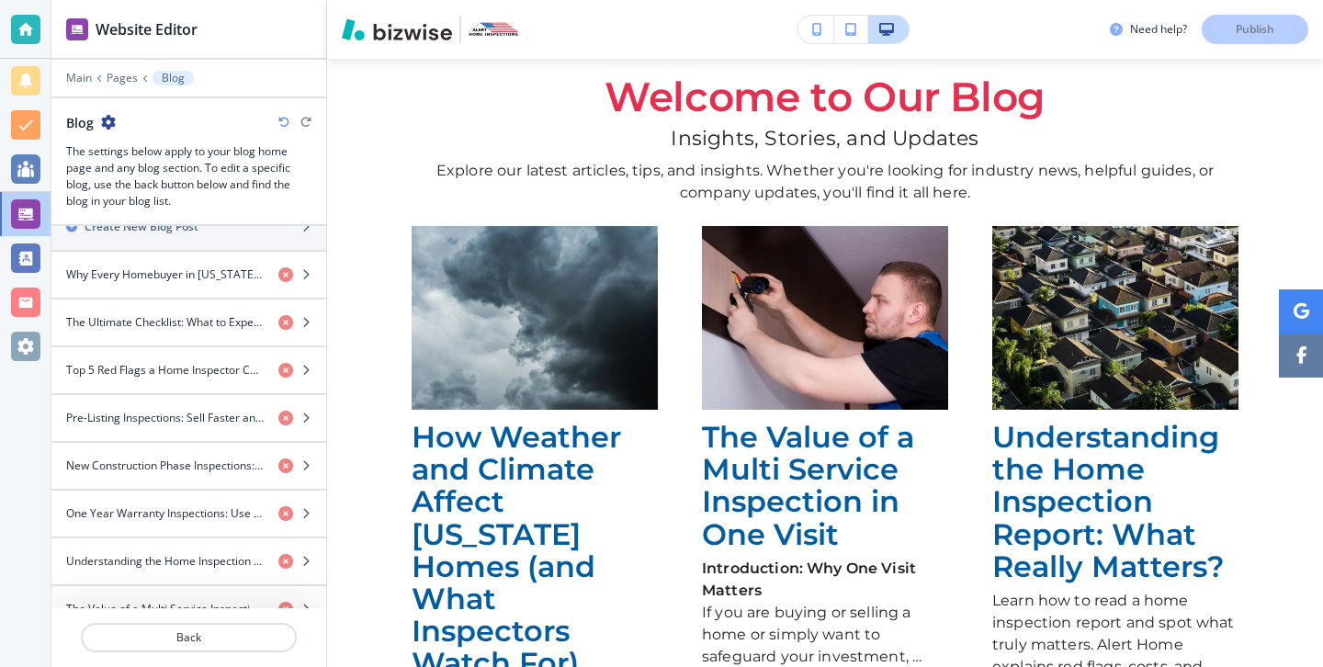
scroll to position [844, 0]
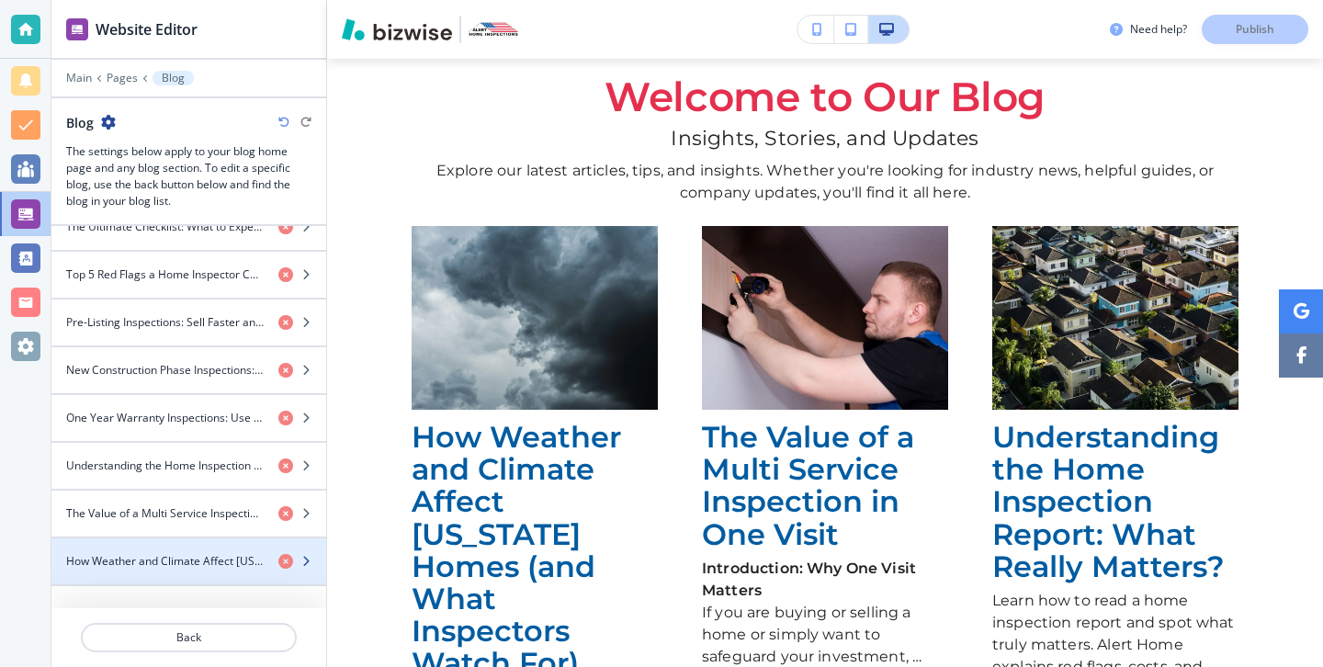
click at [189, 558] on h4 "How Weather and Climate Affect [US_STATE] Homes (and What Inspectors Watch" at bounding box center [165, 561] width 198 height 17
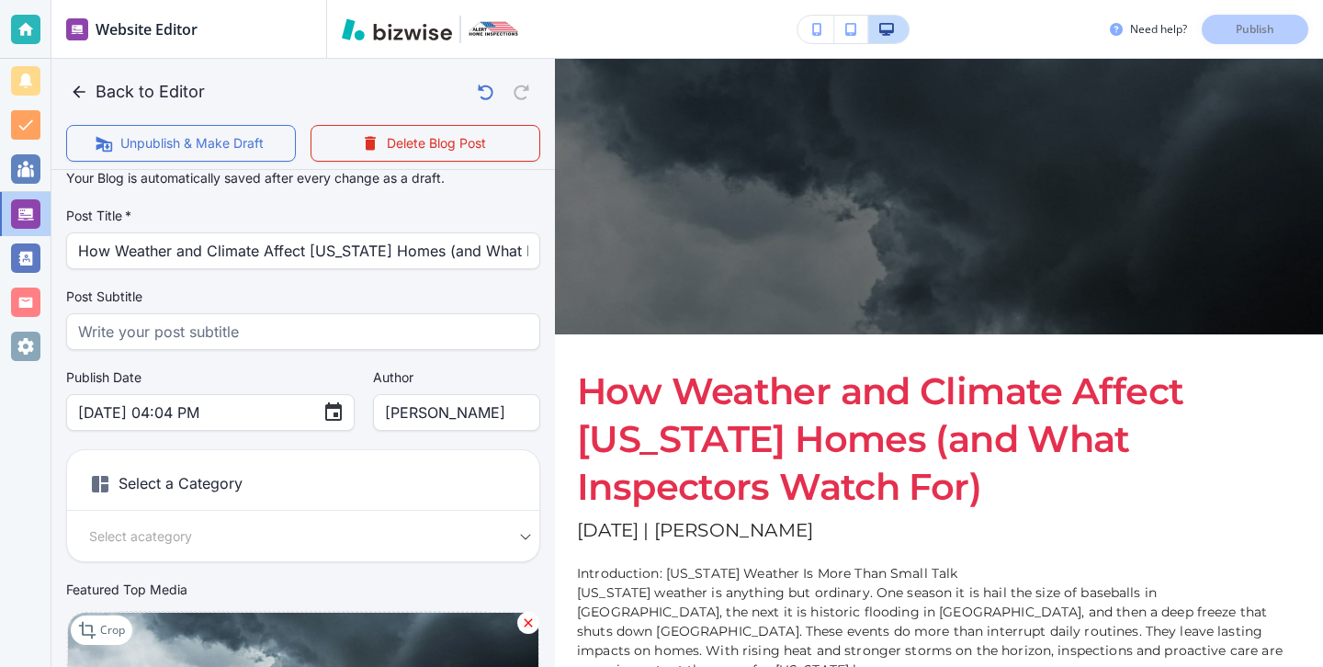
scroll to position [0, 0]
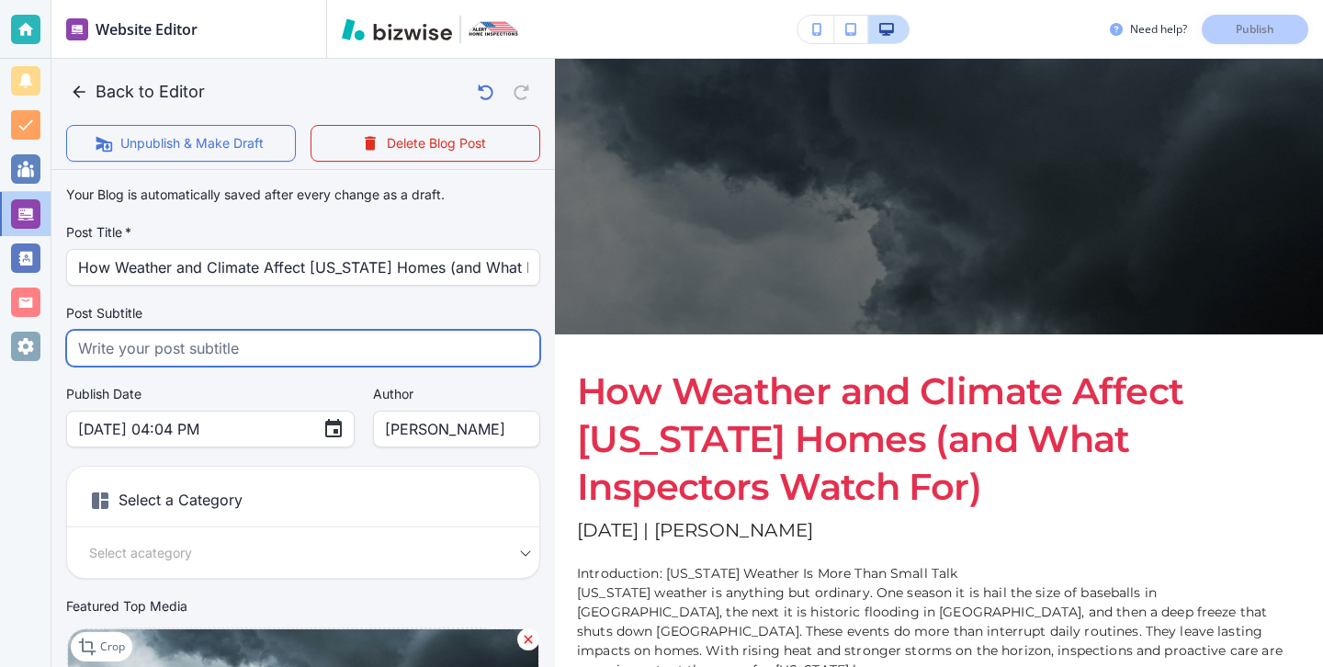
click at [243, 343] on input "text" at bounding box center [303, 348] width 450 height 35
paste input "Learn how [US_STATE] weather impacts homes from heat to floods and see what ins…"
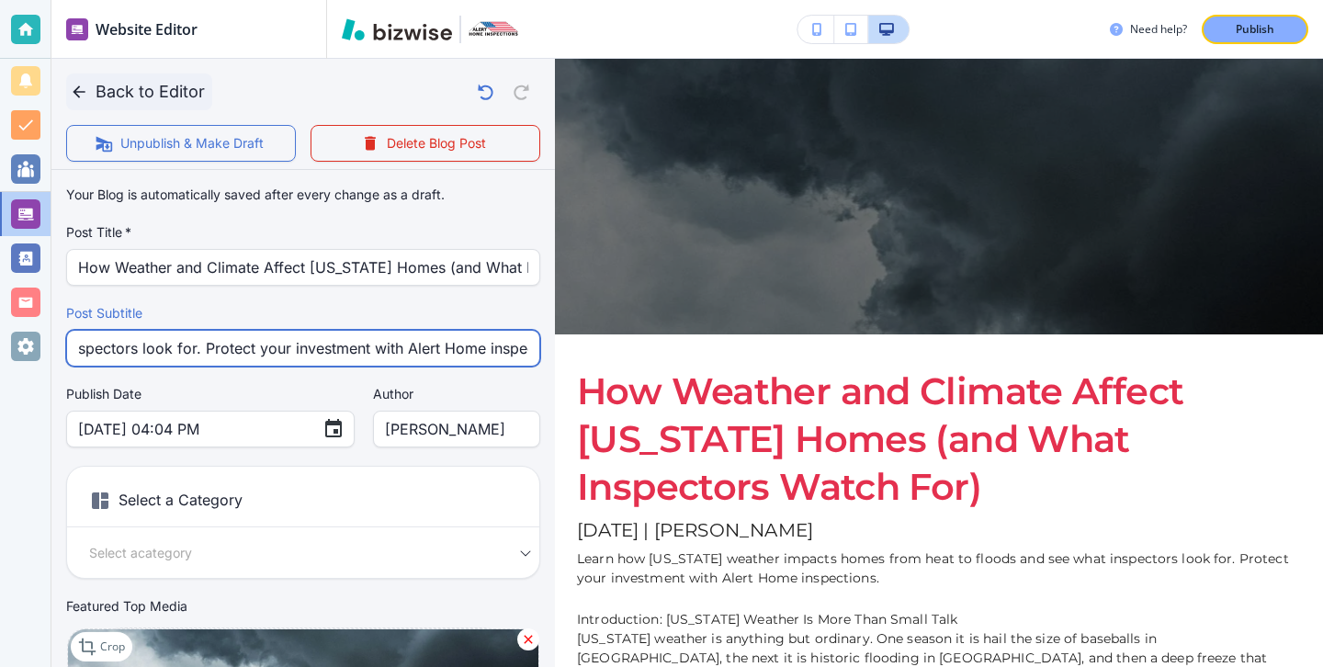
type input "Learn how [US_STATE] weather impacts homes from heat to floods and see what ins…"
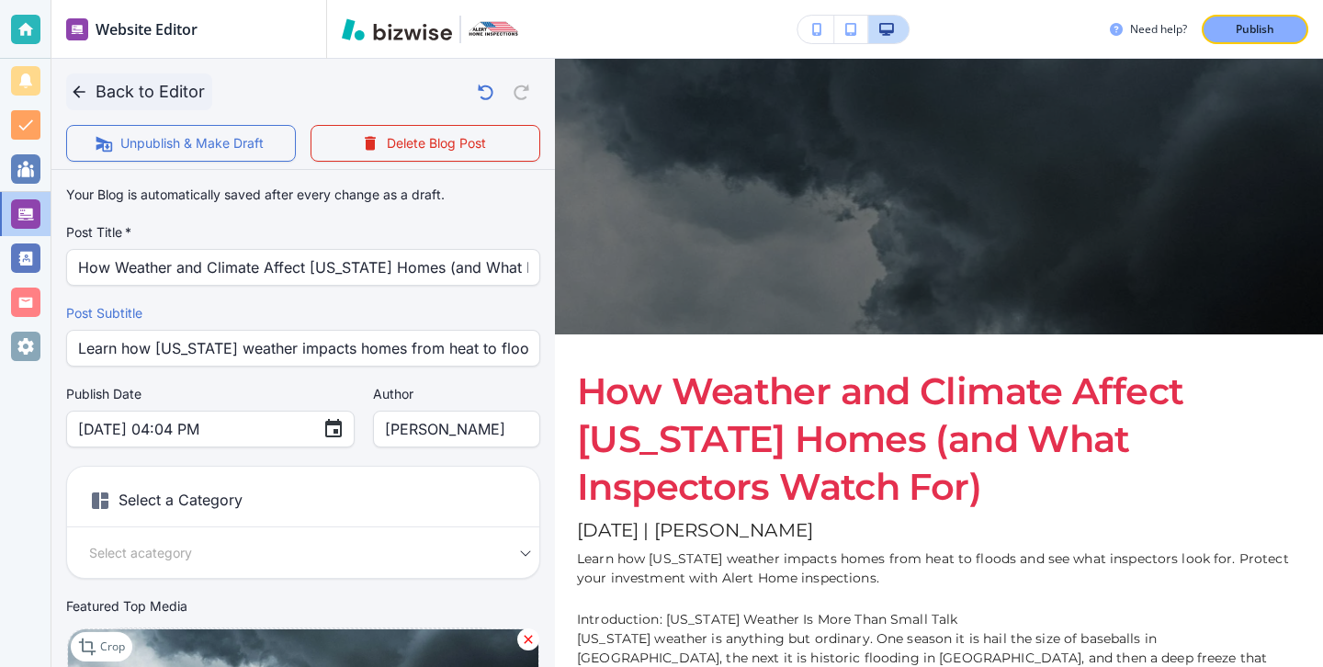
click at [95, 92] on button "Back to Editor" at bounding box center [139, 92] width 146 height 37
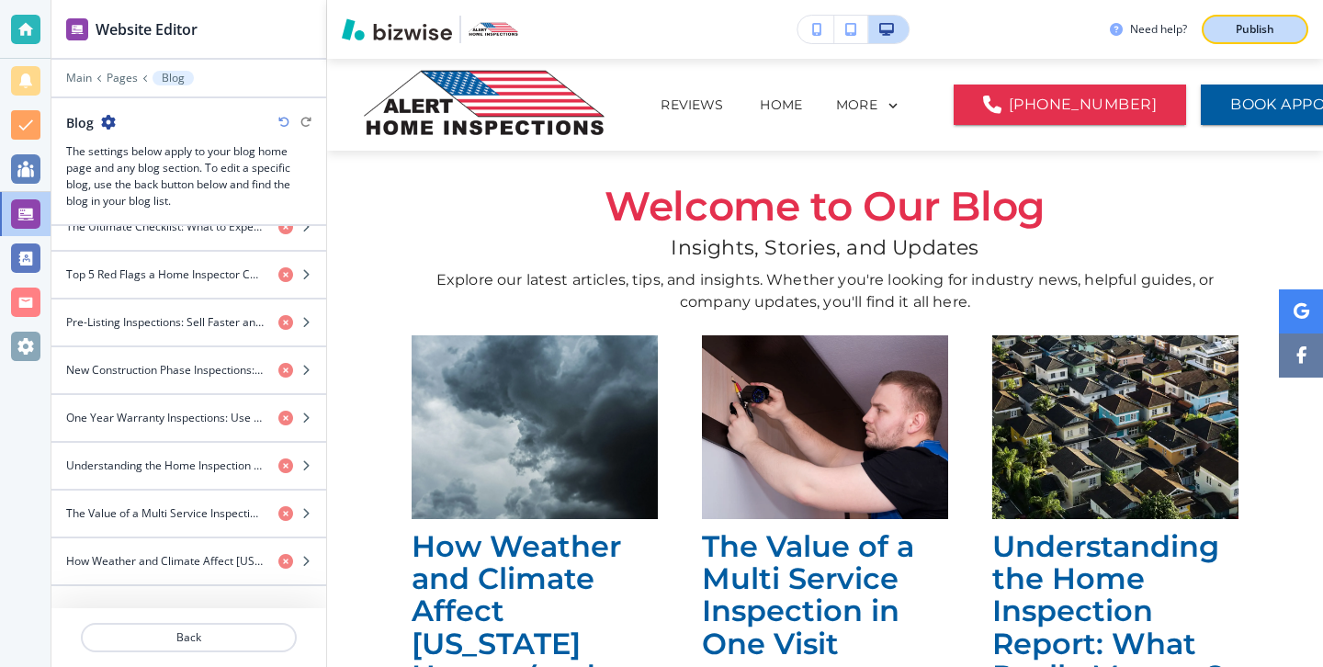
click at [1238, 37] on p "Publish" at bounding box center [1255, 29] width 39 height 17
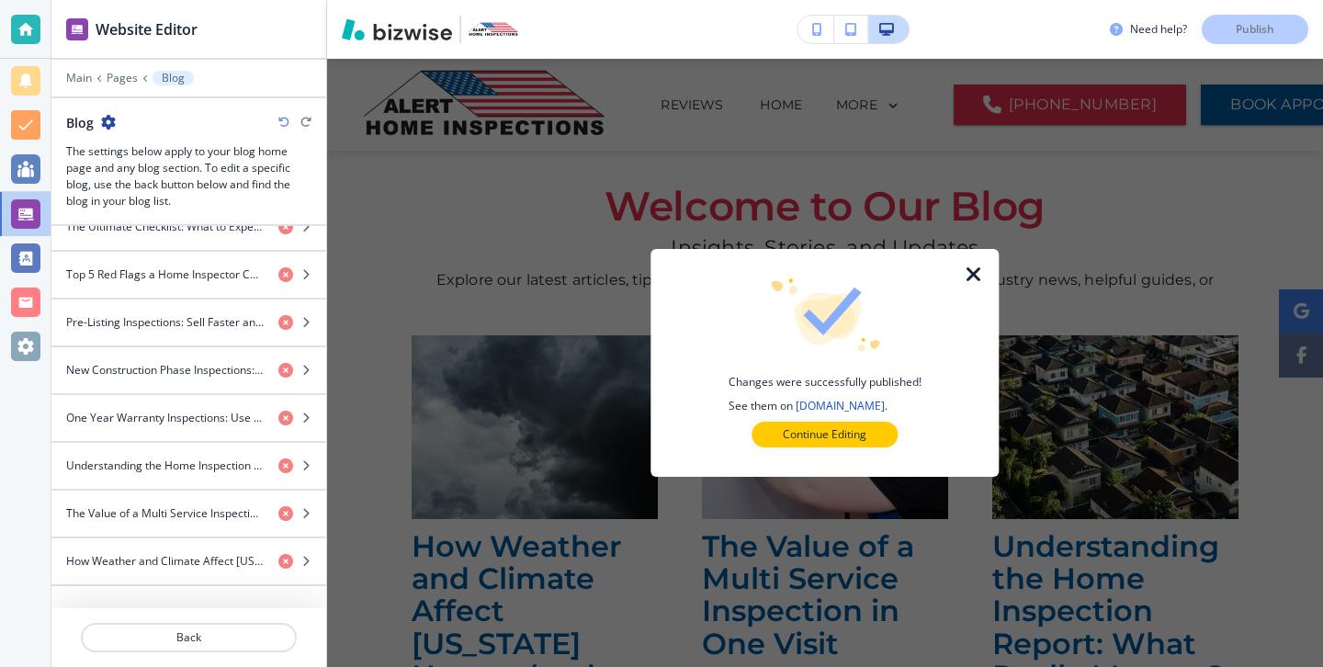
click at [976, 295] on div at bounding box center [984, 363] width 29 height 228
click at [976, 258] on div at bounding box center [984, 363] width 29 height 228
click at [976, 266] on icon "button" at bounding box center [974, 275] width 22 height 22
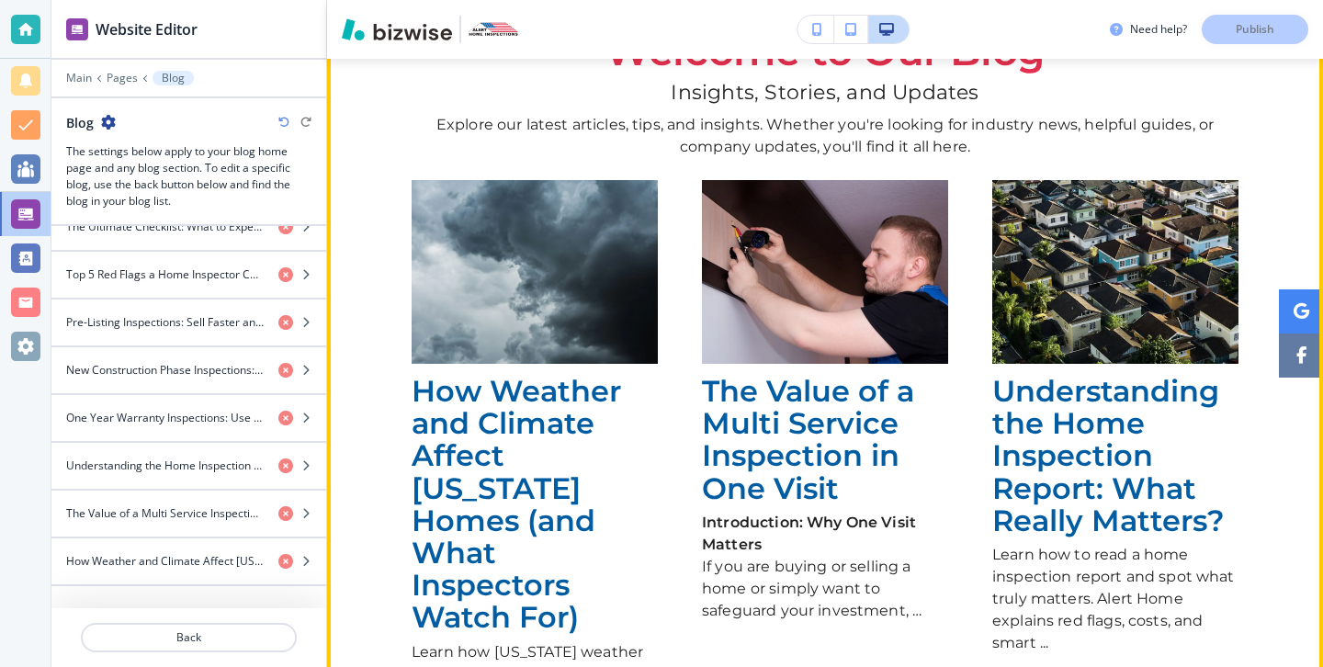
scroll to position [39, 0]
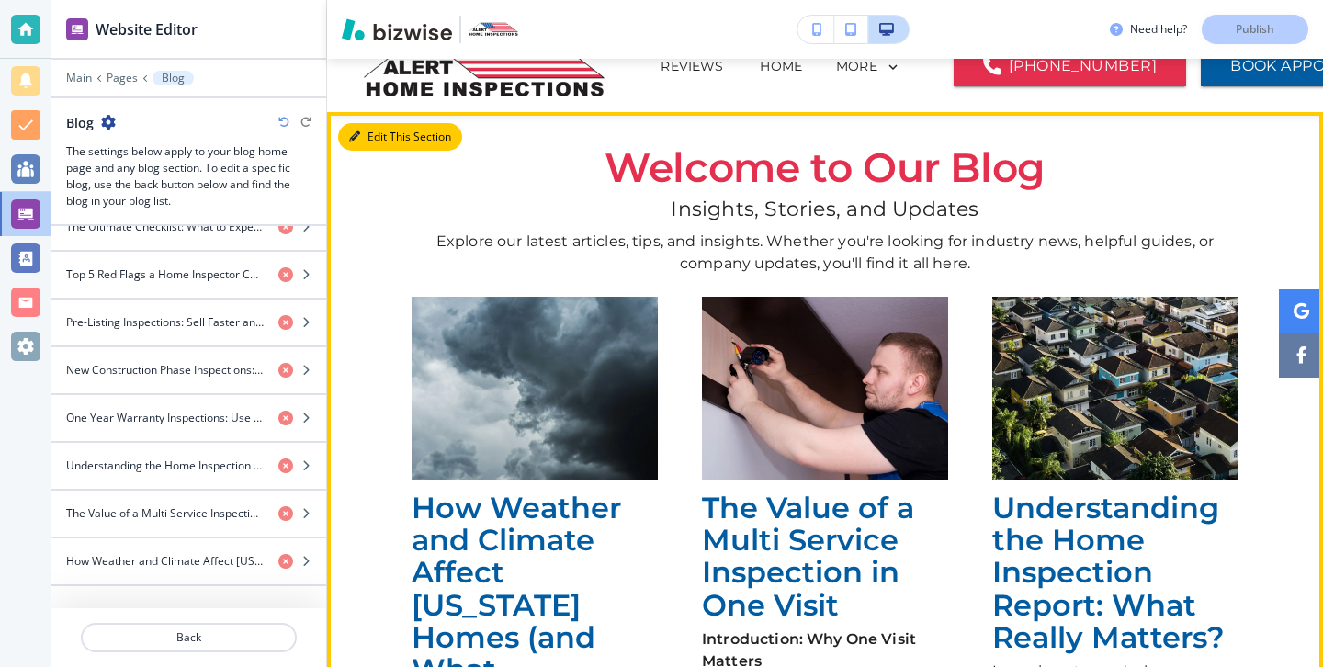
click at [387, 132] on button "Edit This Section" at bounding box center [400, 137] width 124 height 28
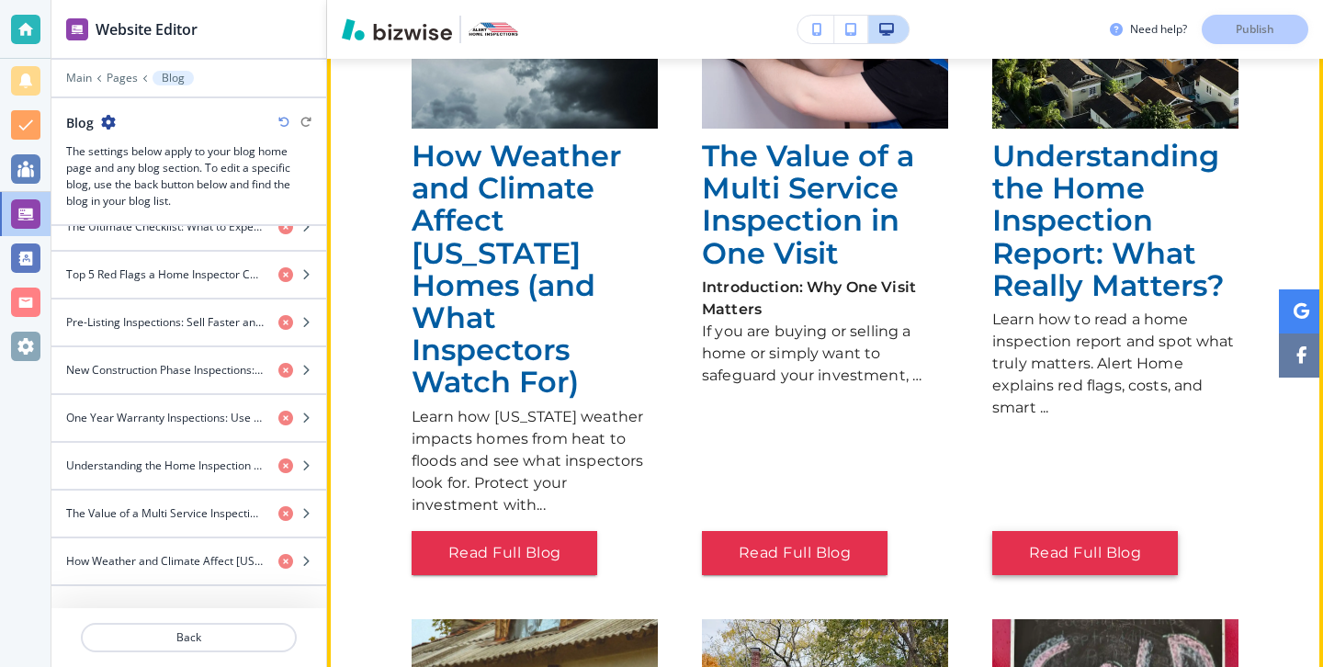
click at [1101, 531] on button "Read Full Blog" at bounding box center [1085, 553] width 186 height 44
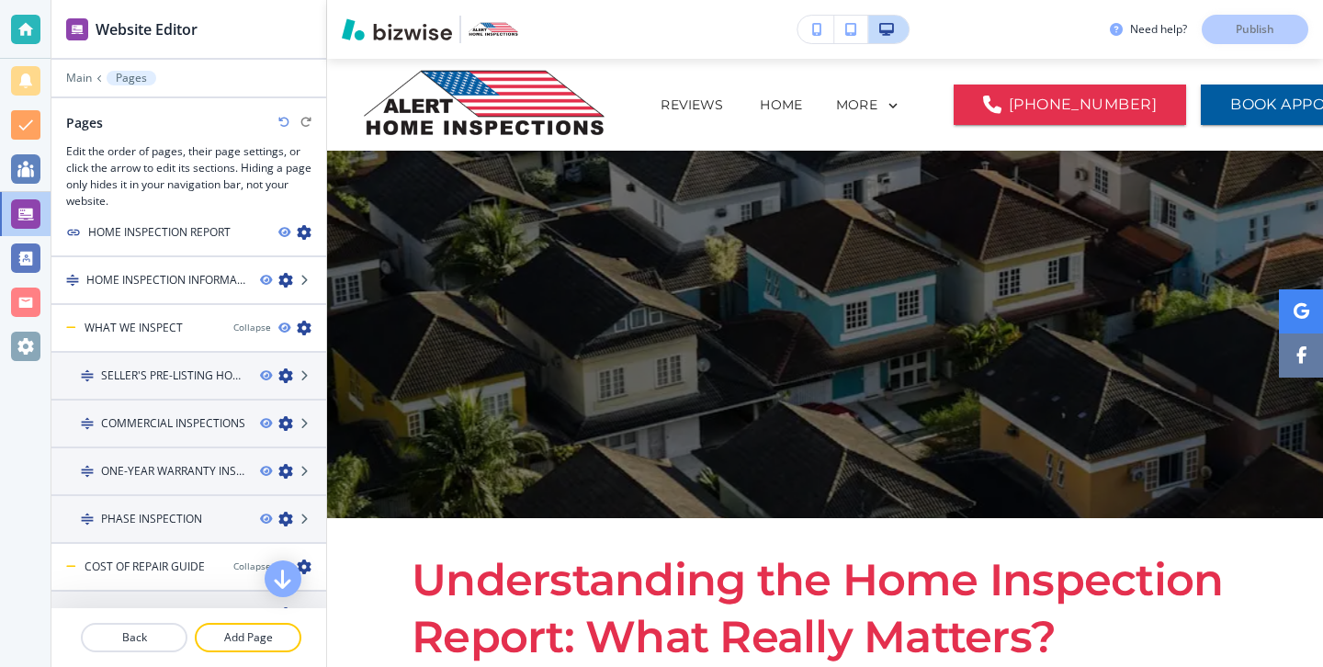
scroll to position [0, 0]
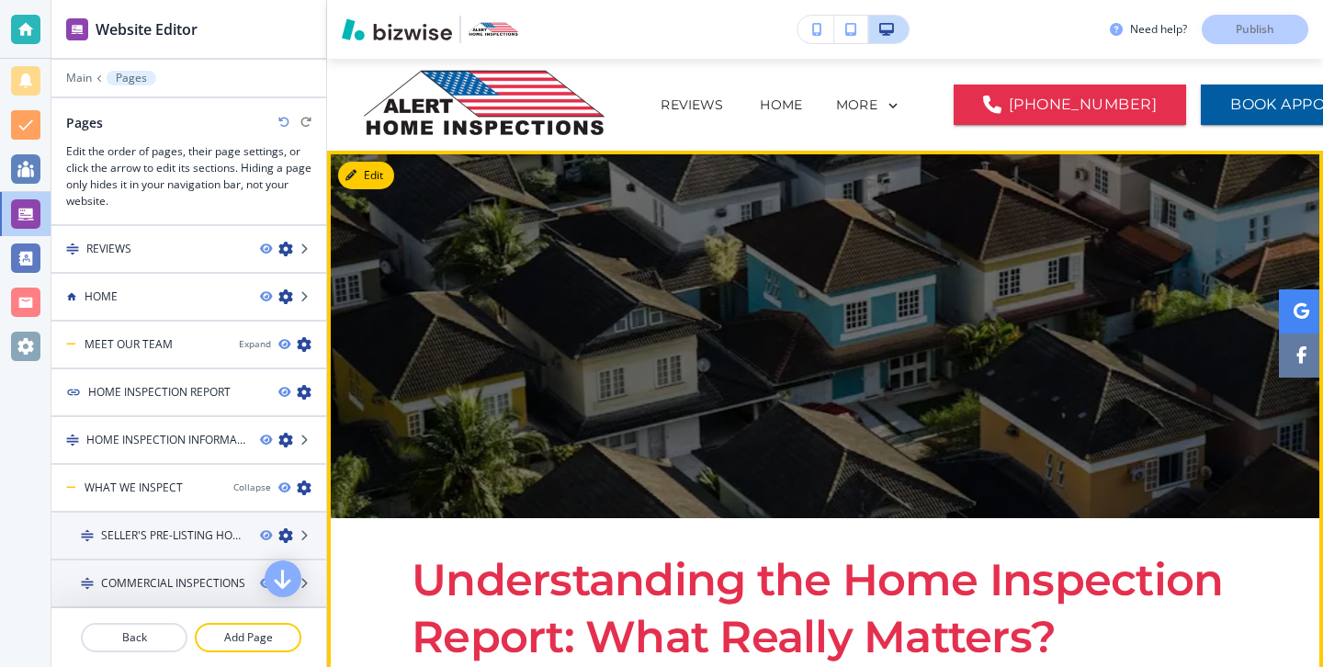
click at [384, 183] on button "Edit" at bounding box center [366, 176] width 56 height 28
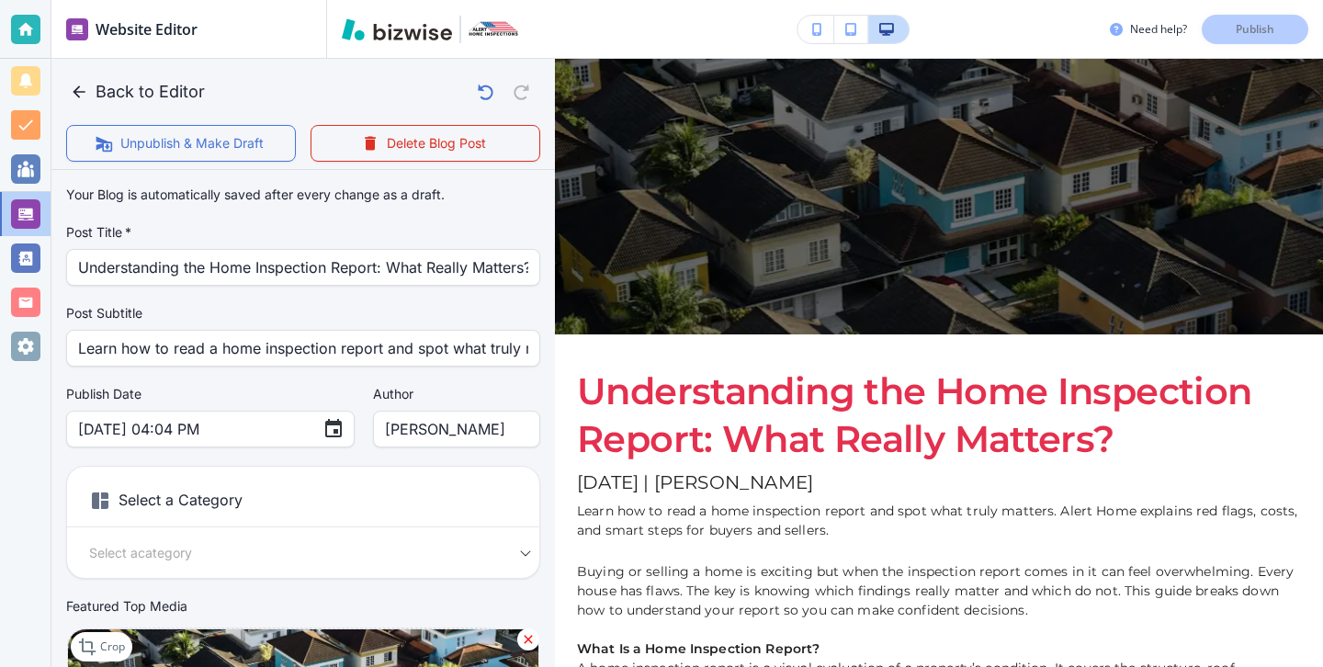
click at [364, 181] on div "Your Blog is automatically saved after every change as a draft. Post Title   * …" at bounding box center [303, 470] width 474 height 586
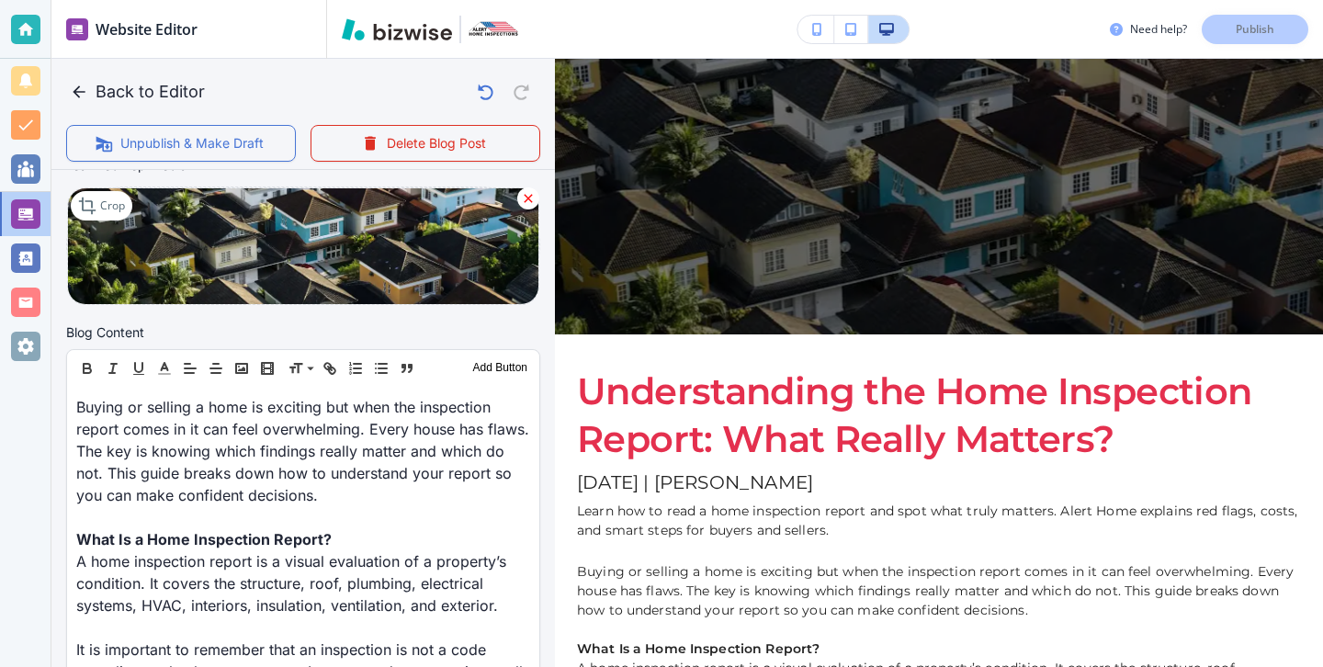
click at [381, 256] on img at bounding box center [303, 246] width 472 height 118
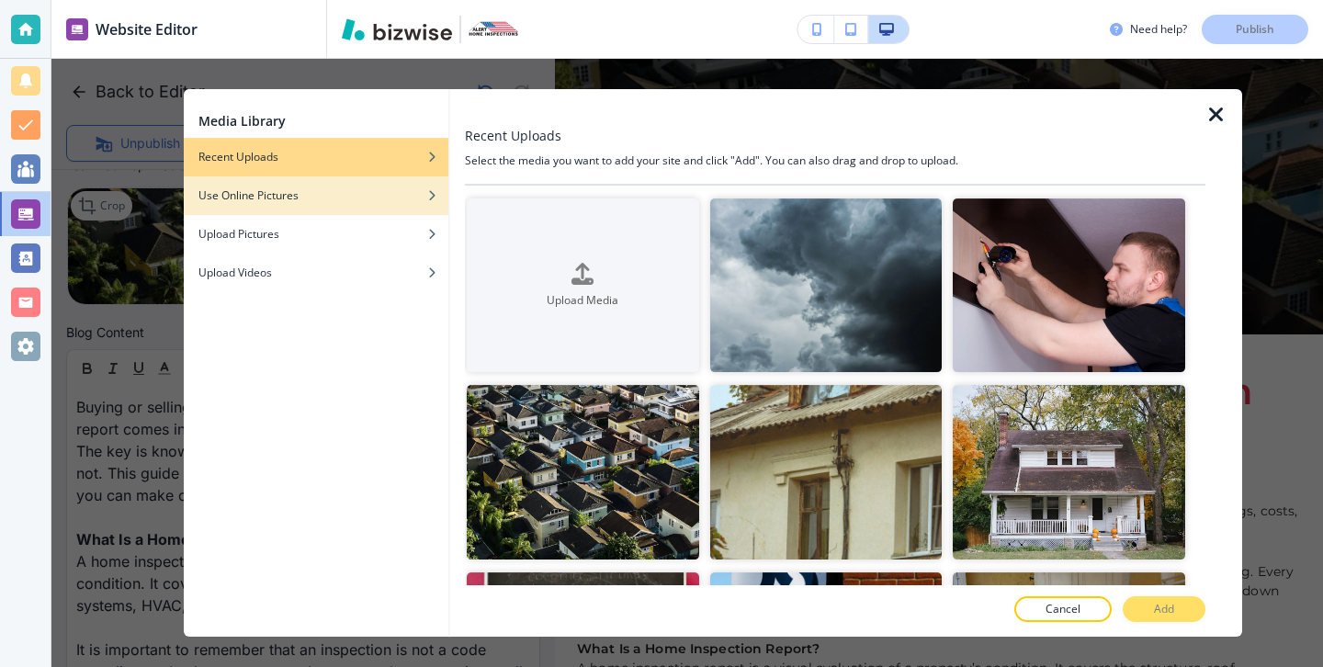
click at [387, 211] on div "button" at bounding box center [316, 209] width 265 height 11
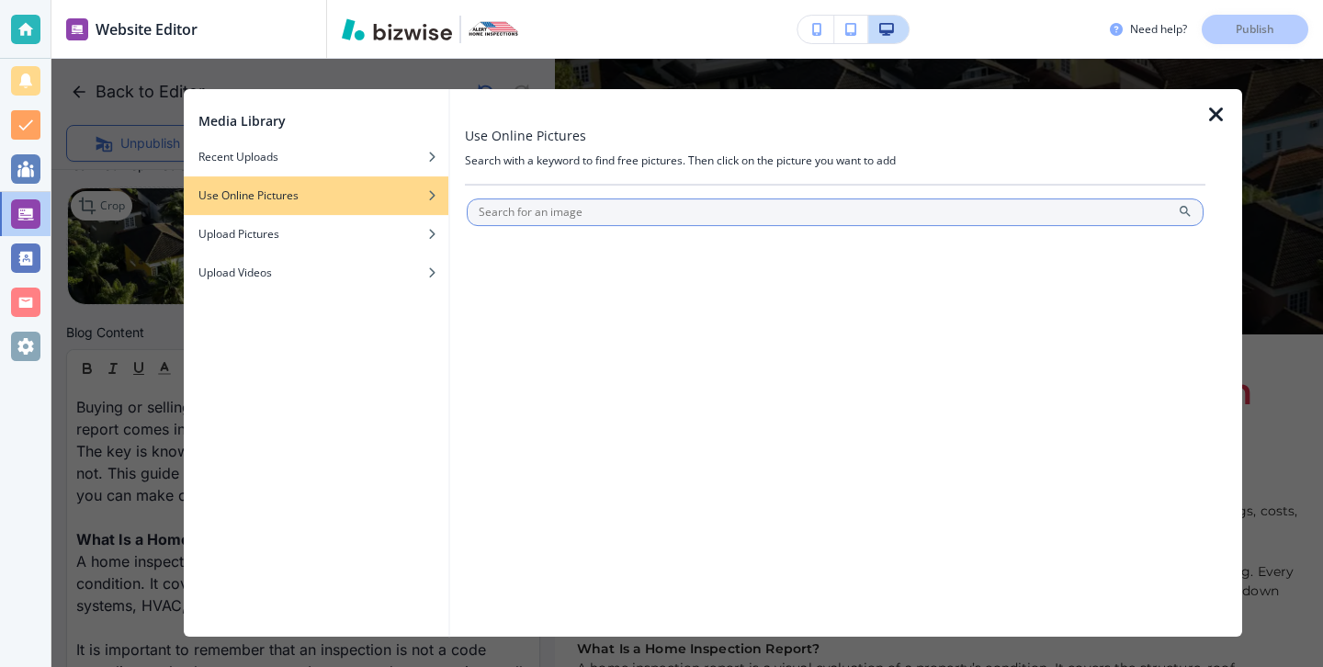
click at [565, 220] on input "text" at bounding box center [835, 212] width 737 height 28
type input "homes"
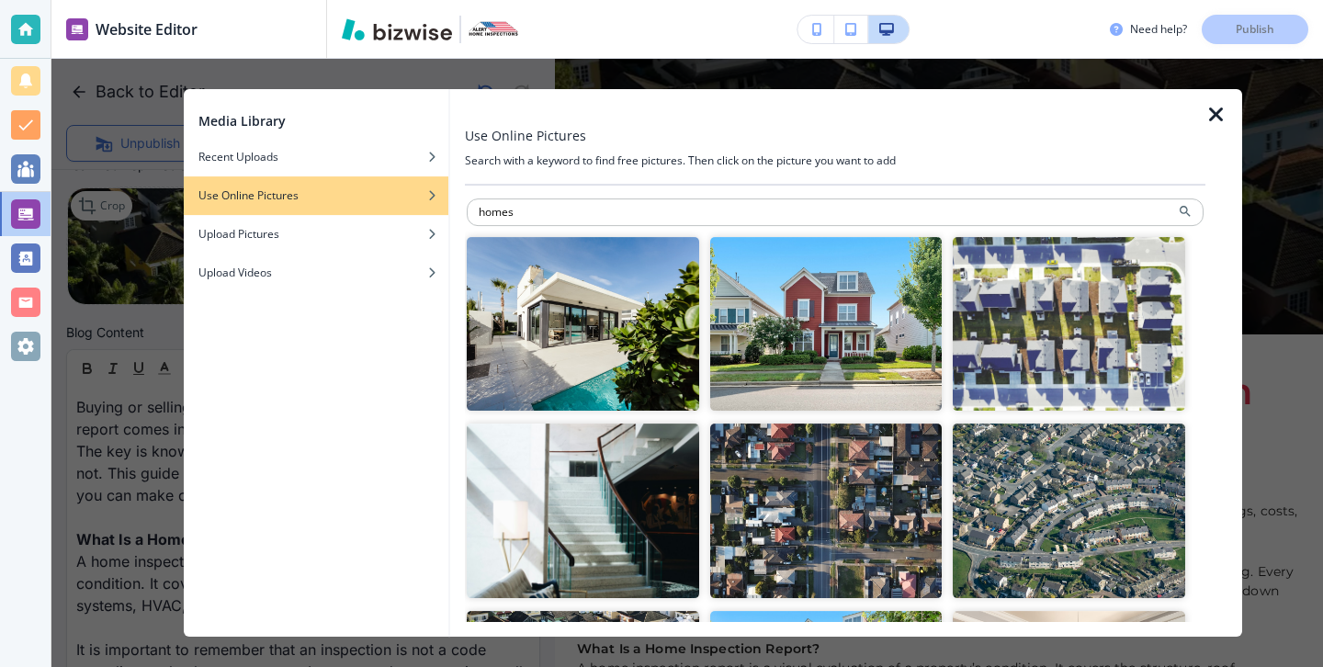
click at [1056, 365] on img "button" at bounding box center [1069, 324] width 232 height 174
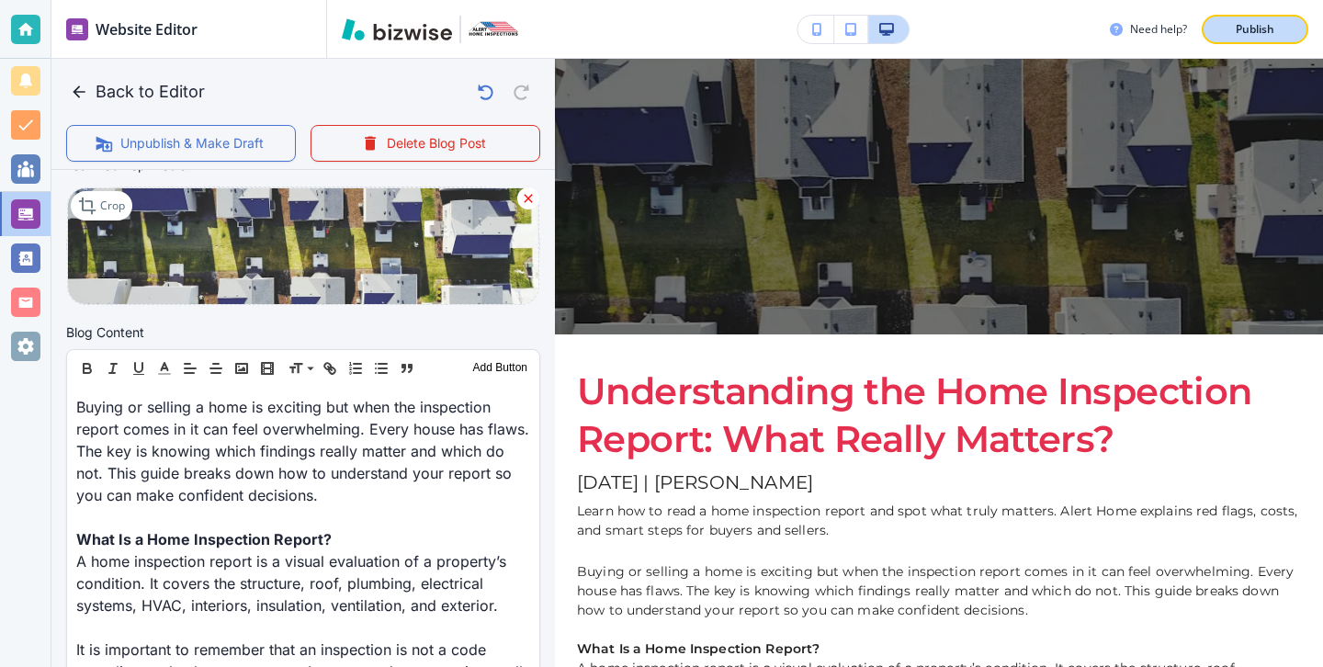
click at [1256, 36] on p "Publish" at bounding box center [1255, 29] width 39 height 17
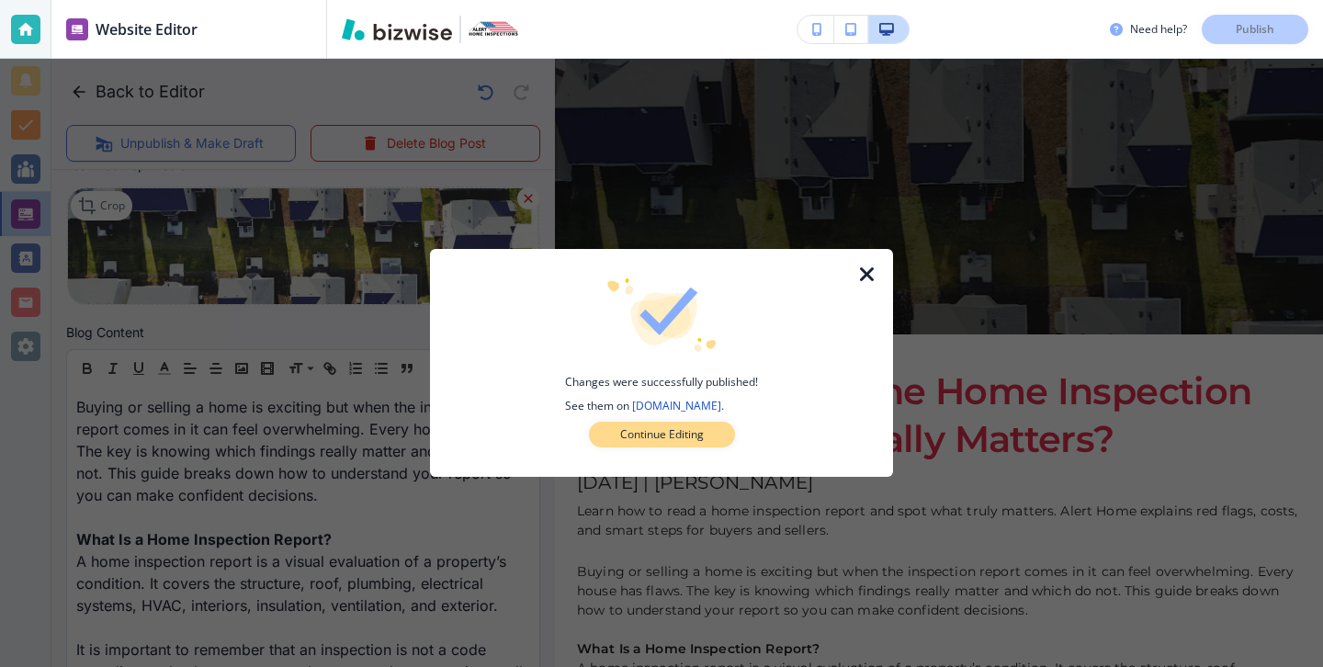
click at [648, 429] on p "Continue Editing" at bounding box center [662, 434] width 84 height 17
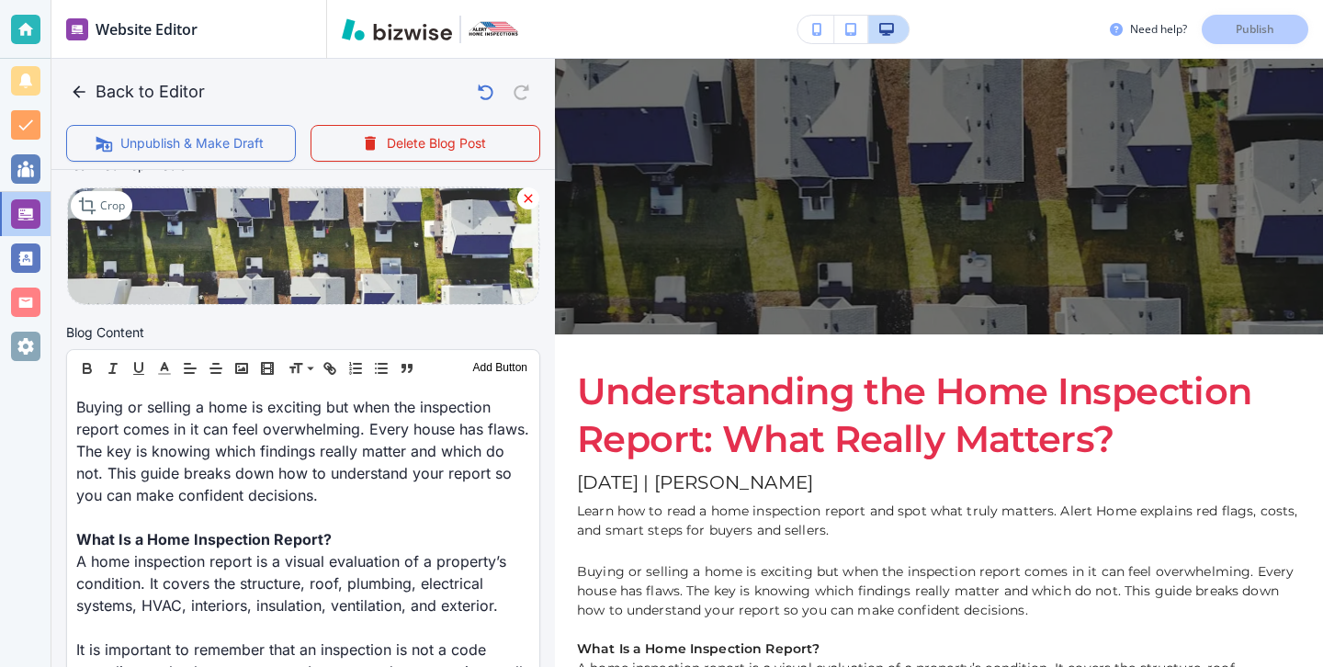
click at [38, 24] on div at bounding box center [25, 29] width 29 height 29
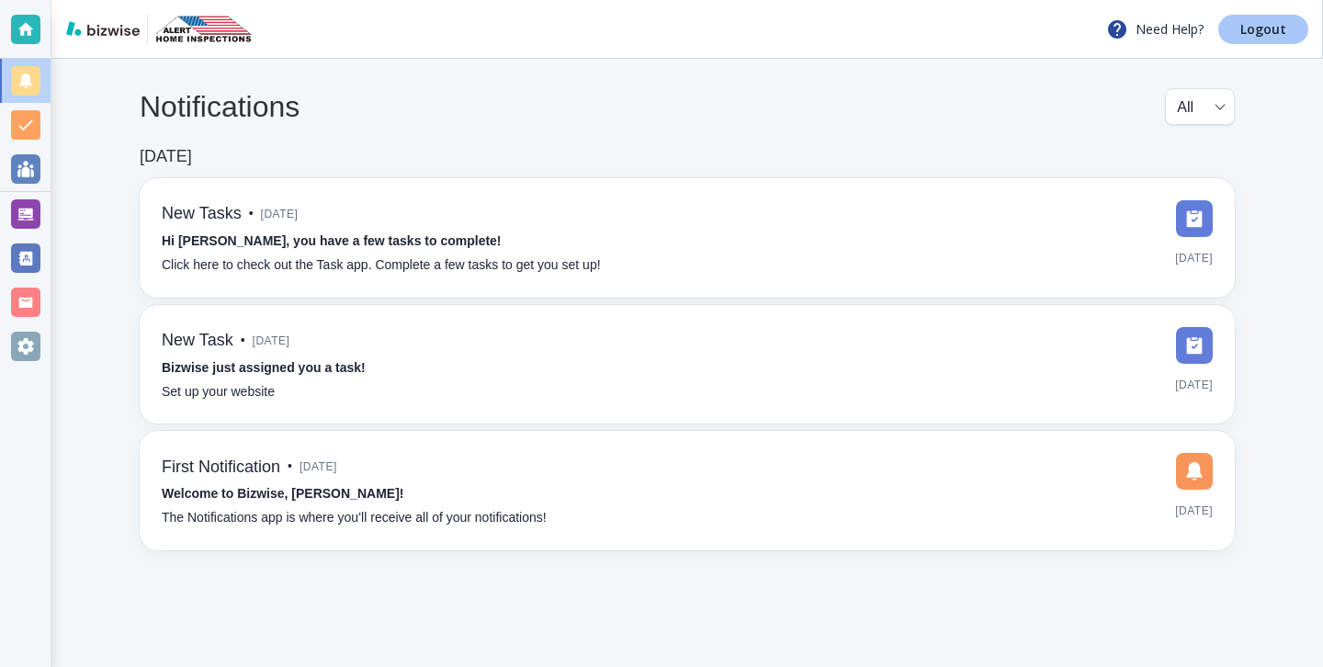
click at [1247, 36] on p "Logout" at bounding box center [1264, 29] width 46 height 13
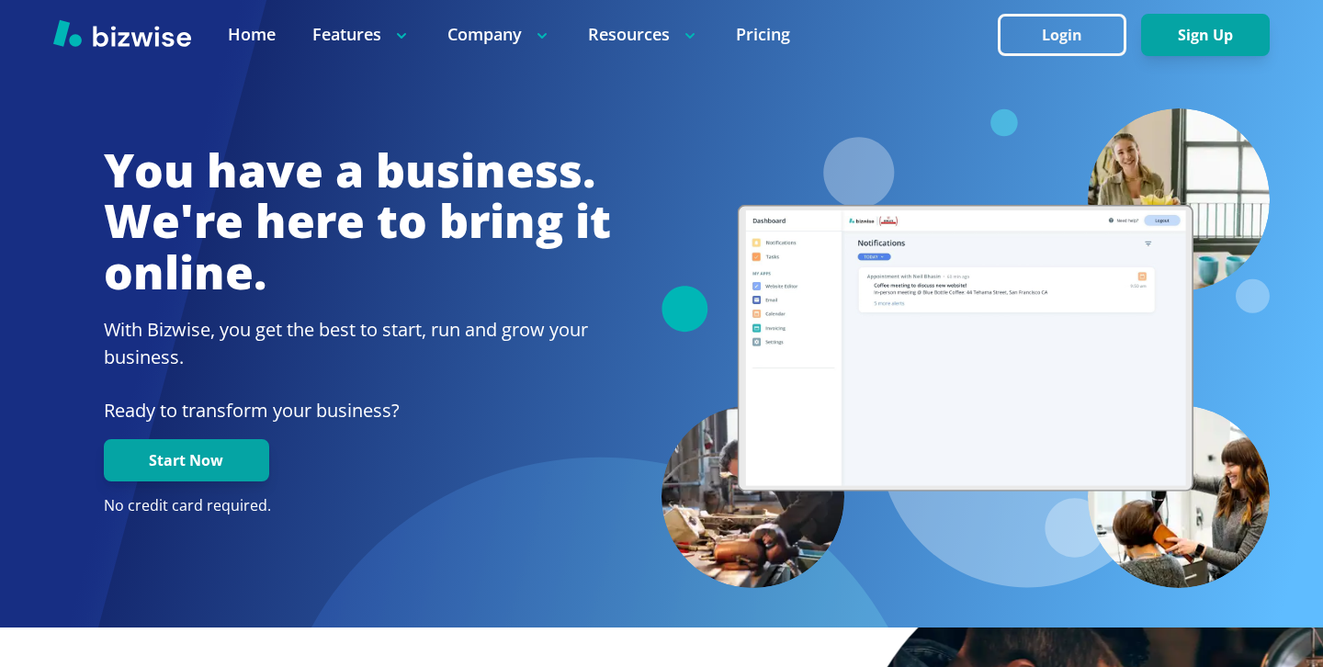
scroll to position [573, 0]
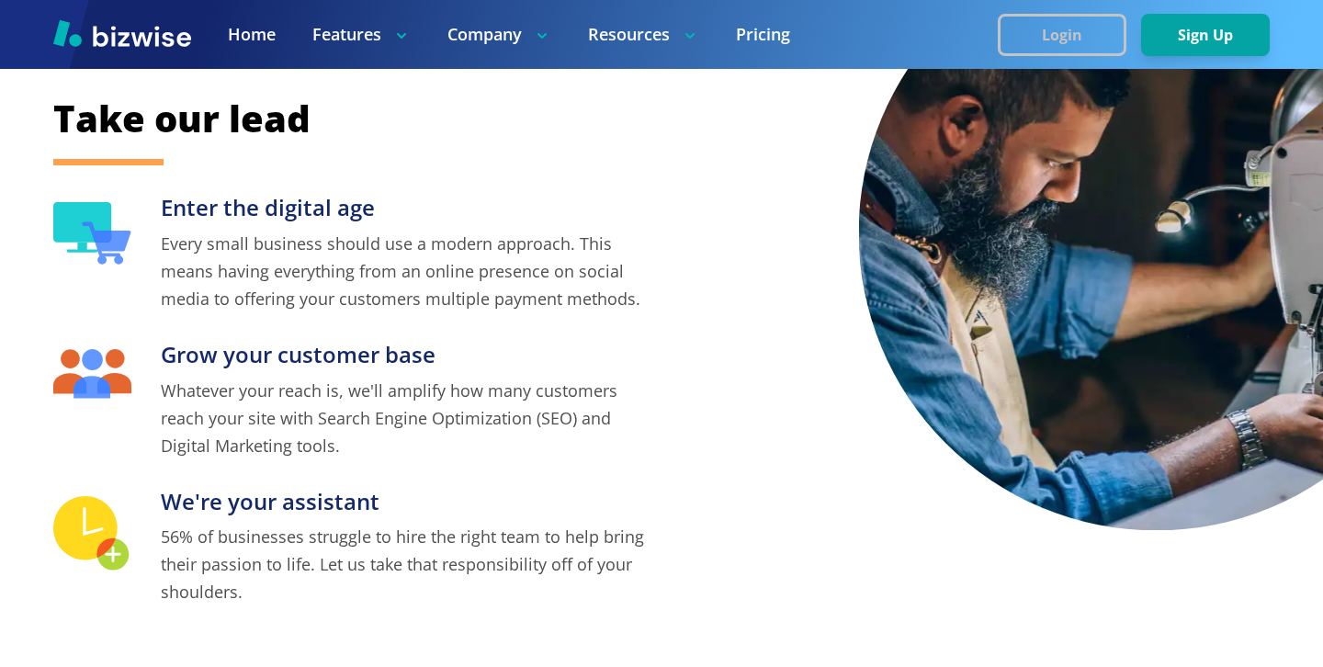
click at [1016, 36] on button "Login" at bounding box center [1062, 35] width 129 height 42
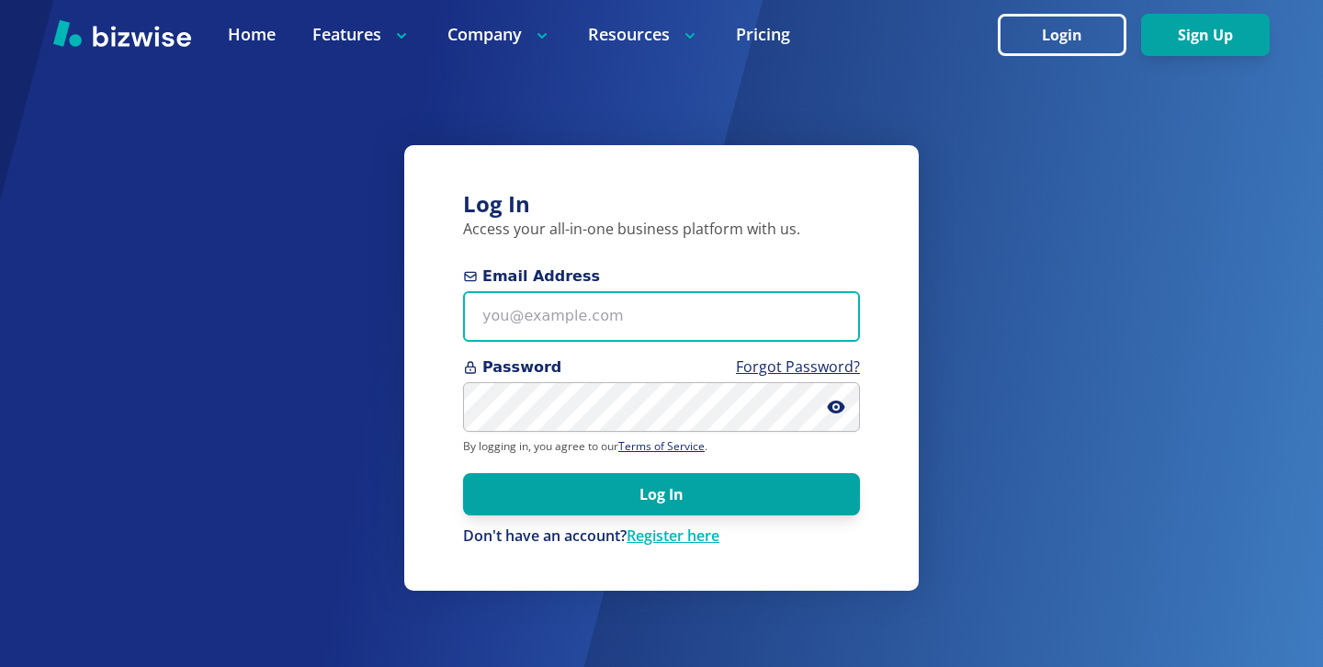
click at [720, 305] on input "Email Address" at bounding box center [661, 316] width 397 height 51
paste input "[EMAIL_ADDRESS][DOMAIN_NAME]"
type input "[EMAIL_ADDRESS][DOMAIN_NAME]"
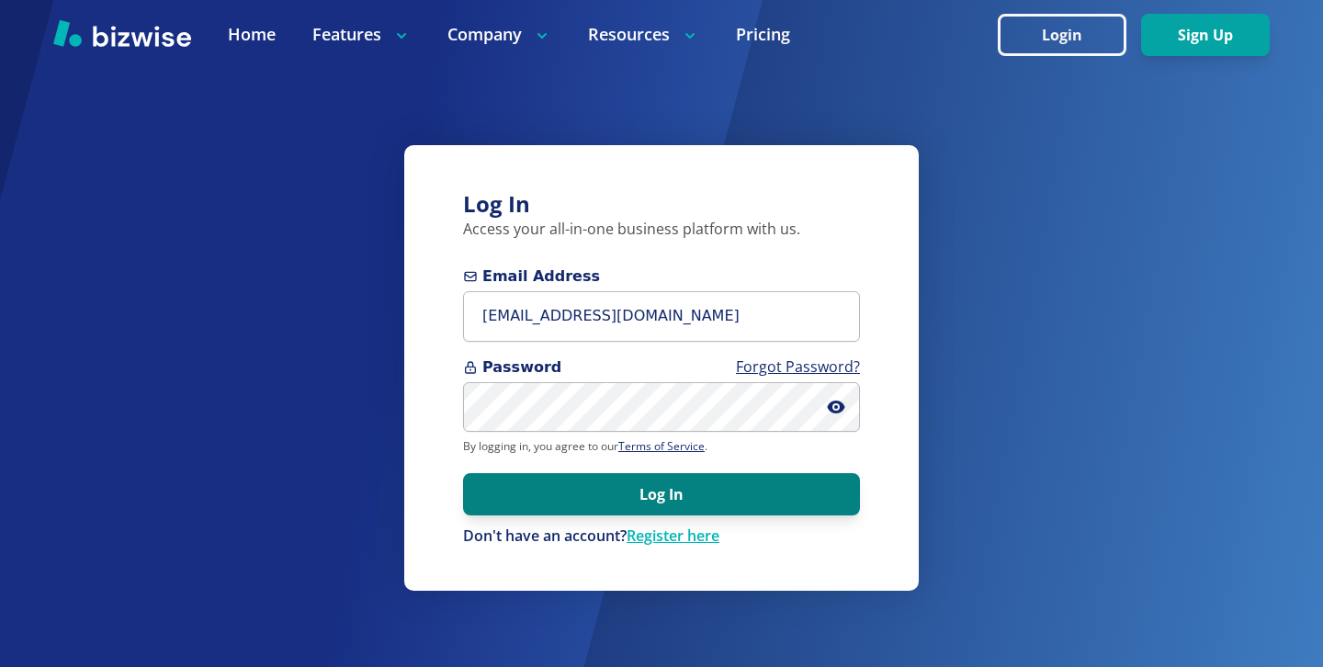
click at [765, 505] on button "Log In" at bounding box center [661, 494] width 397 height 42
